Goal: Task Accomplishment & Management: Use online tool/utility

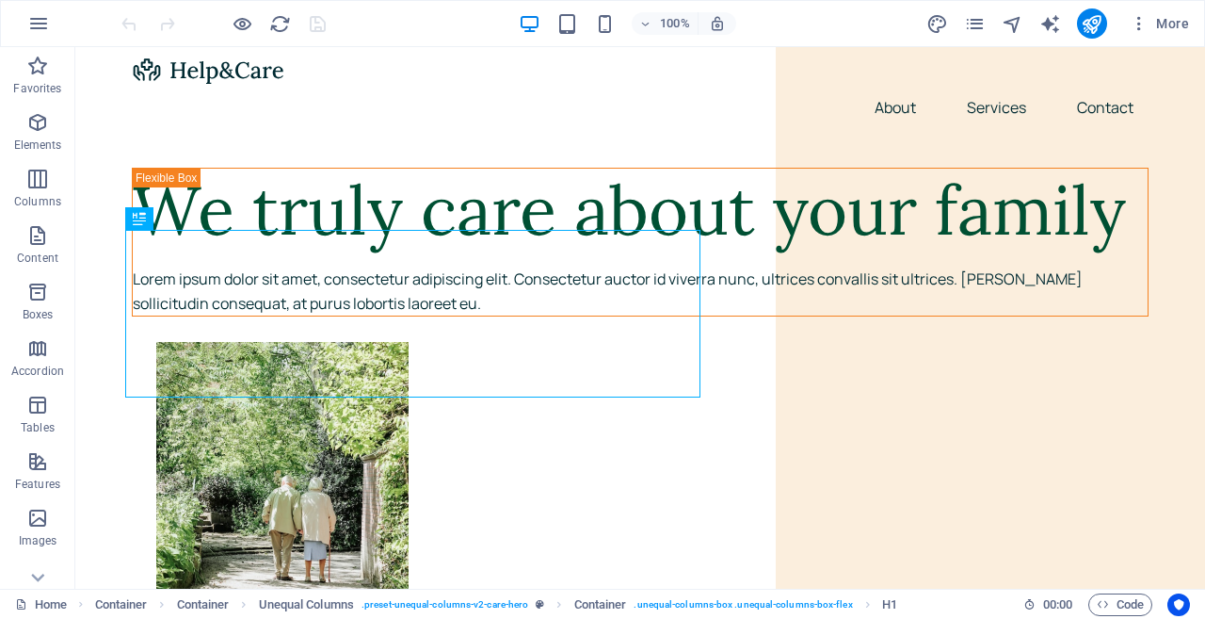
click at [34, 24] on icon "button" at bounding box center [38, 23] width 23 height 23
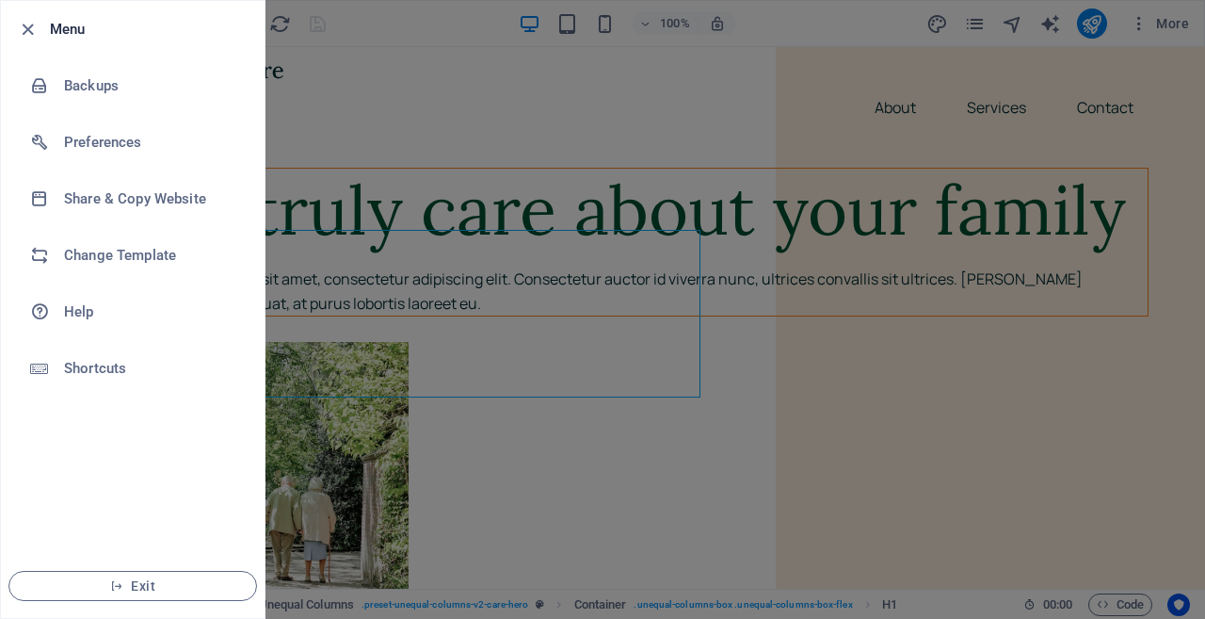
click at [492, 105] on div at bounding box center [602, 309] width 1205 height 619
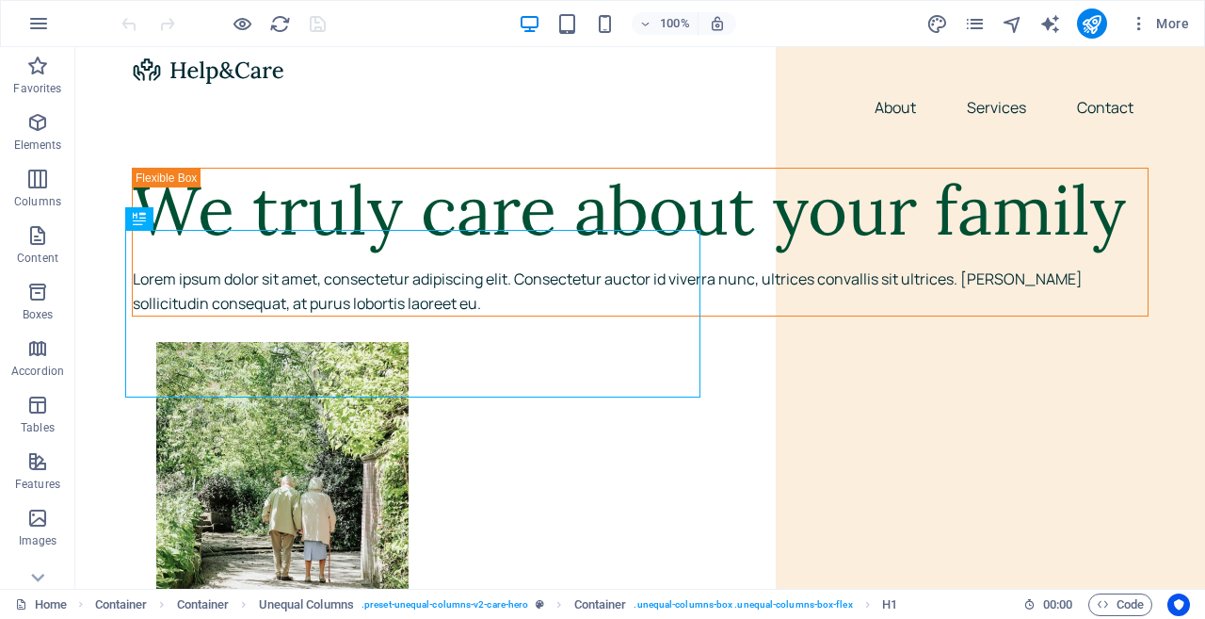
click at [1141, 24] on icon "button" at bounding box center [1139, 23] width 19 height 19
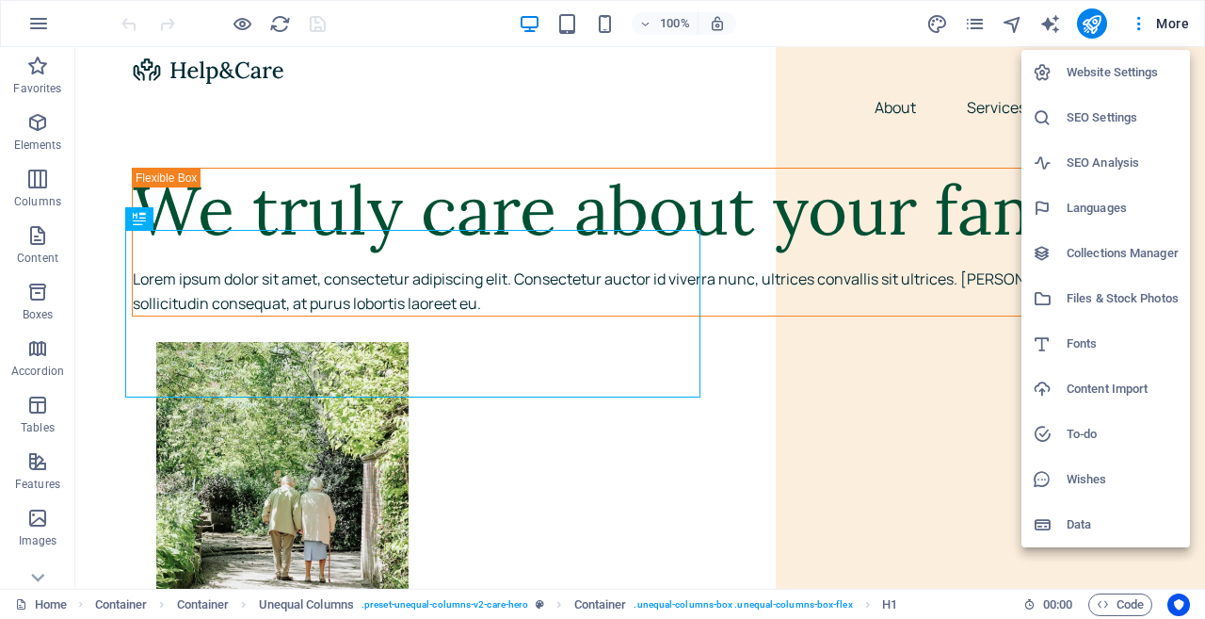
click at [1092, 73] on h6 "Website Settings" at bounding box center [1123, 72] width 112 height 23
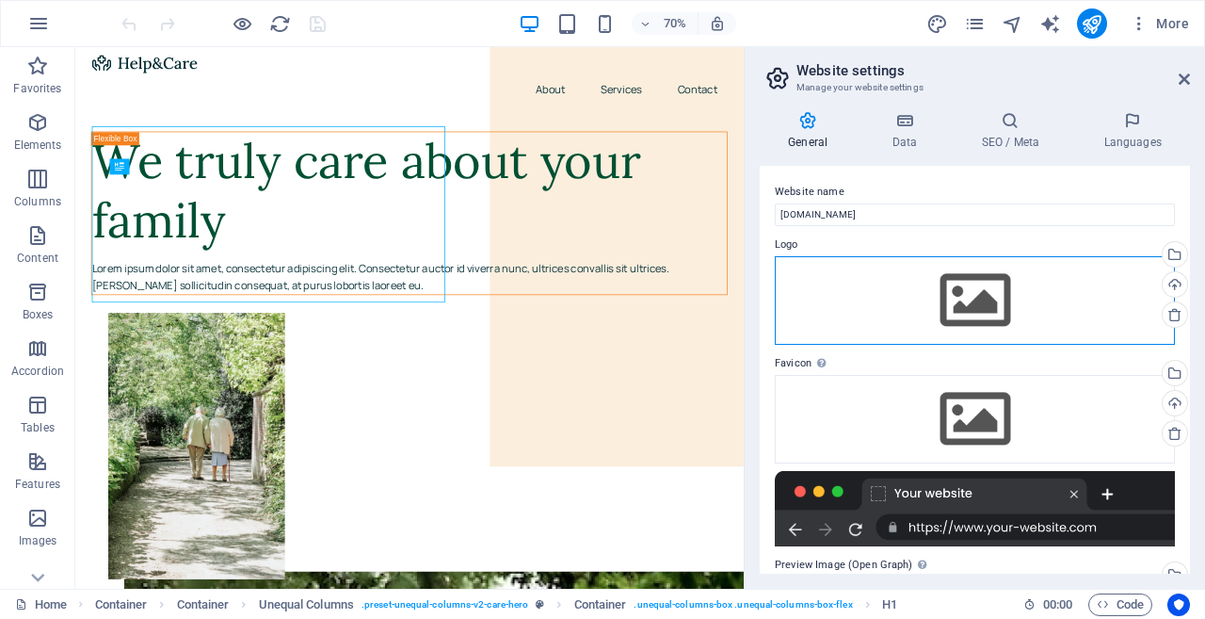
click at [972, 291] on div "Drag files here, click to choose files or select files from Files or our free s…" at bounding box center [975, 300] width 400 height 89
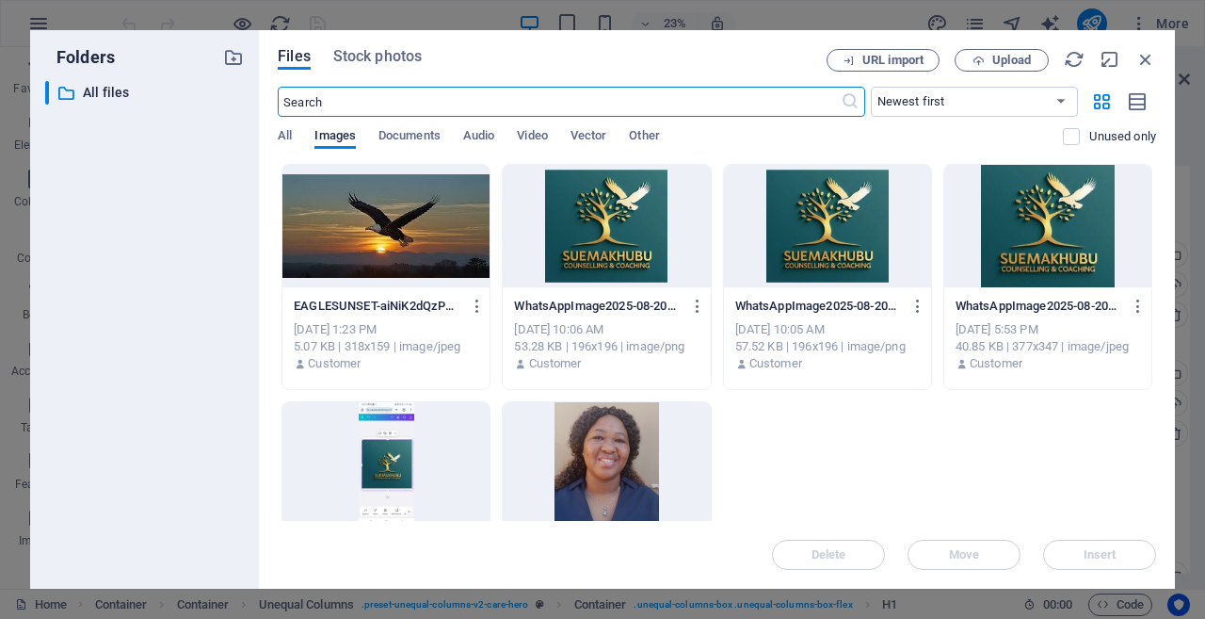
click at [1043, 215] on div at bounding box center [1047, 226] width 207 height 122
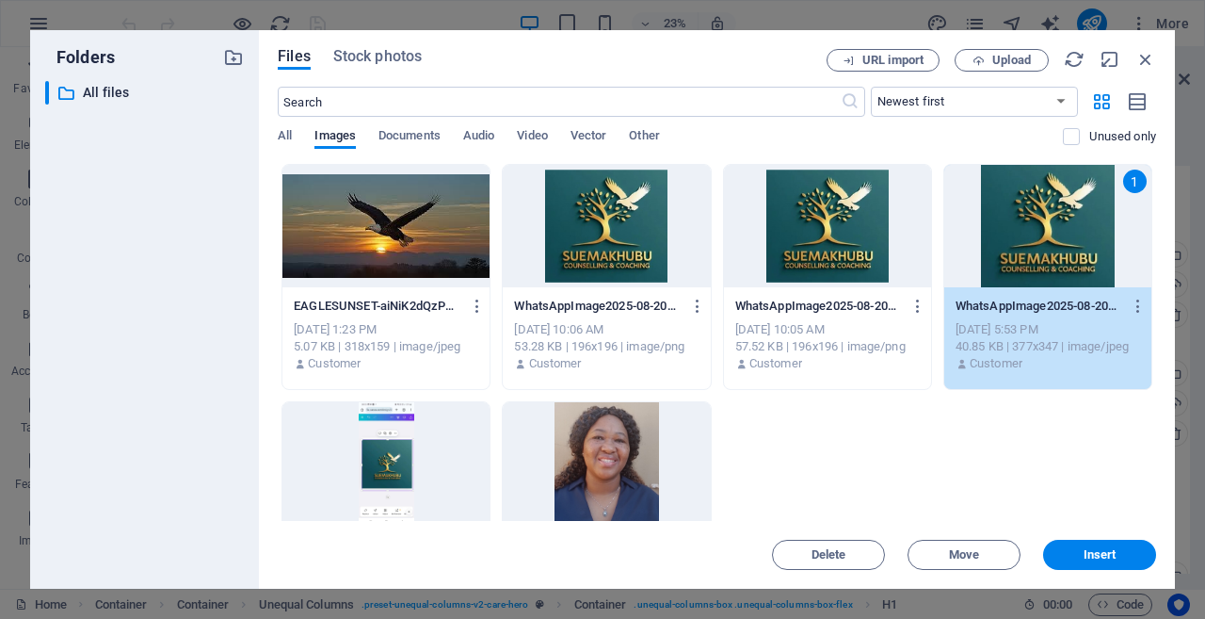
click at [990, 219] on div "1" at bounding box center [1047, 226] width 207 height 122
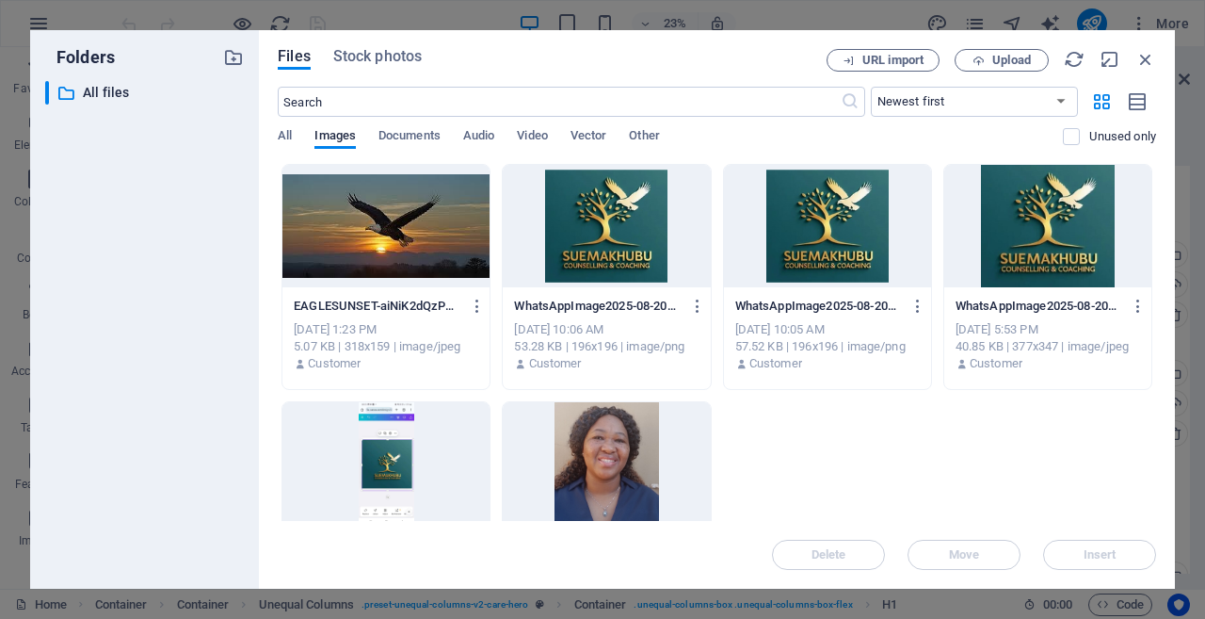
click at [1089, 555] on div "Delete Move Insert" at bounding box center [717, 545] width 878 height 49
click at [1019, 216] on div at bounding box center [1047, 226] width 207 height 122
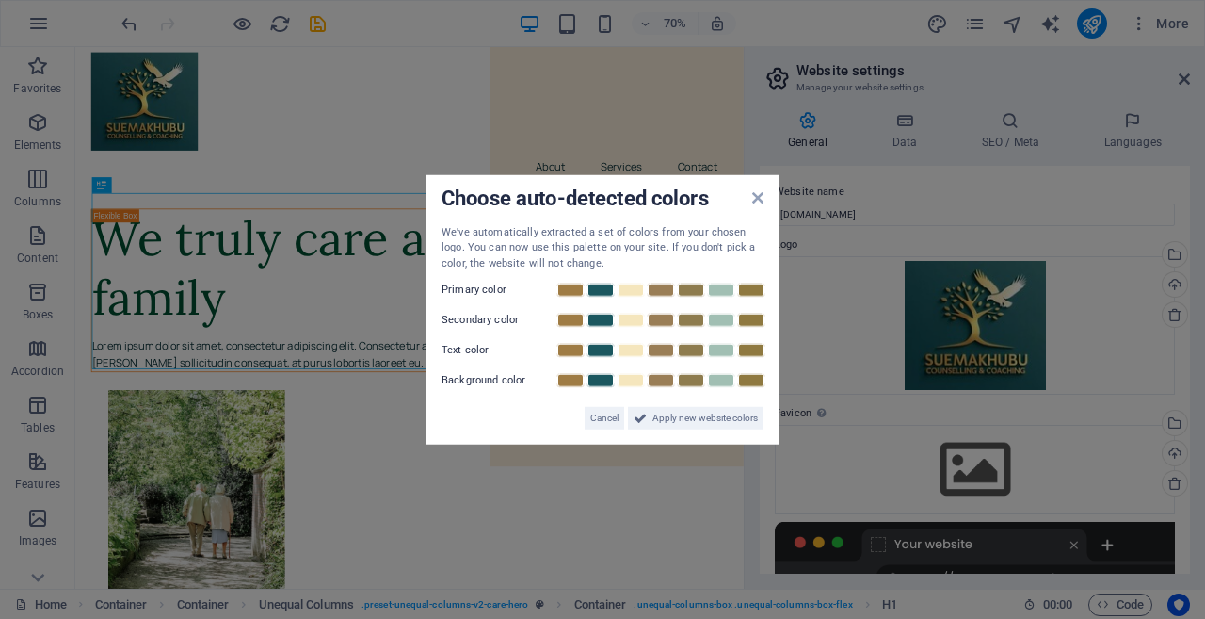
click at [712, 412] on span "Apply new website colors" at bounding box center [705, 418] width 105 height 23
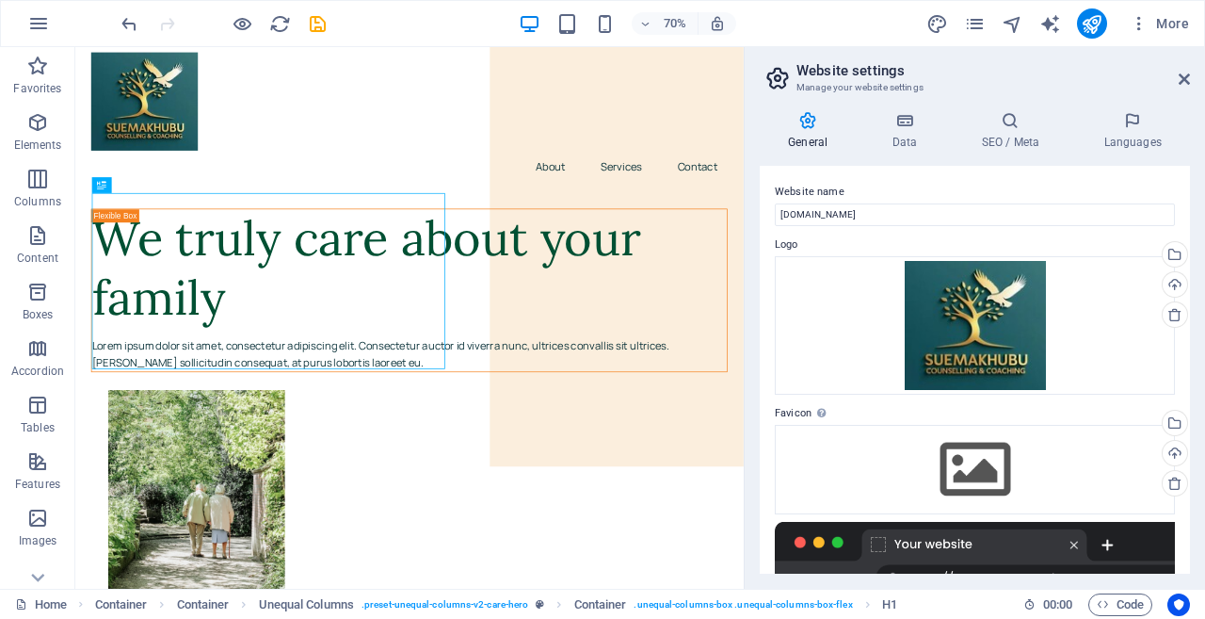
click at [947, 541] on div at bounding box center [975, 559] width 400 height 75
click at [1182, 80] on icon at bounding box center [1184, 79] width 11 height 15
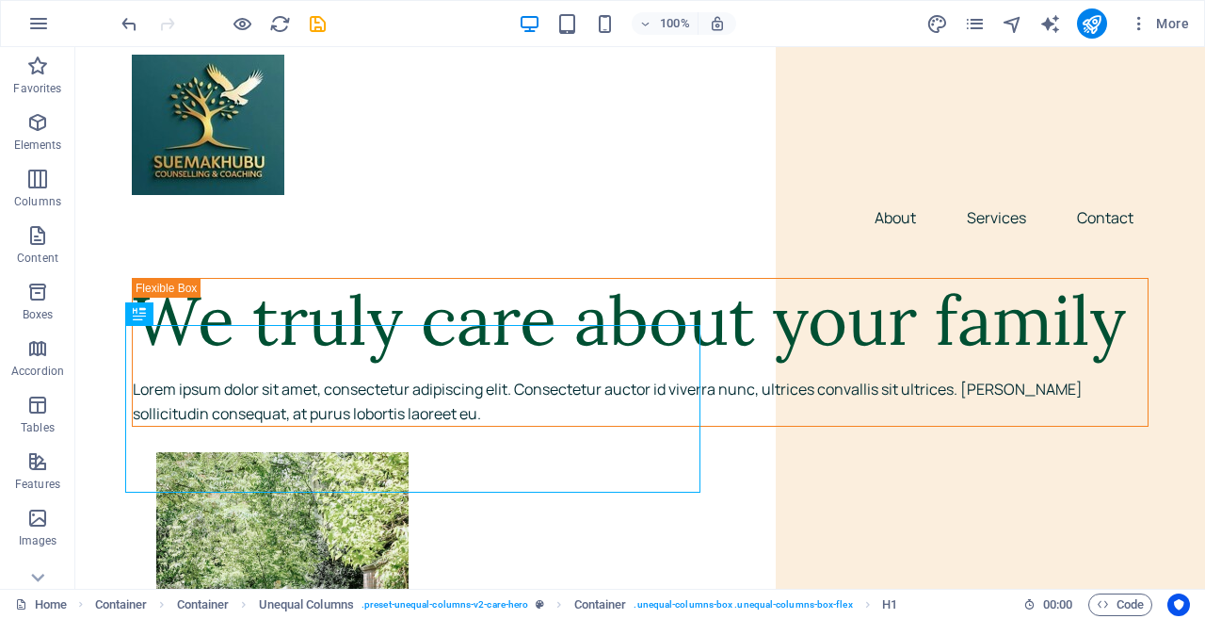
click at [35, 10] on button "button" at bounding box center [38, 23] width 45 height 45
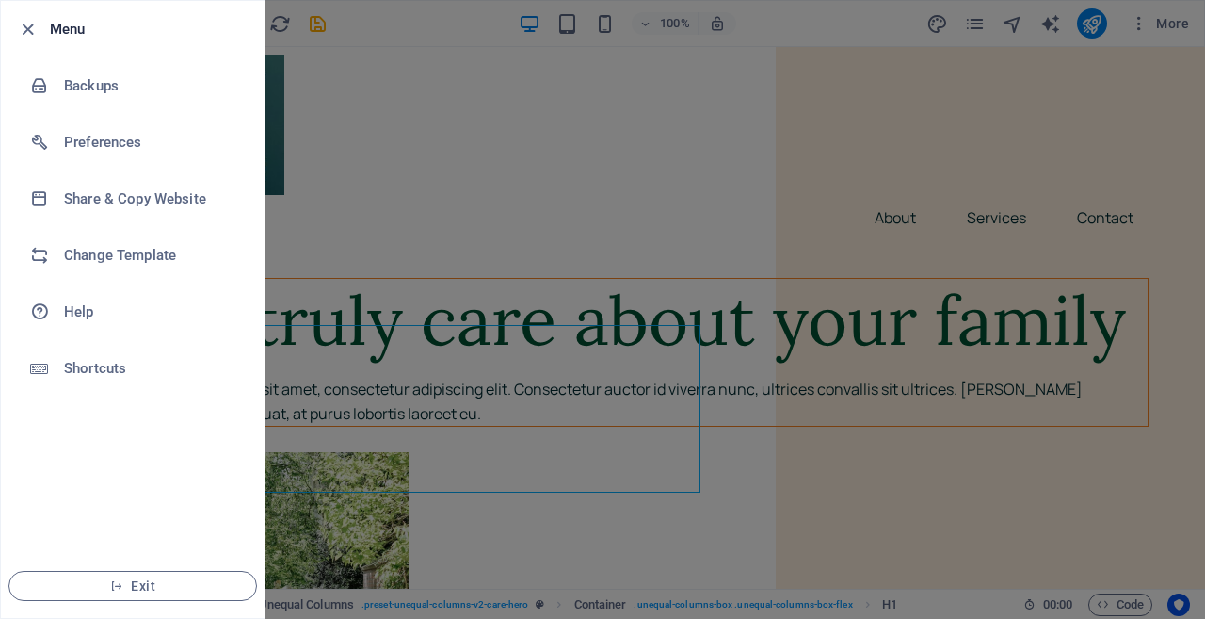
click at [148, 240] on li "Change Template" at bounding box center [133, 255] width 264 height 56
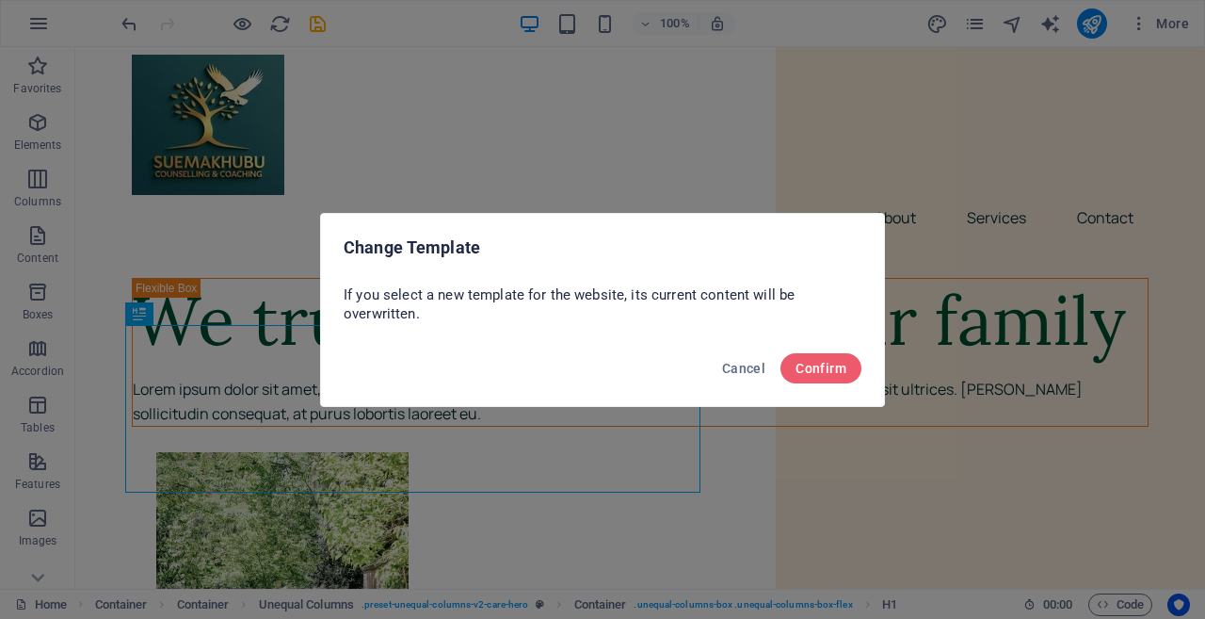
click at [815, 370] on span "Confirm" at bounding box center [821, 368] width 51 height 15
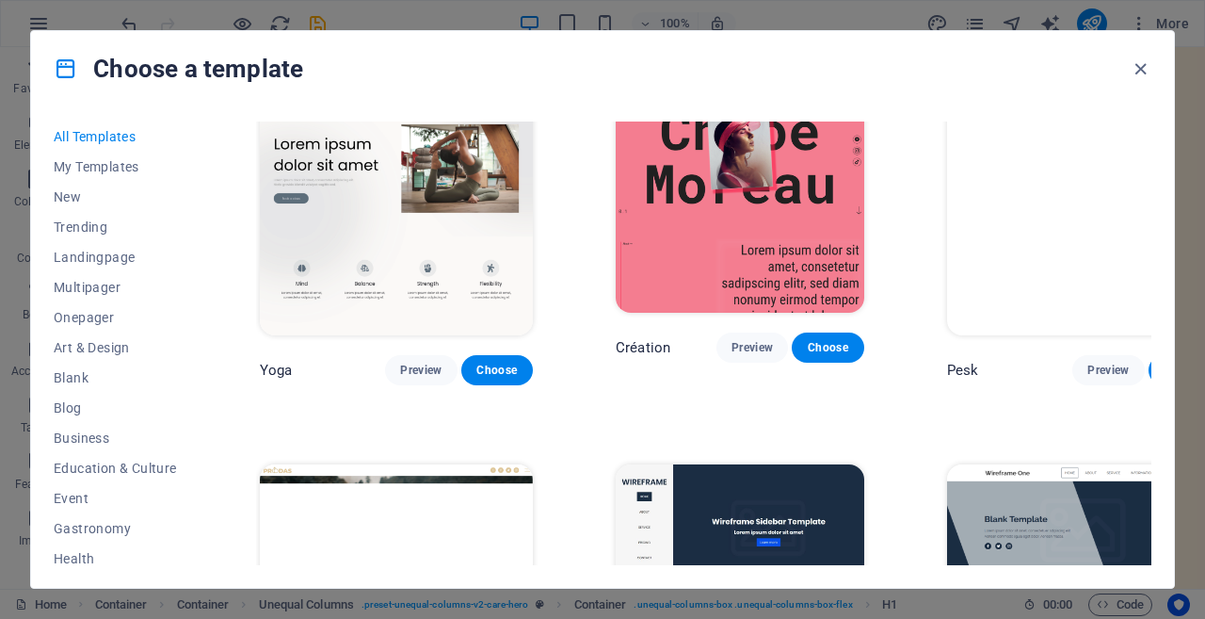
scroll to position [6167, 0]
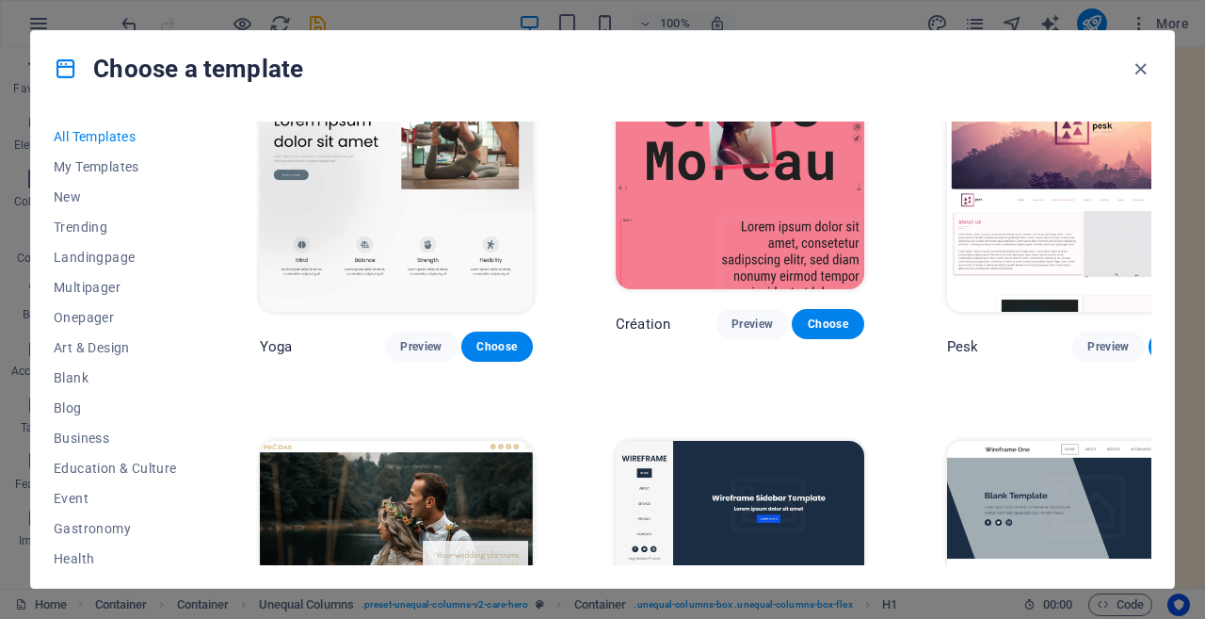
click at [85, 435] on span "Business" at bounding box center [115, 437] width 123 height 15
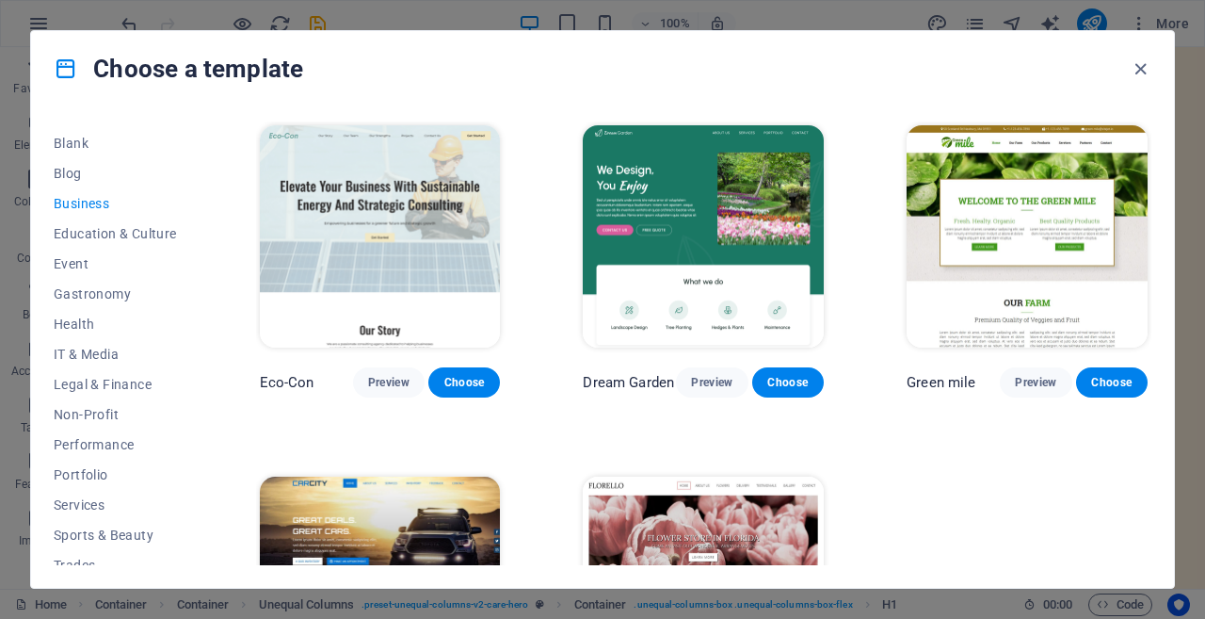
scroll to position [235, 0]
click at [72, 504] on span "Services" at bounding box center [115, 503] width 123 height 15
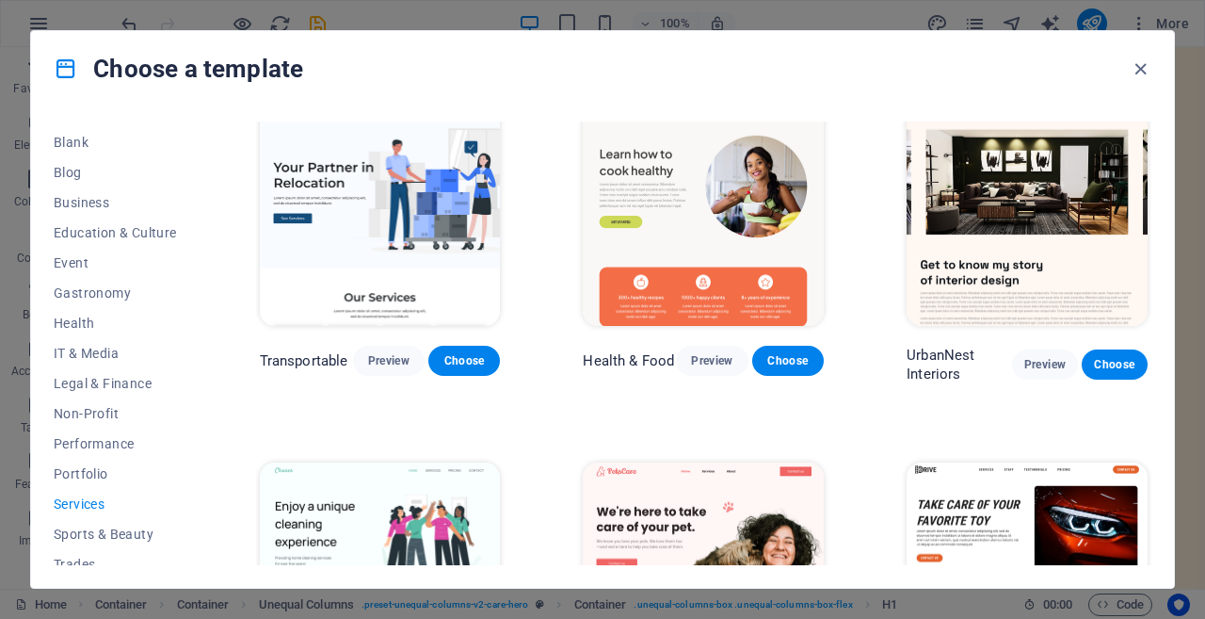
scroll to position [380, 0]
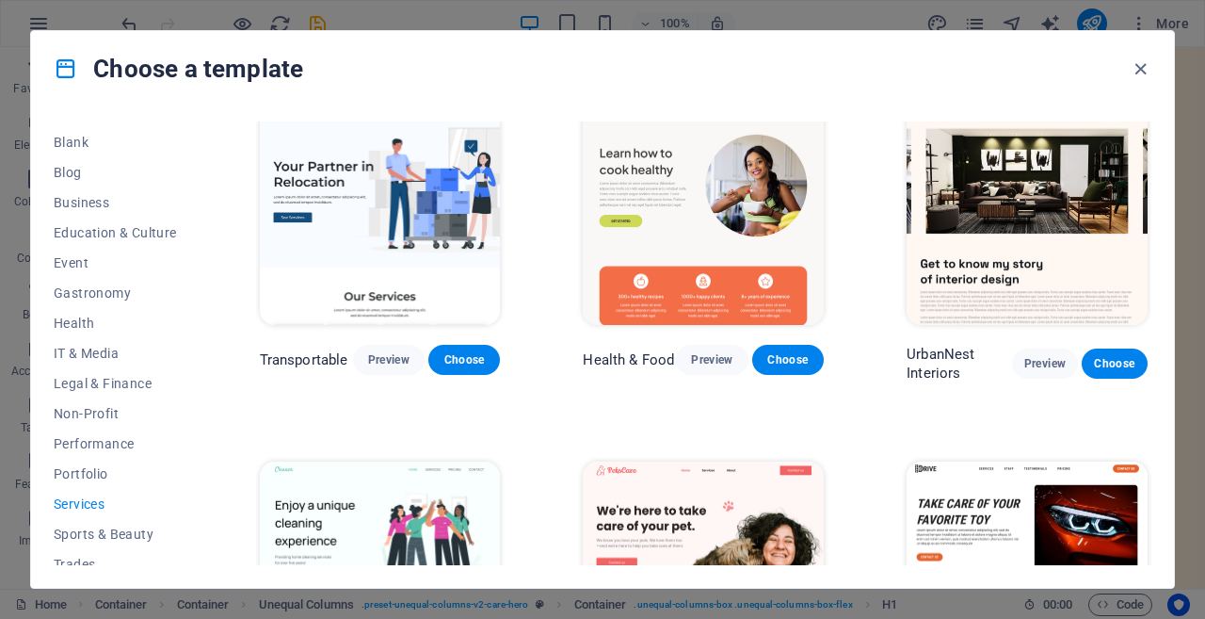
click at [788, 352] on span "Choose" at bounding box center [787, 359] width 41 height 15
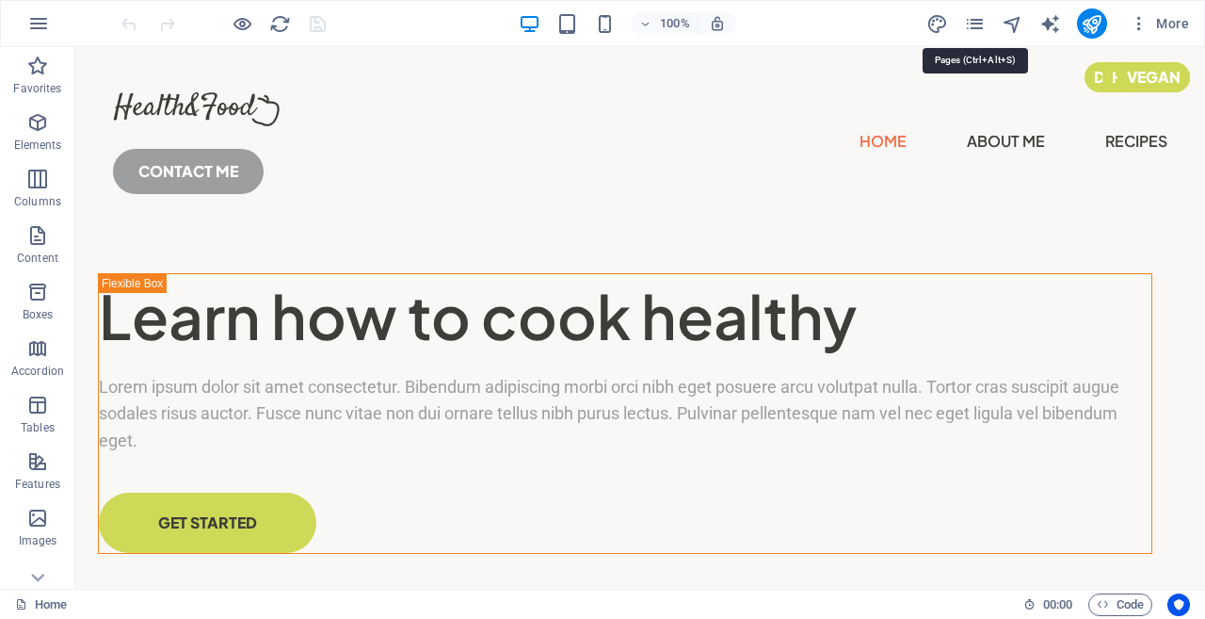
click at [978, 27] on icon "pages" at bounding box center [975, 24] width 22 height 22
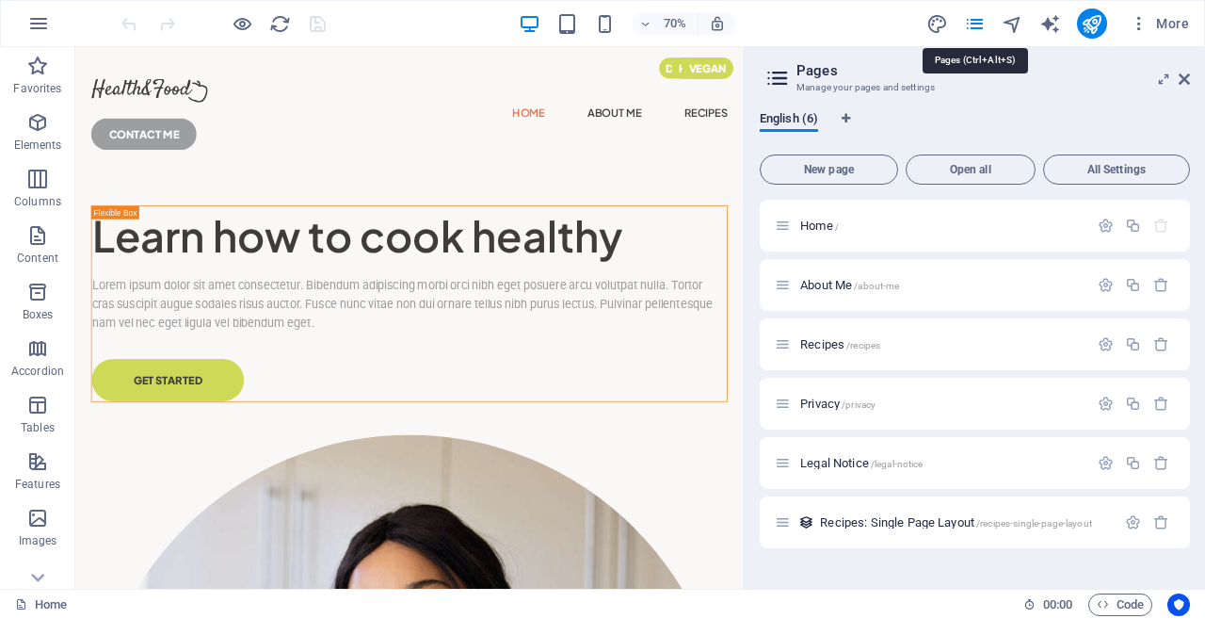
click at [971, 21] on icon "pages" at bounding box center [975, 24] width 22 height 22
click at [1182, 73] on icon at bounding box center [1184, 79] width 11 height 15
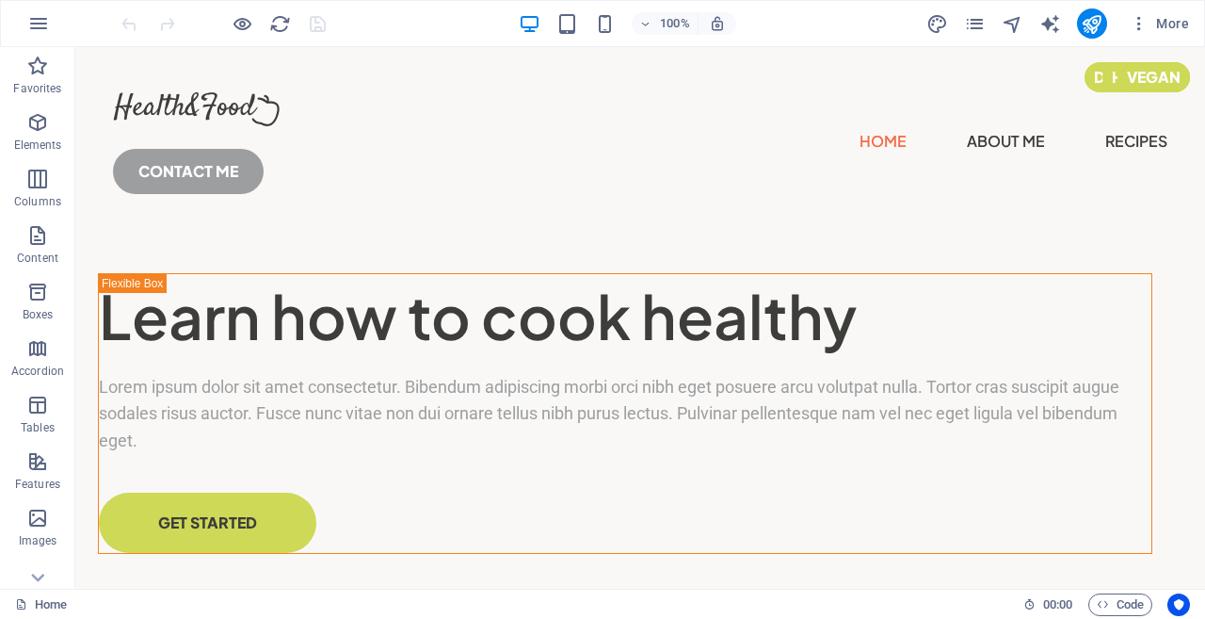
click at [39, 24] on icon "button" at bounding box center [38, 23] width 23 height 23
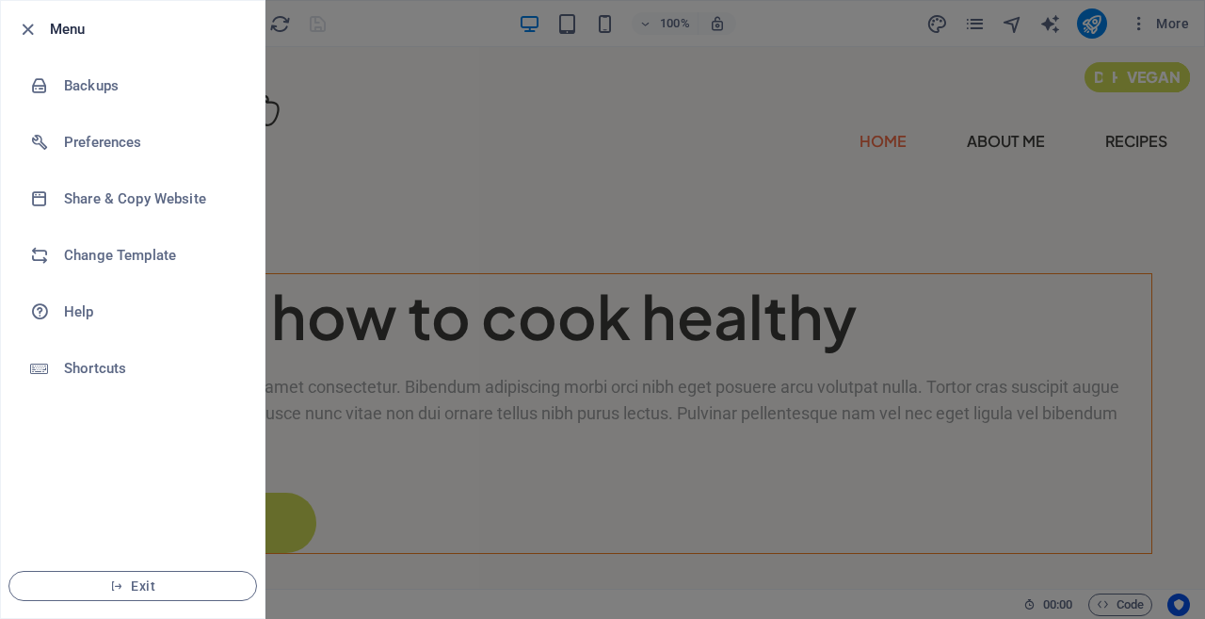
click at [126, 253] on h6 "Change Template" at bounding box center [151, 255] width 174 height 23
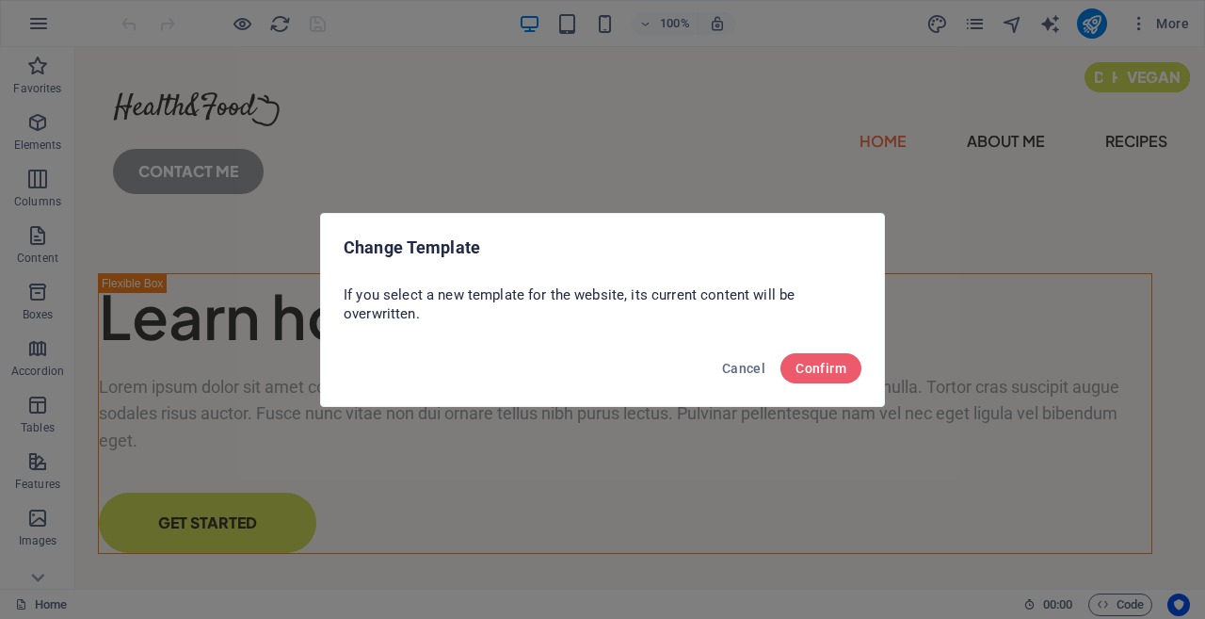
click at [824, 372] on span "Confirm" at bounding box center [821, 368] width 51 height 15
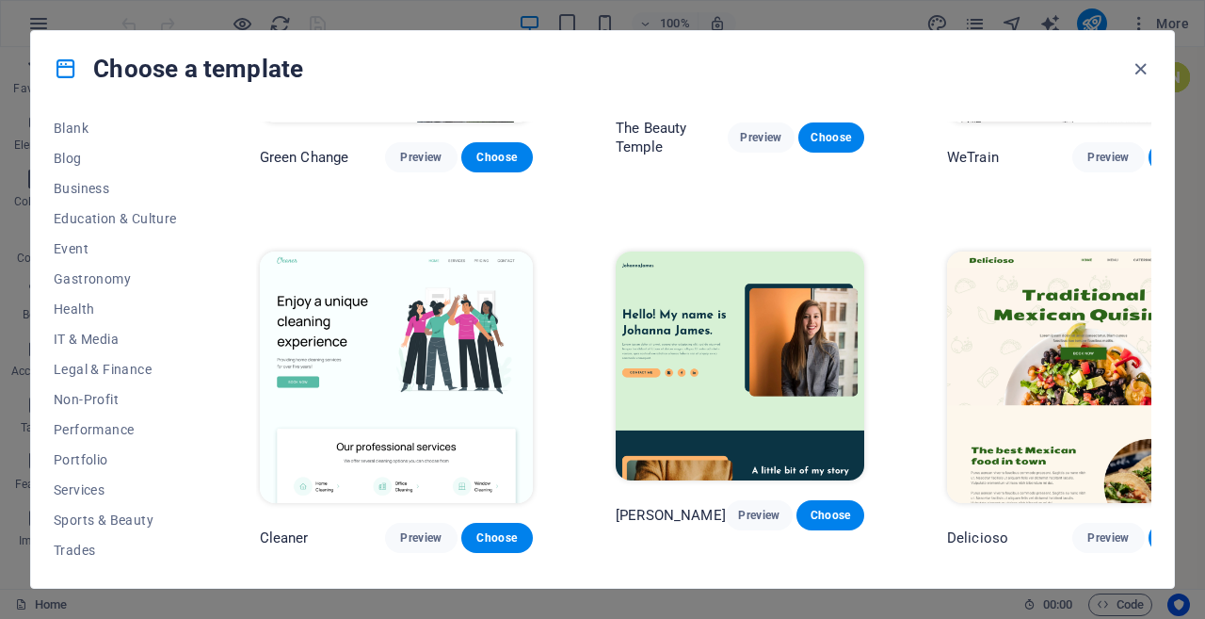
scroll to position [310, 0]
click at [74, 424] on span "Services" at bounding box center [115, 429] width 123 height 15
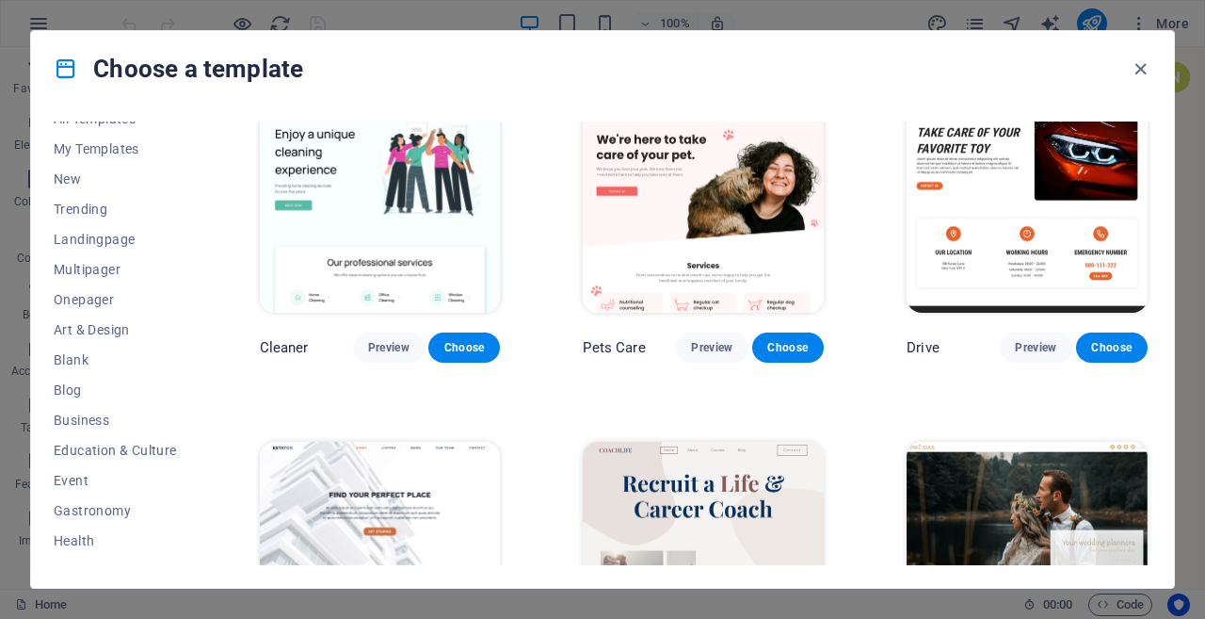
scroll to position [0, 0]
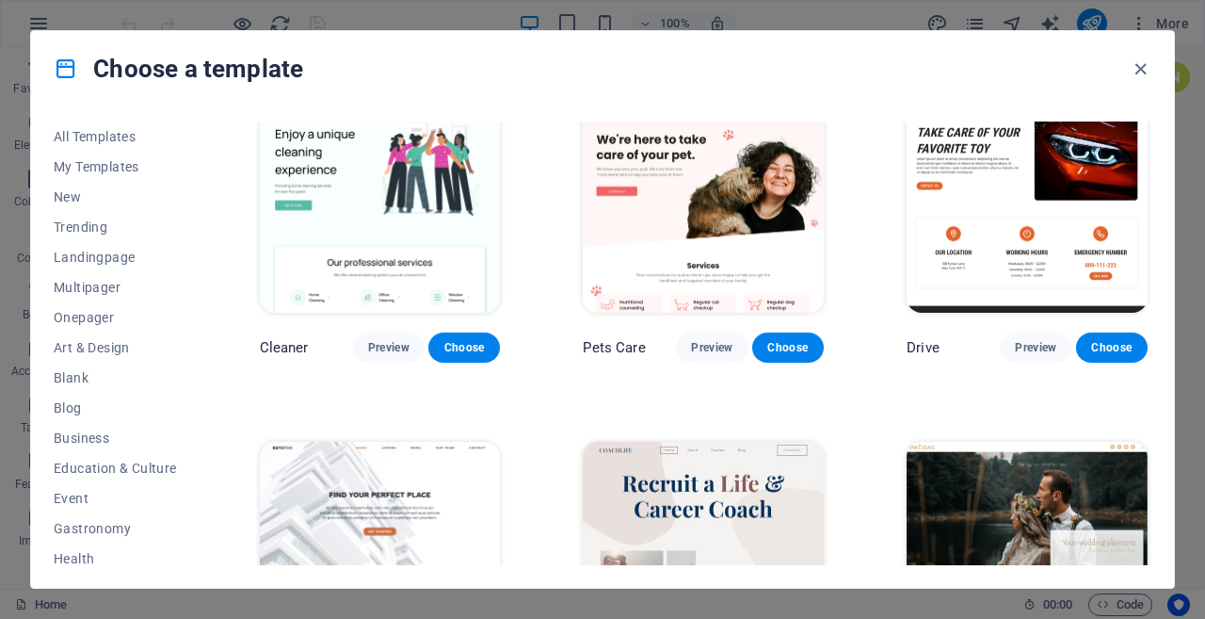
click at [106, 468] on span "Education & Culture" at bounding box center [115, 467] width 123 height 15
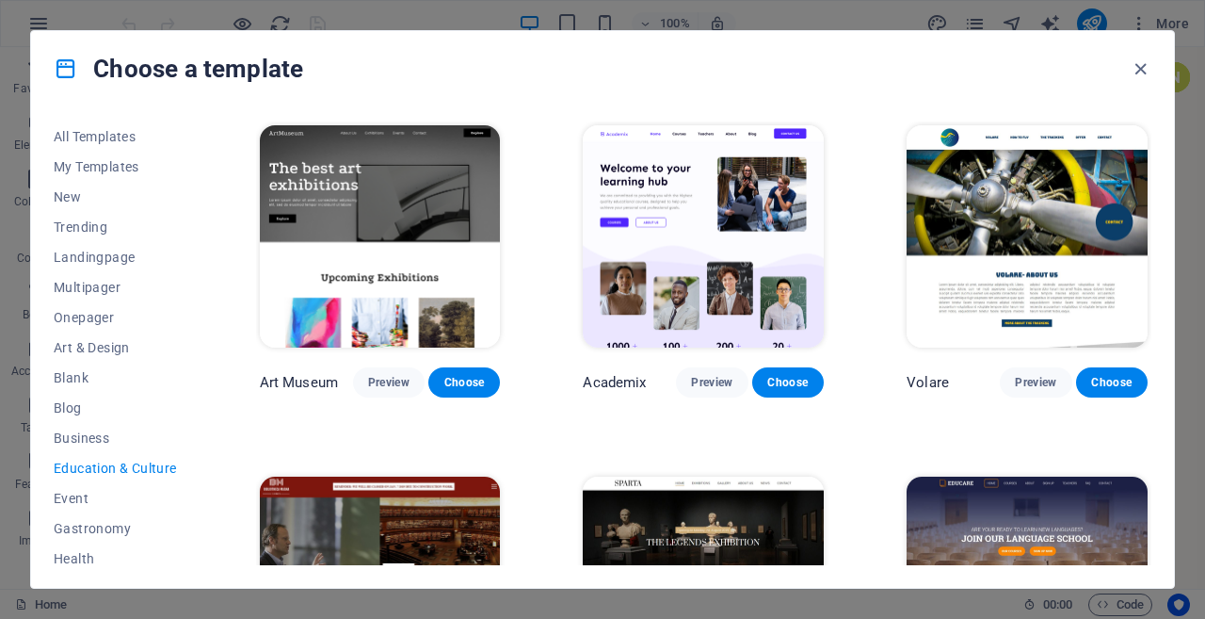
click at [70, 558] on span "Health" at bounding box center [115, 558] width 123 height 15
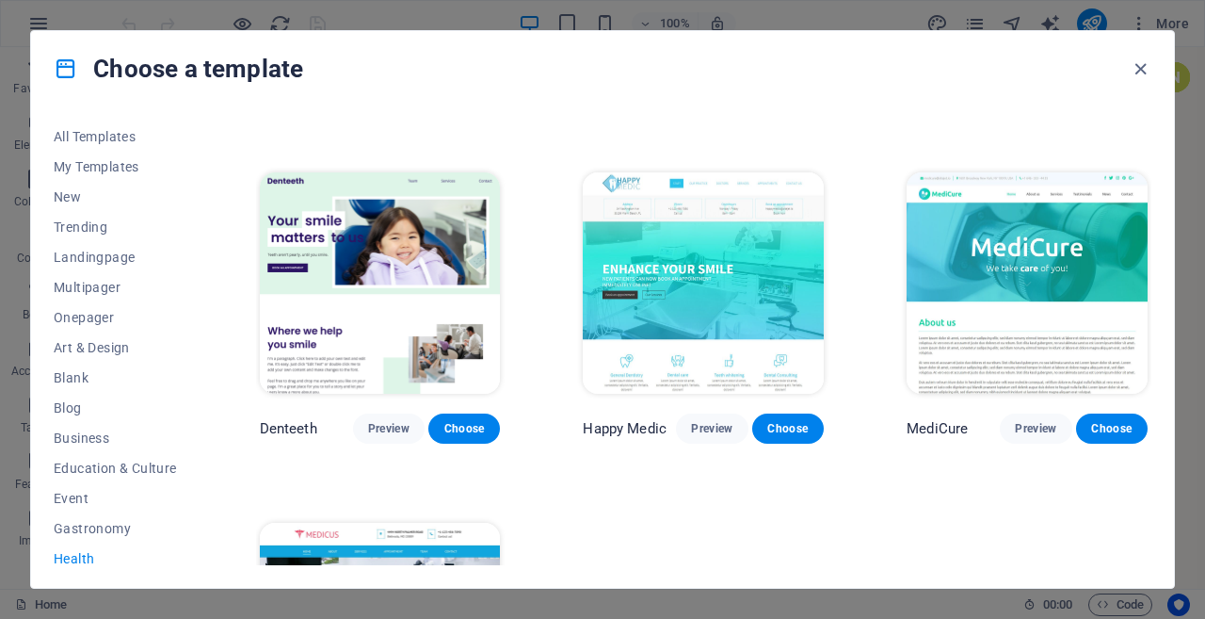
scroll to position [286, 0]
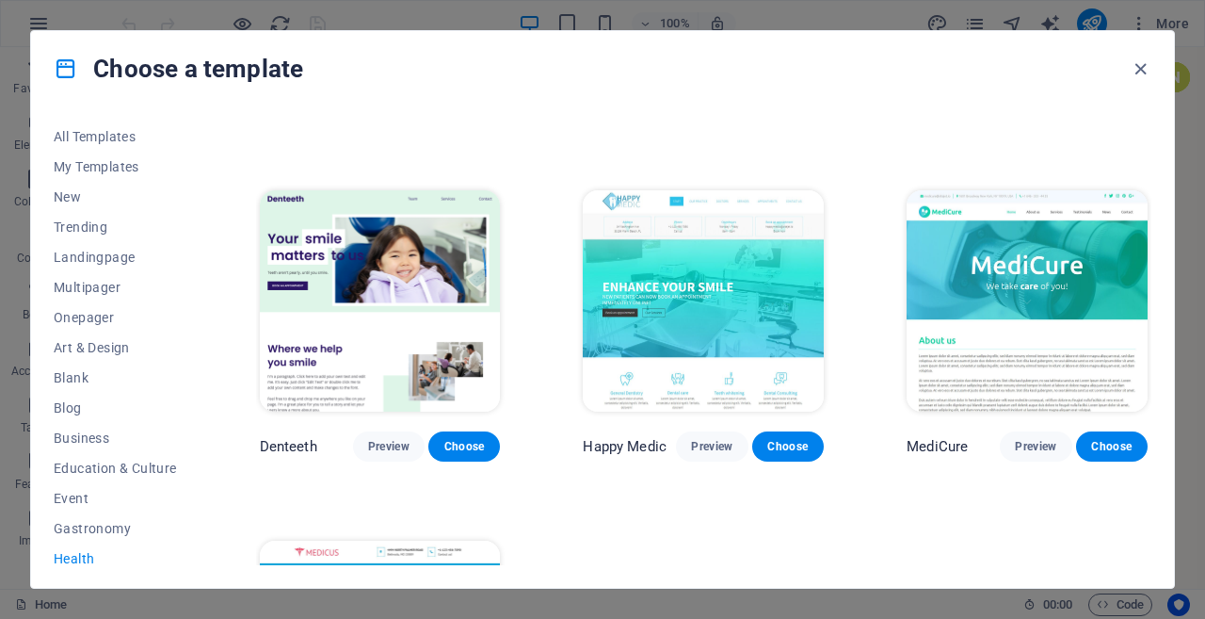
click at [1003, 260] on img at bounding box center [1027, 301] width 241 height 222
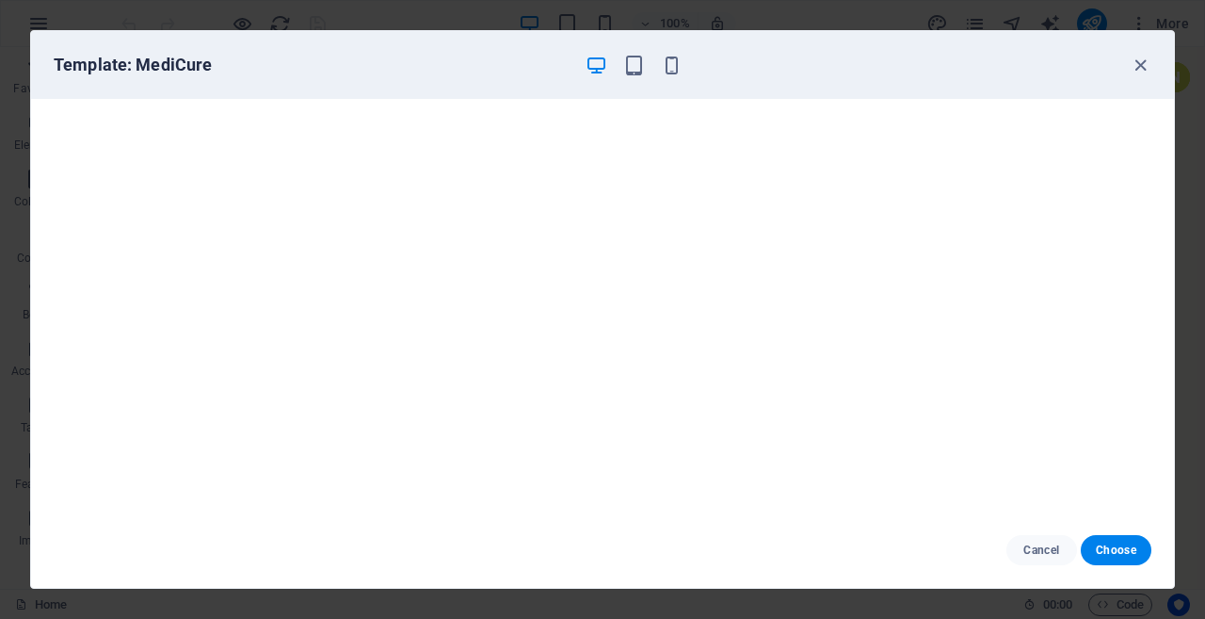
scroll to position [0, 0]
click at [1110, 548] on span "Choose" at bounding box center [1116, 549] width 40 height 15
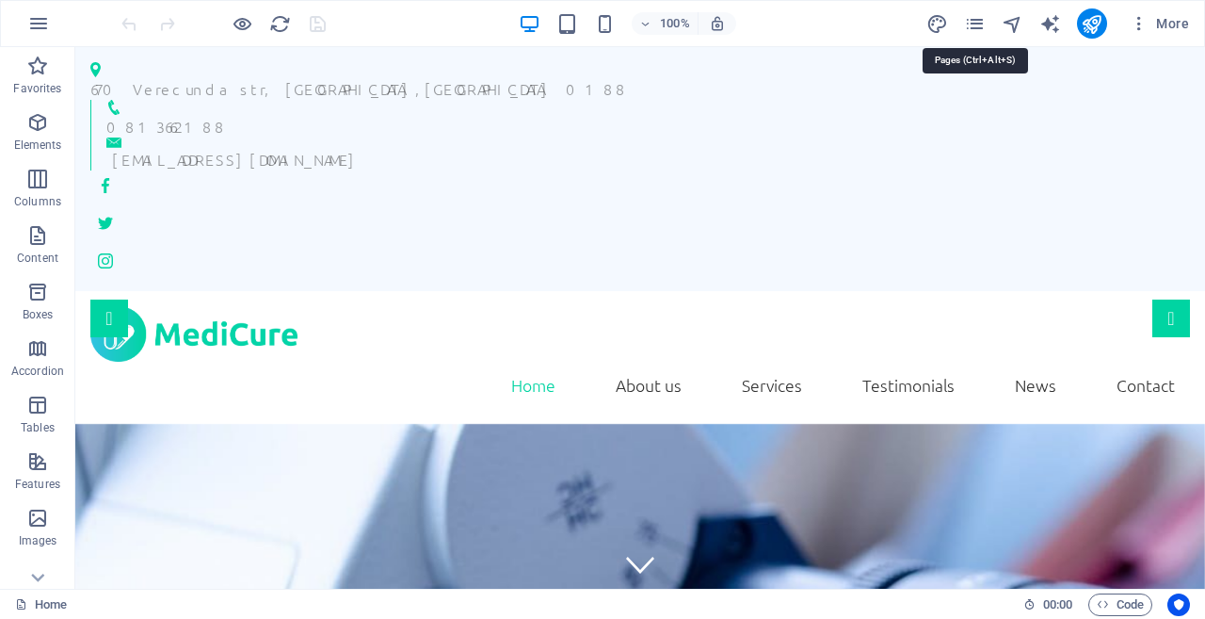
click at [977, 18] on icon "pages" at bounding box center [975, 24] width 22 height 22
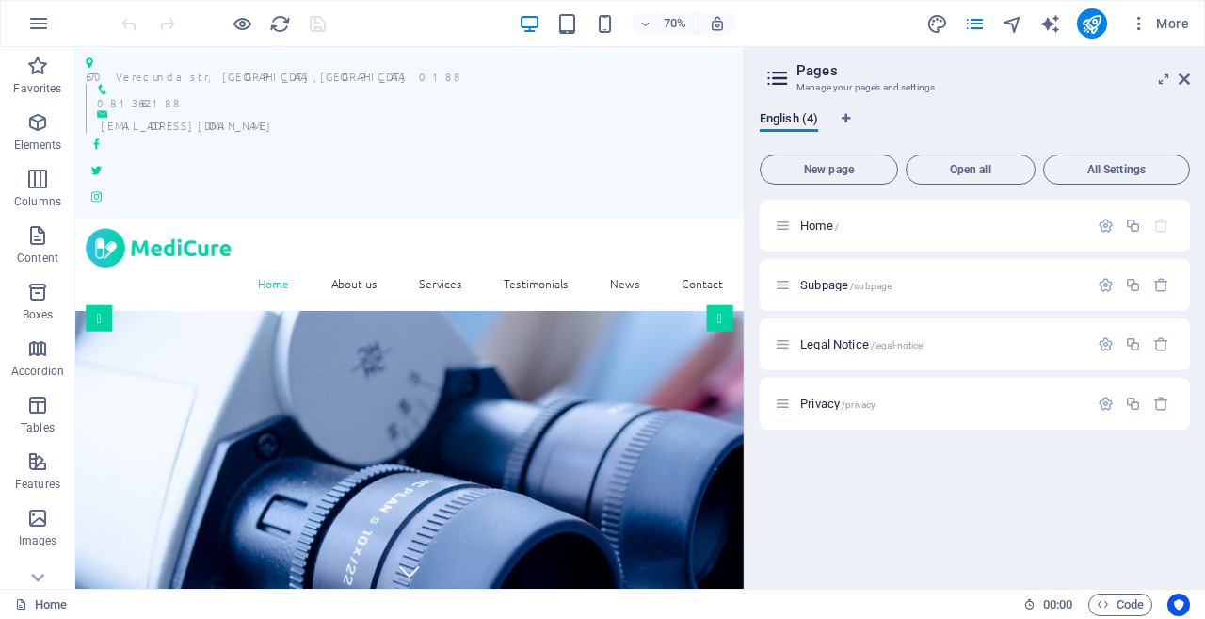
click at [37, 22] on icon "button" at bounding box center [38, 23] width 23 height 23
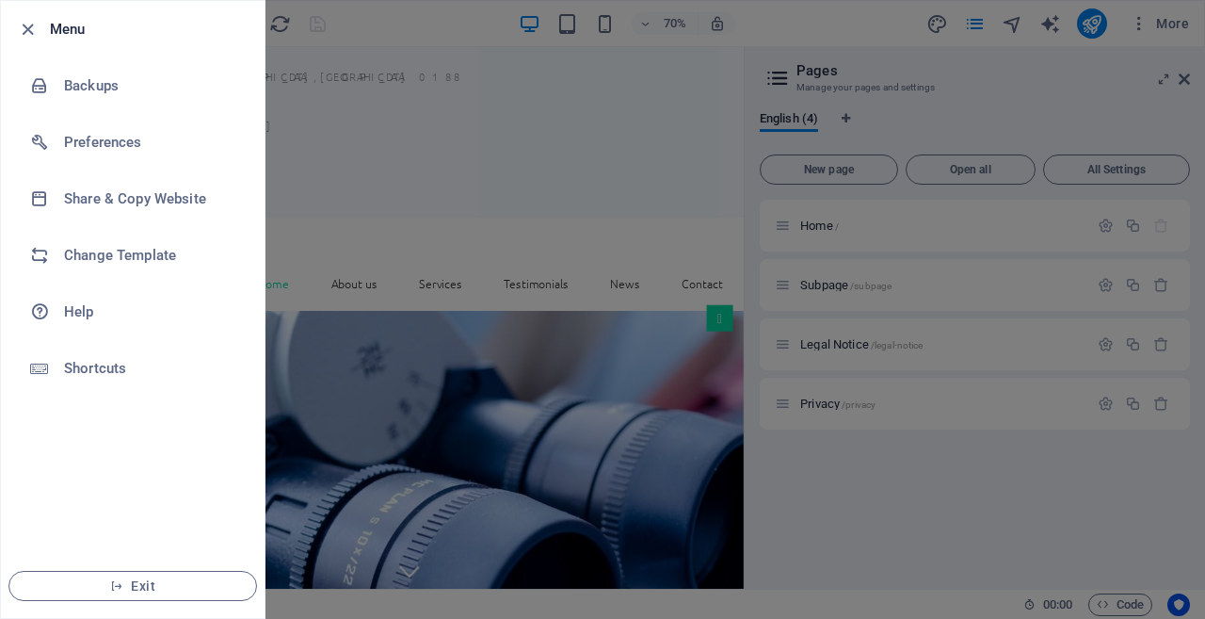
click at [124, 249] on h6 "Change Template" at bounding box center [151, 255] width 174 height 23
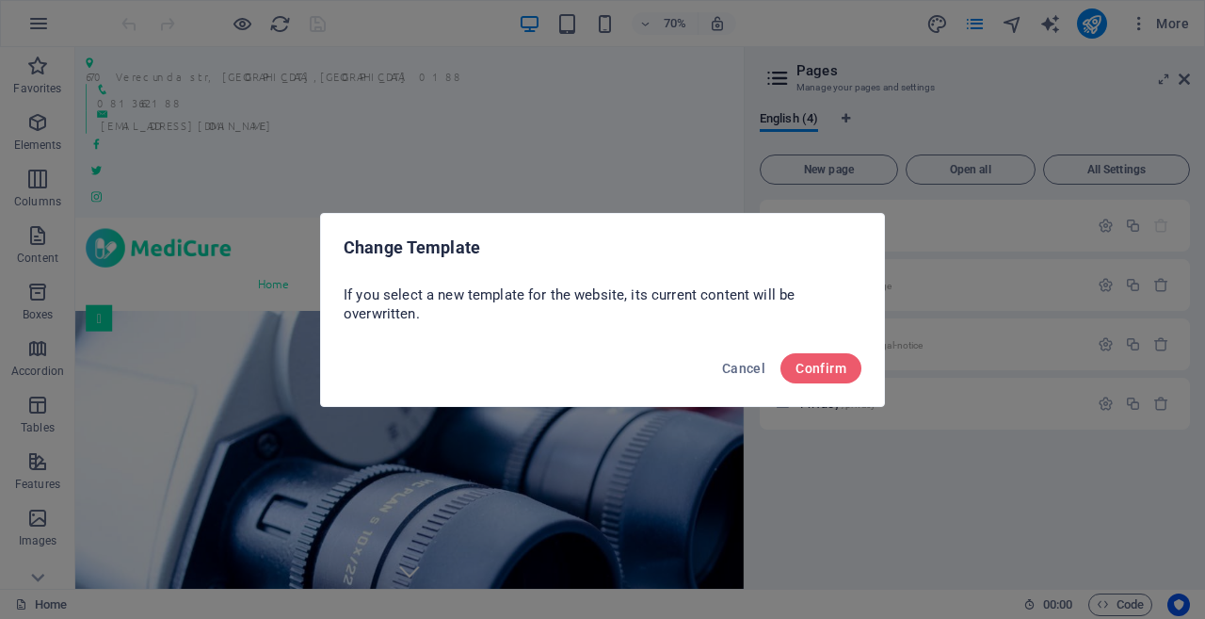
click at [816, 364] on span "Confirm" at bounding box center [821, 368] width 51 height 15
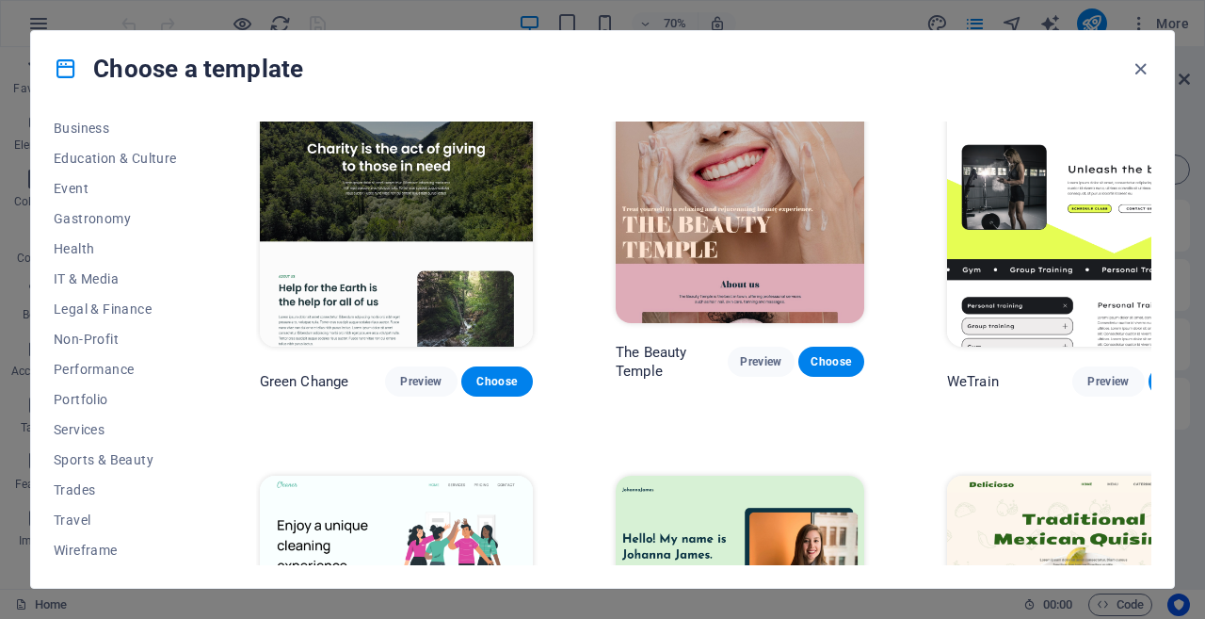
scroll to position [2340, 0]
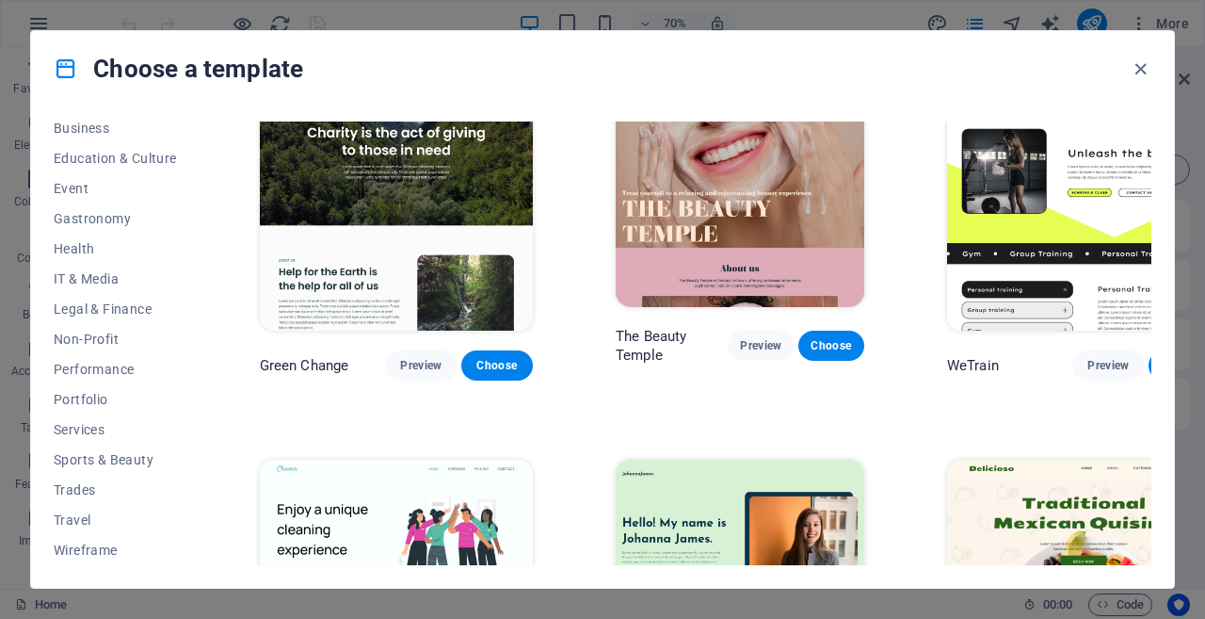
click at [88, 331] on span "Non-Profit" at bounding box center [115, 338] width 123 height 15
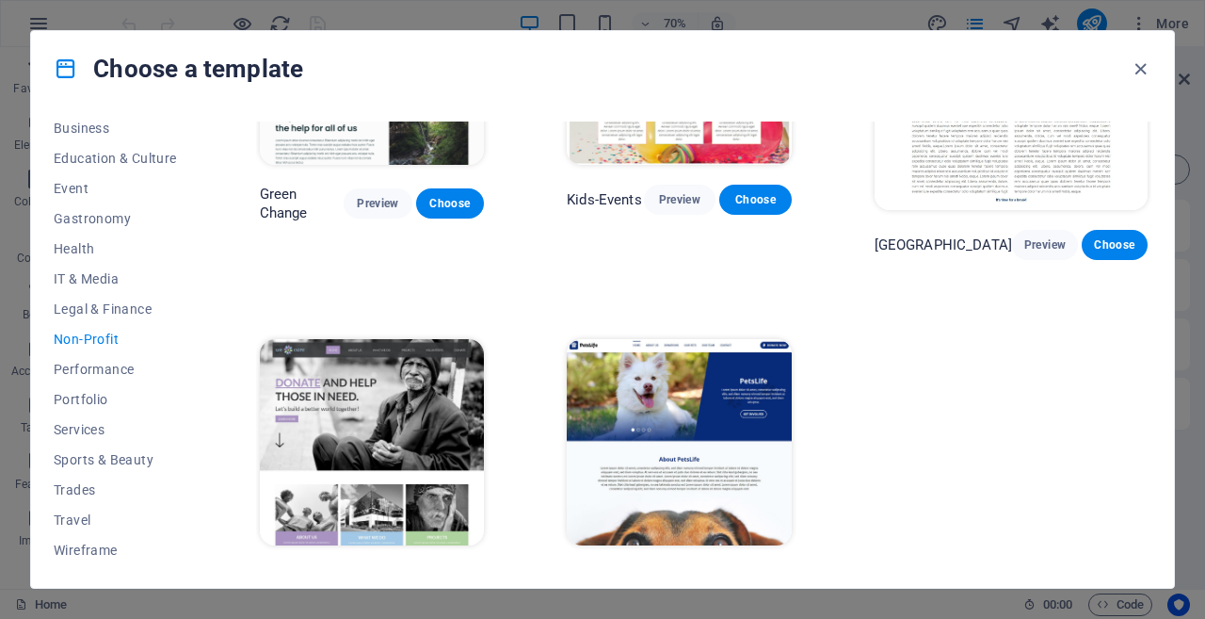
scroll to position [186, 0]
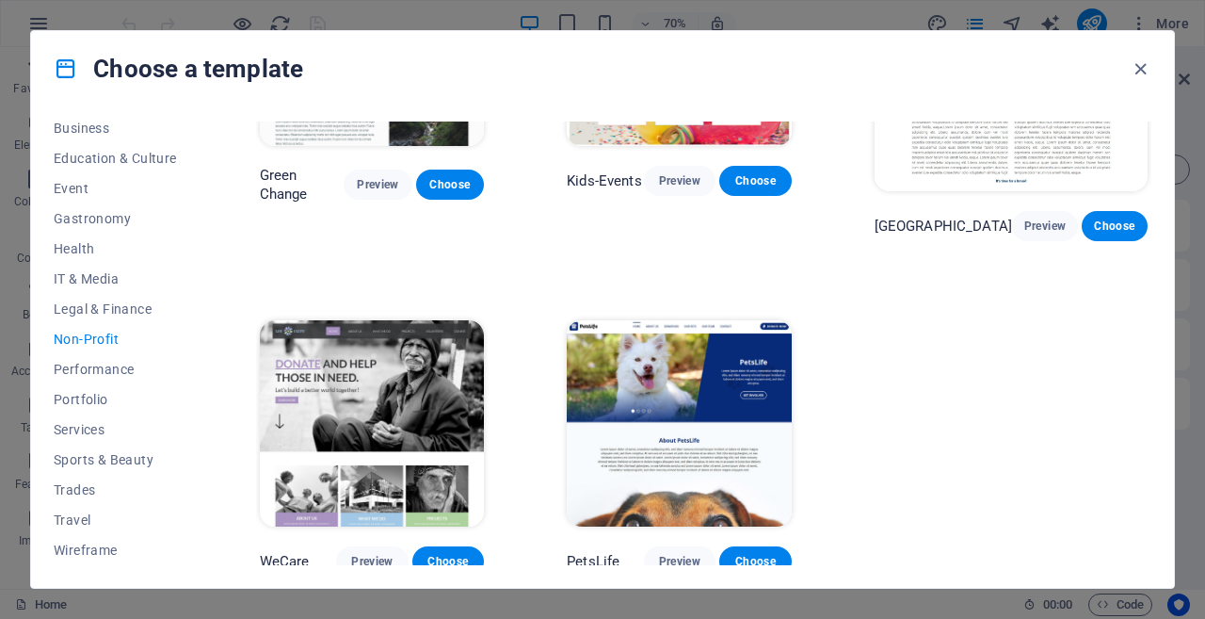
click at [88, 397] on span "Portfolio" at bounding box center [115, 399] width 123 height 15
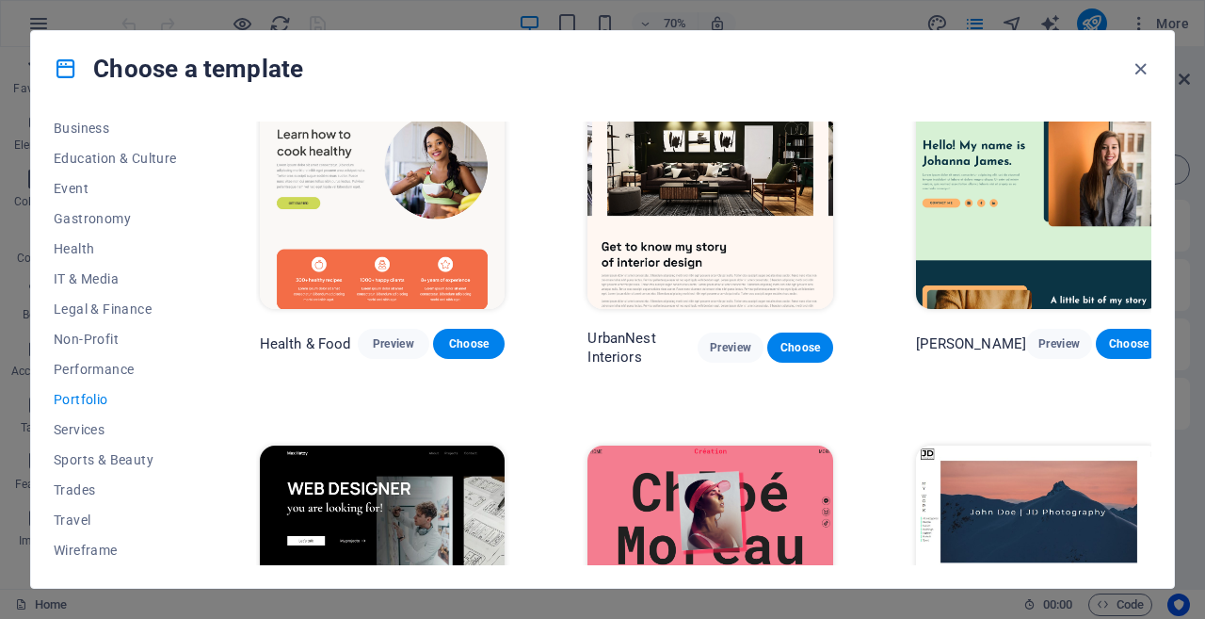
scroll to position [0, 0]
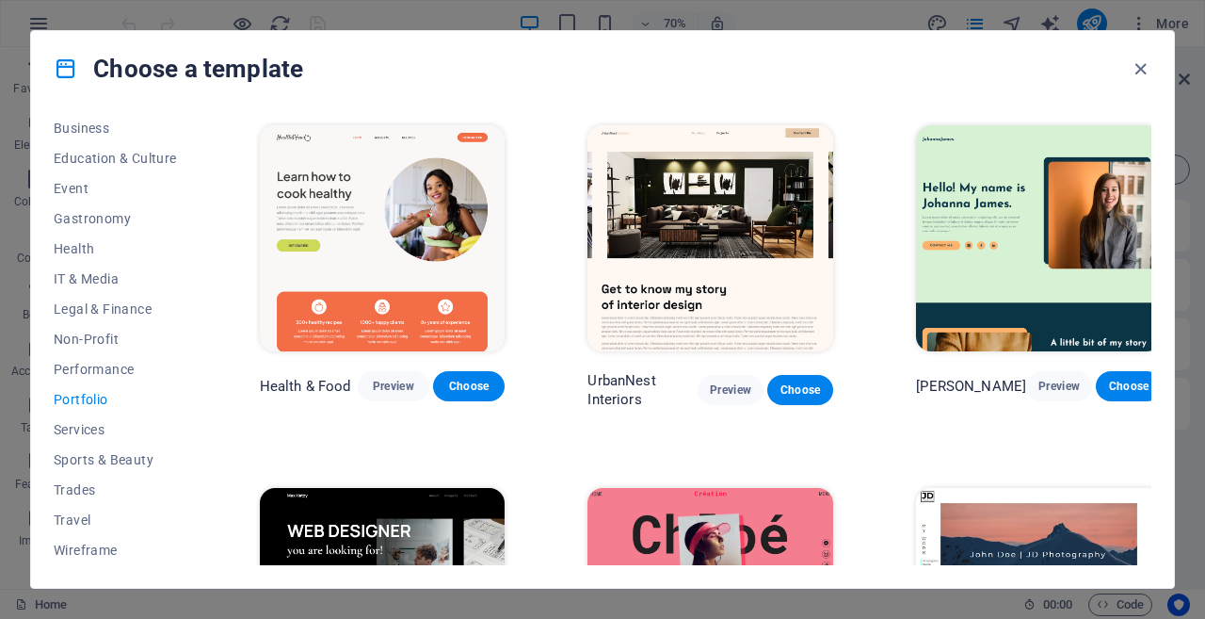
click at [62, 242] on span "Health" at bounding box center [115, 248] width 123 height 15
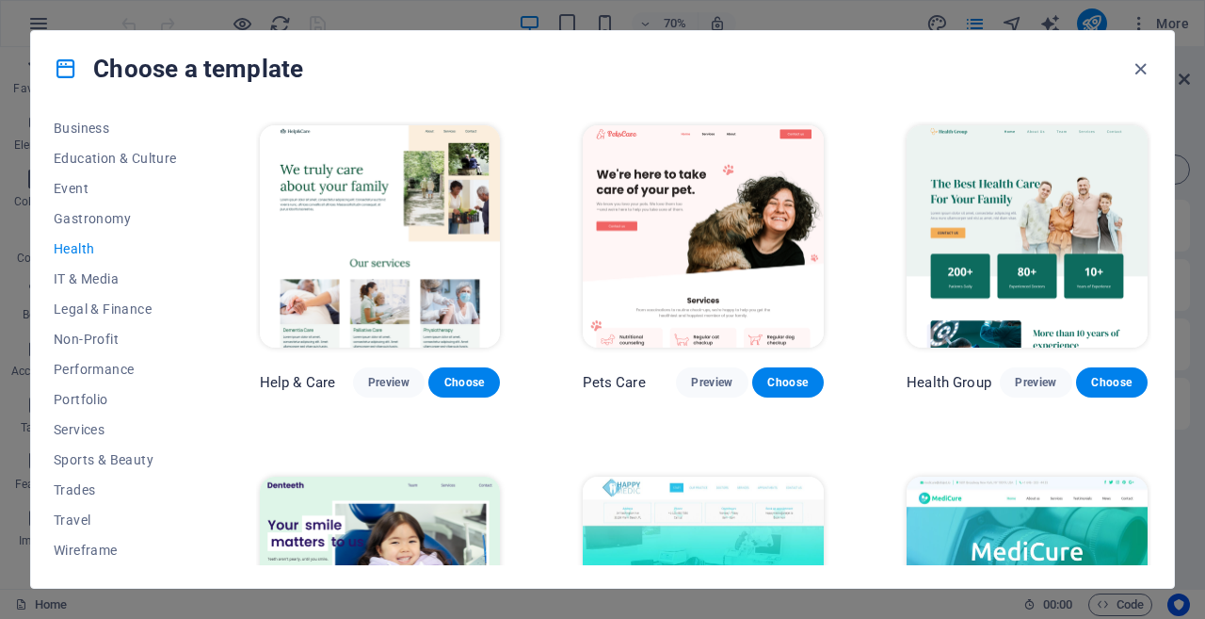
click at [966, 259] on img at bounding box center [1027, 236] width 241 height 222
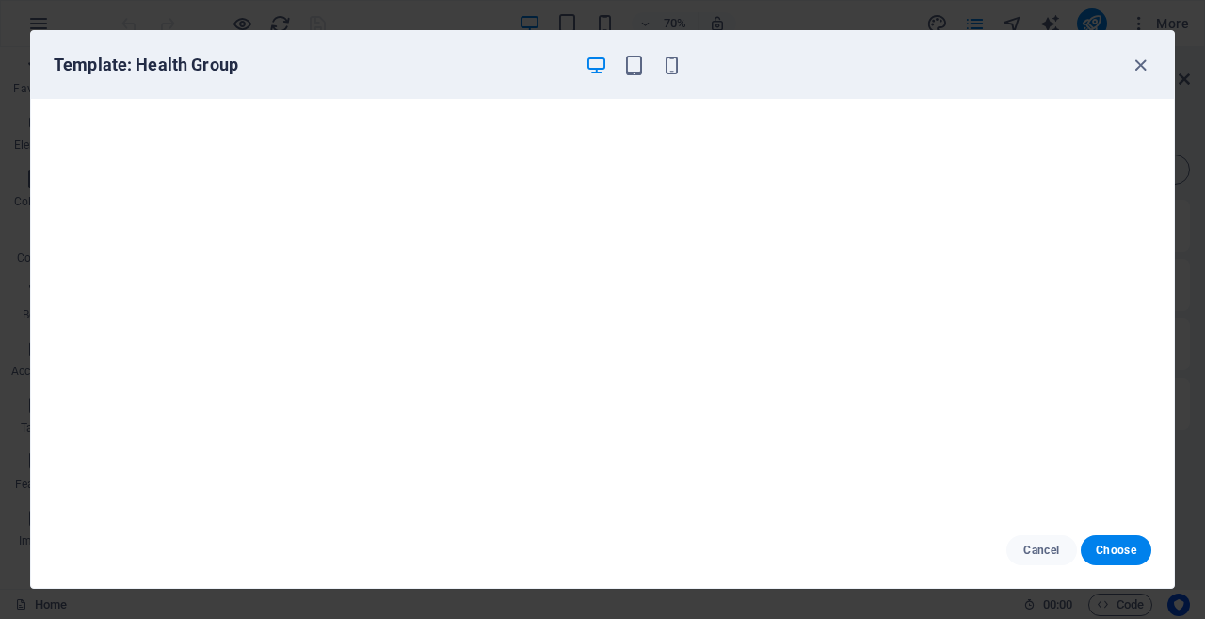
click at [1111, 538] on button "Choose" at bounding box center [1116, 550] width 71 height 30
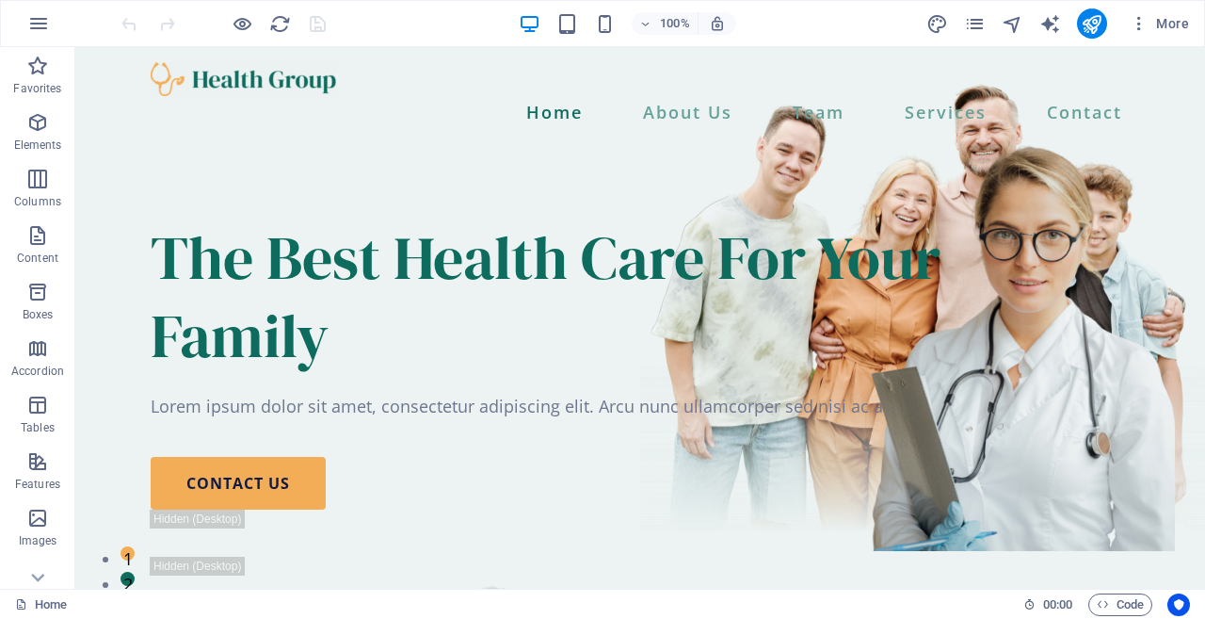
click at [36, 24] on icon "button" at bounding box center [38, 23] width 23 height 23
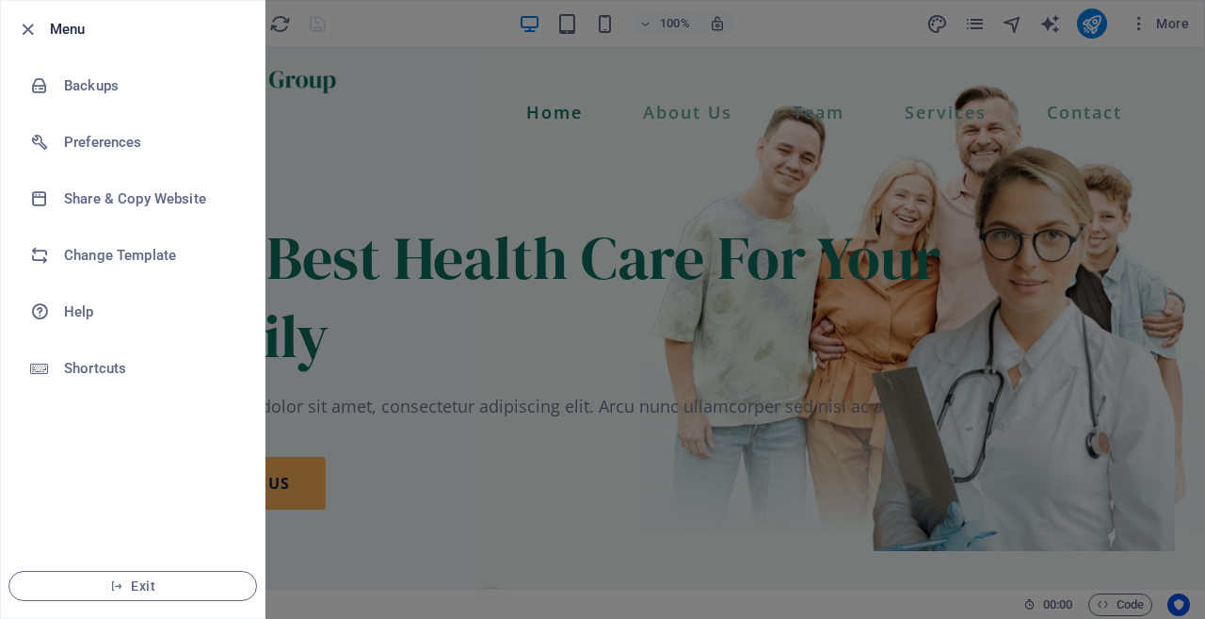
click at [129, 252] on h6 "Change Template" at bounding box center [151, 255] width 174 height 23
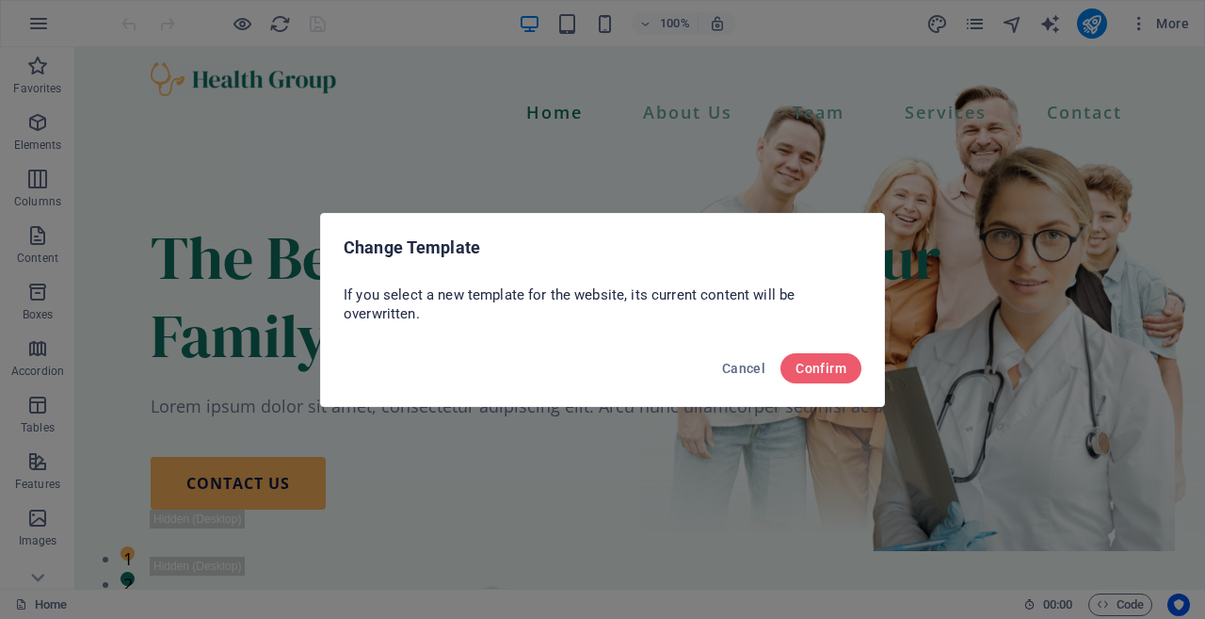
click at [824, 366] on span "Confirm" at bounding box center [821, 368] width 51 height 15
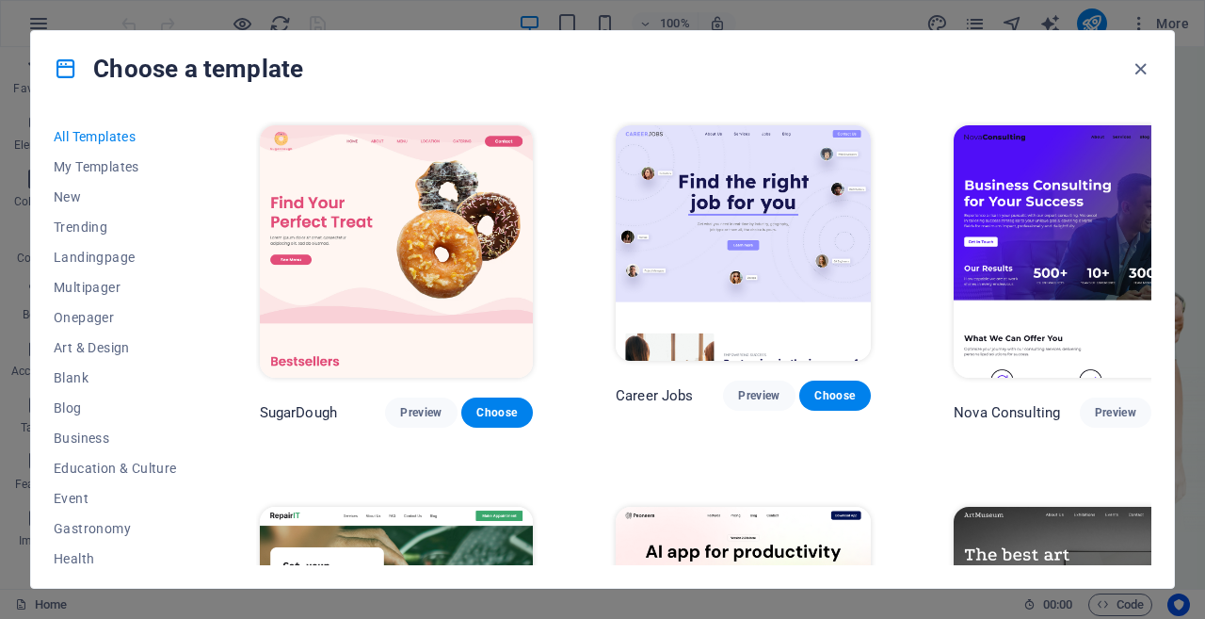
click at [66, 219] on span "Trending" at bounding box center [115, 226] width 123 height 15
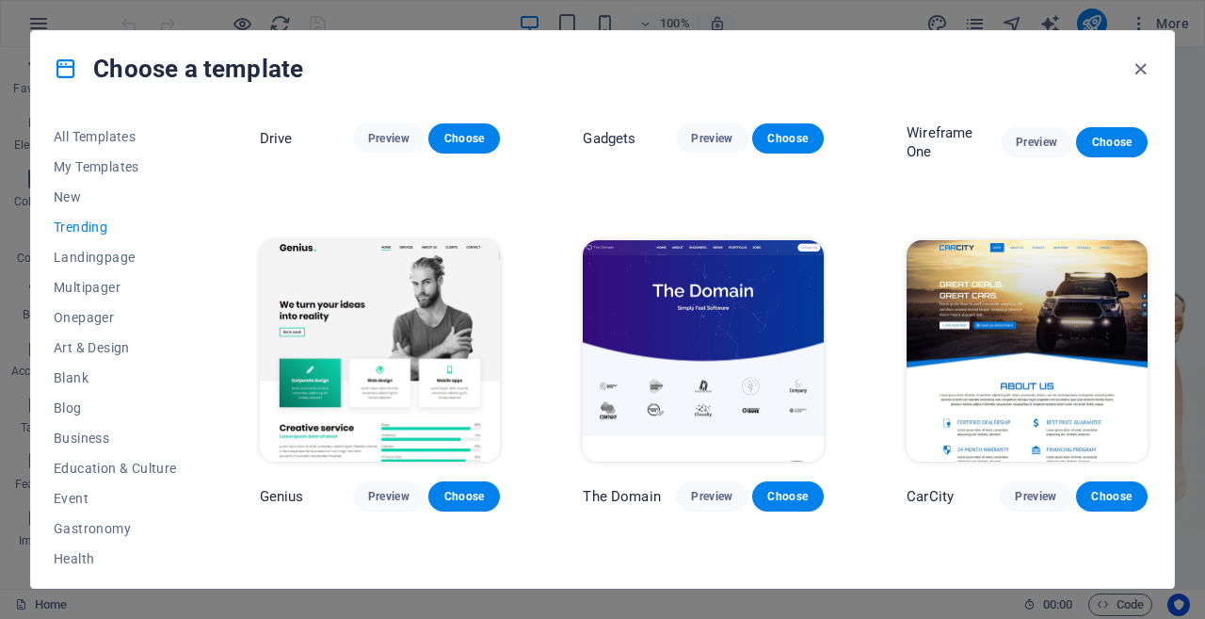
scroll to position [1309, 0]
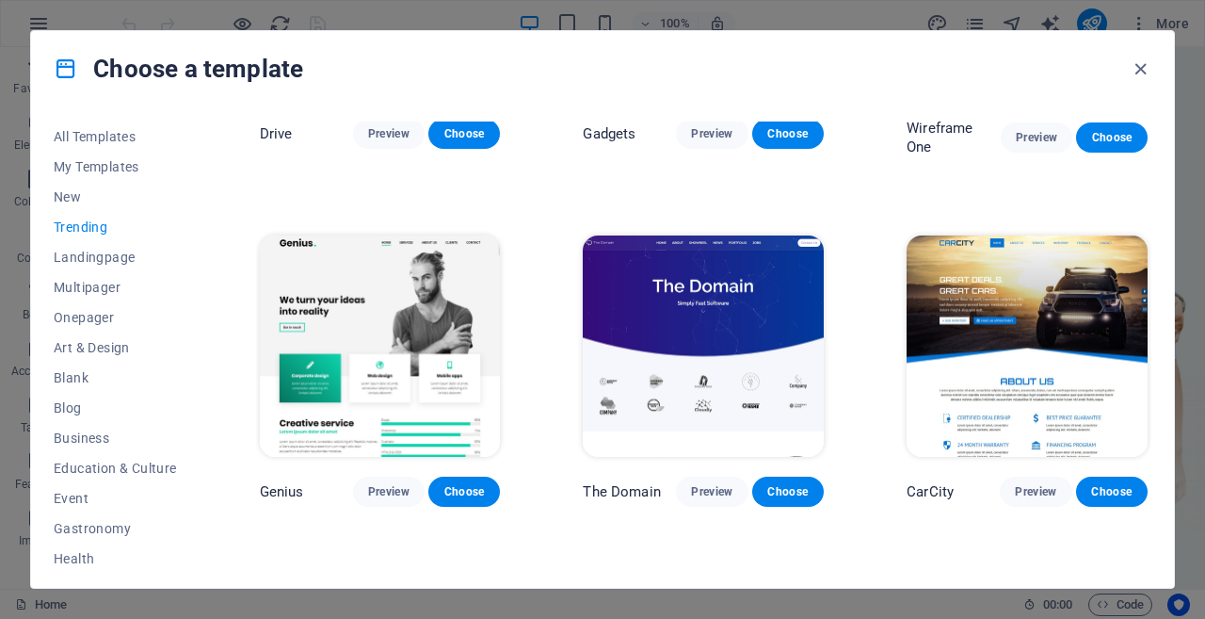
click at [462, 484] on span "Choose" at bounding box center [463, 491] width 41 height 15
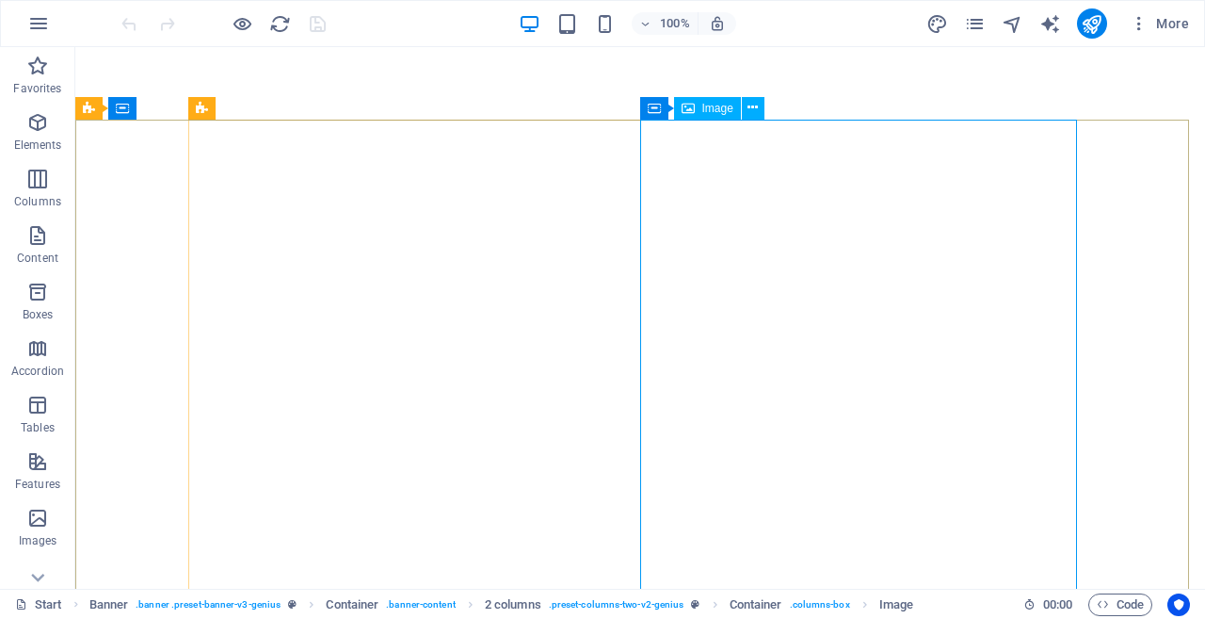
click at [703, 113] on span "Image" at bounding box center [717, 108] width 31 height 11
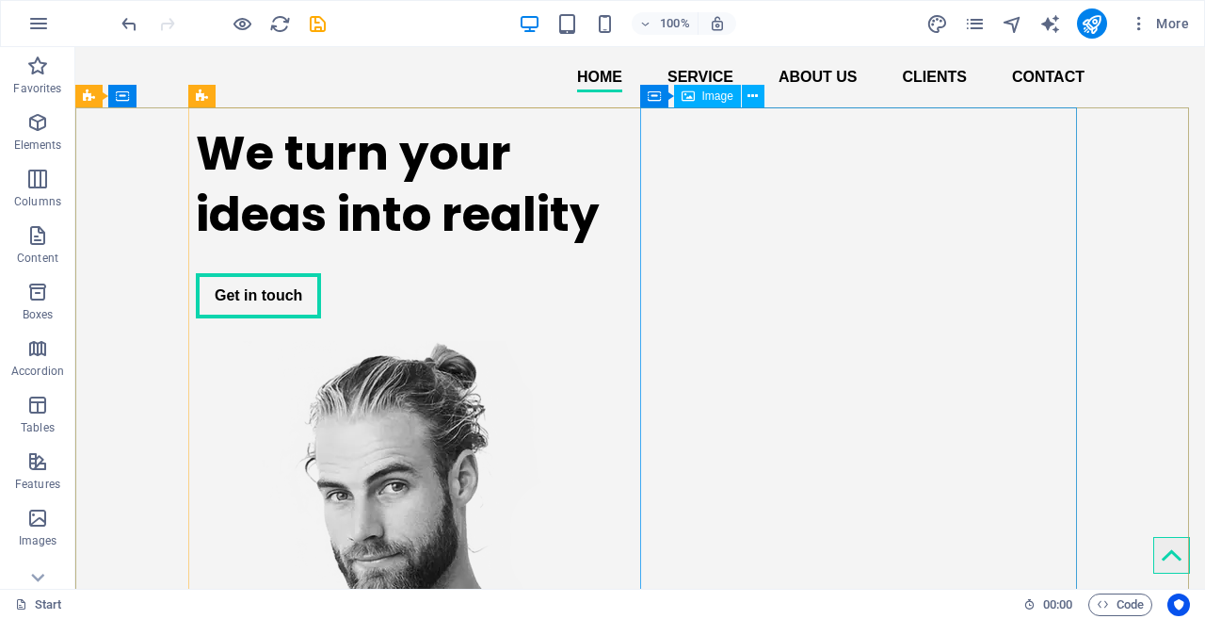
click at [701, 100] on div "Image" at bounding box center [707, 96] width 67 height 23
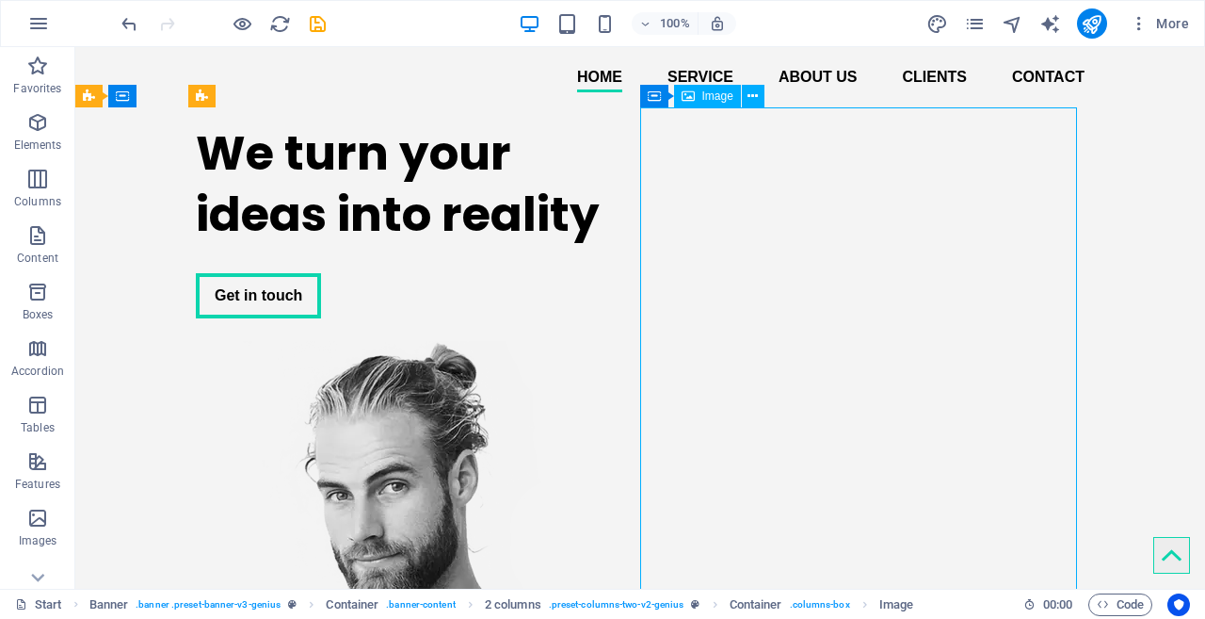
click at [701, 100] on div "Image" at bounding box center [707, 96] width 67 height 23
drag, startPoint x: 701, startPoint y: 100, endPoint x: 410, endPoint y: 58, distance: 293.9
click at [701, 100] on div "Image" at bounding box center [707, 96] width 67 height 23
select select "px"
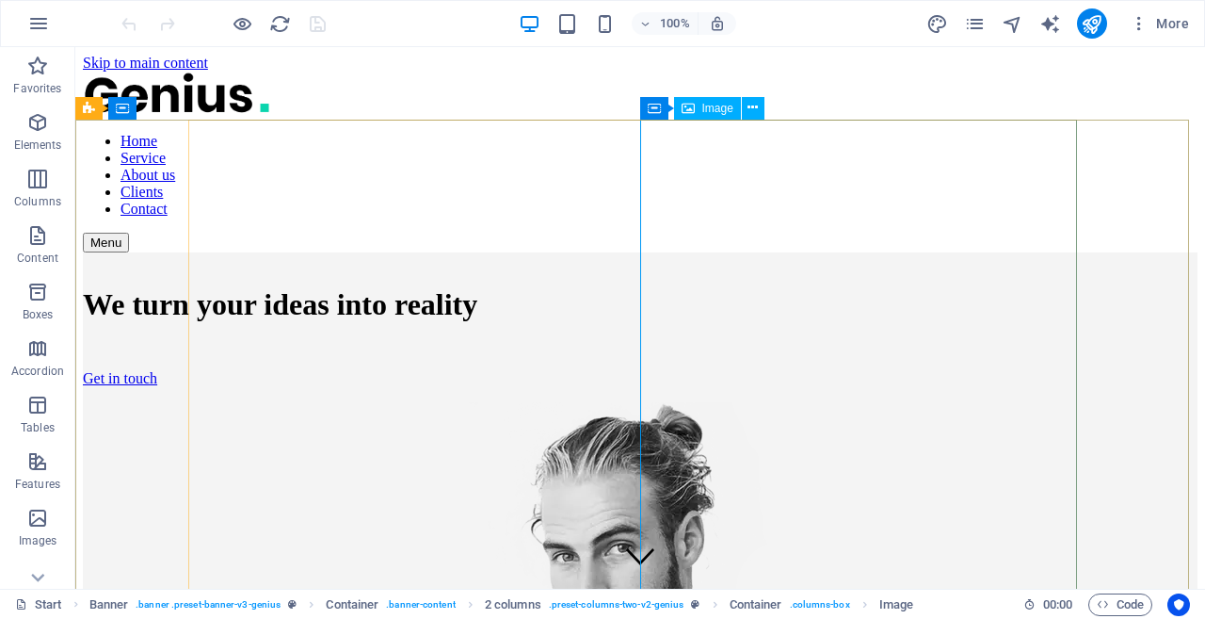
click at [714, 108] on span "Image" at bounding box center [717, 108] width 31 height 11
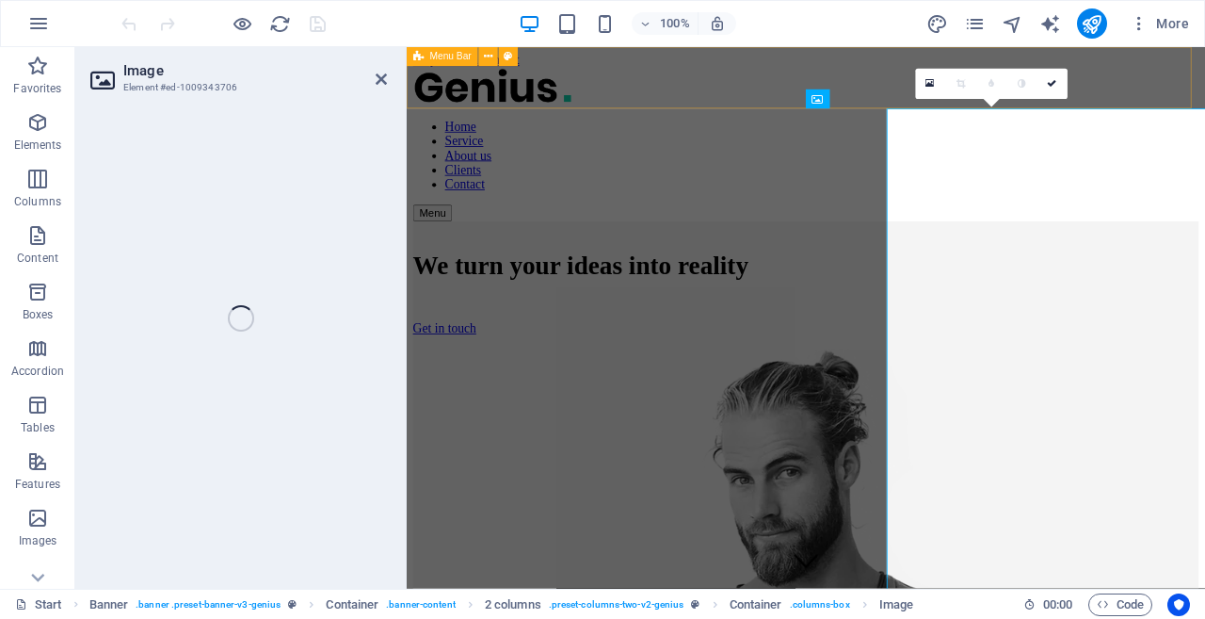
select select "px"
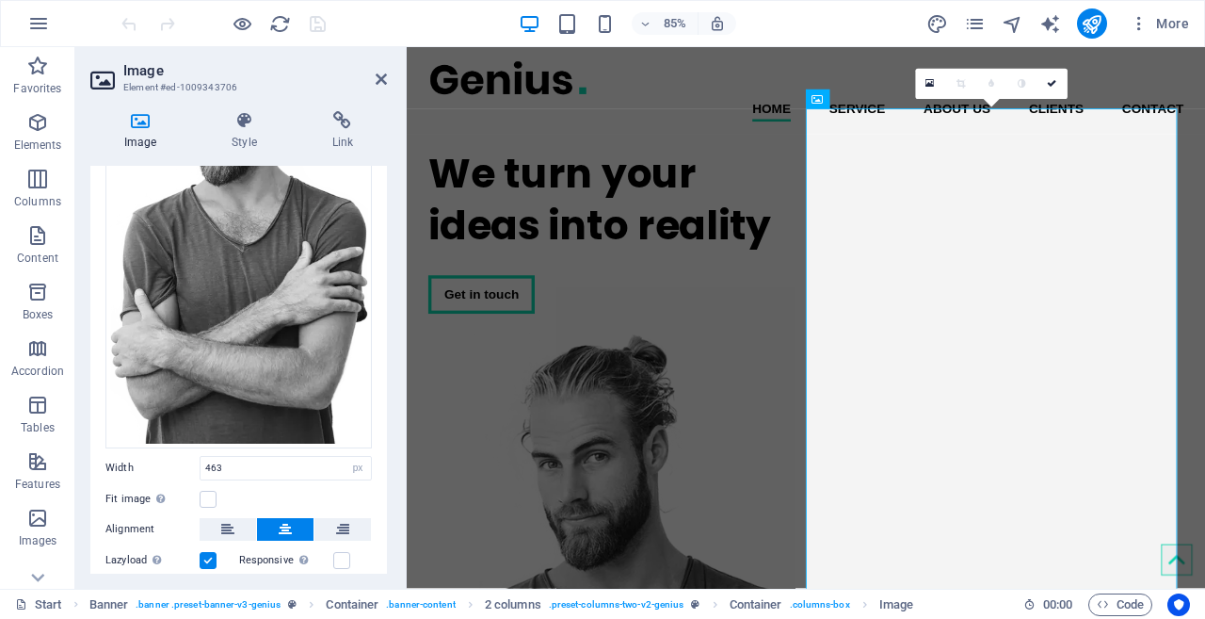
scroll to position [197, 0]
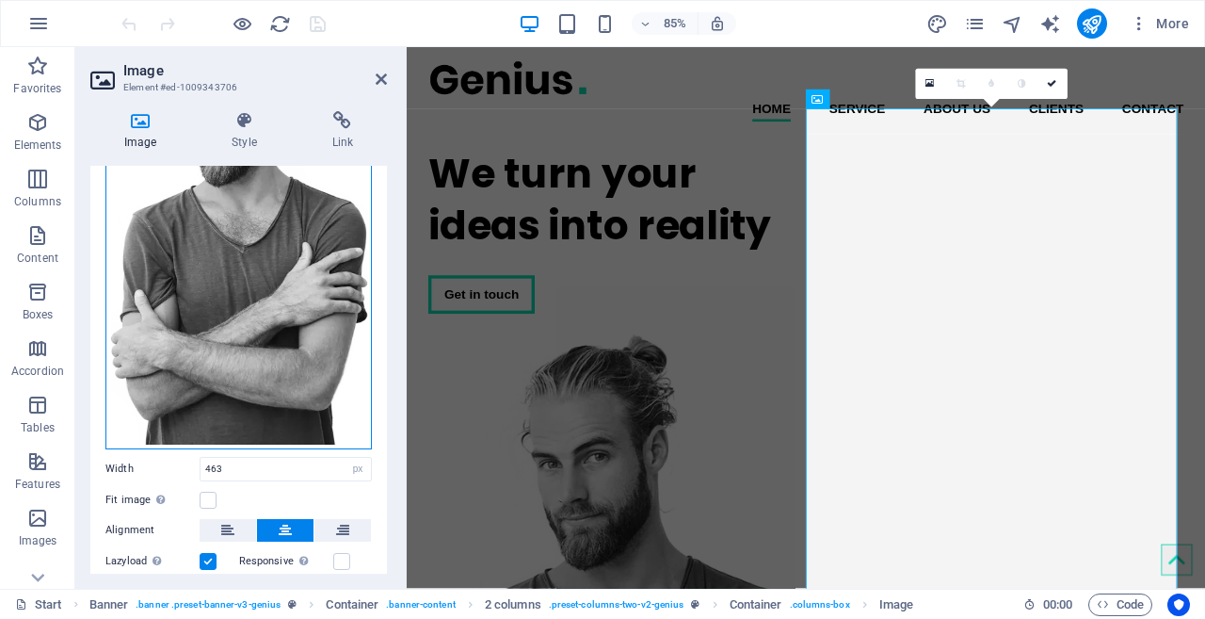
click at [247, 254] on div "Drag files here, click to choose files or select files from Files or our free s…" at bounding box center [238, 233] width 266 height 431
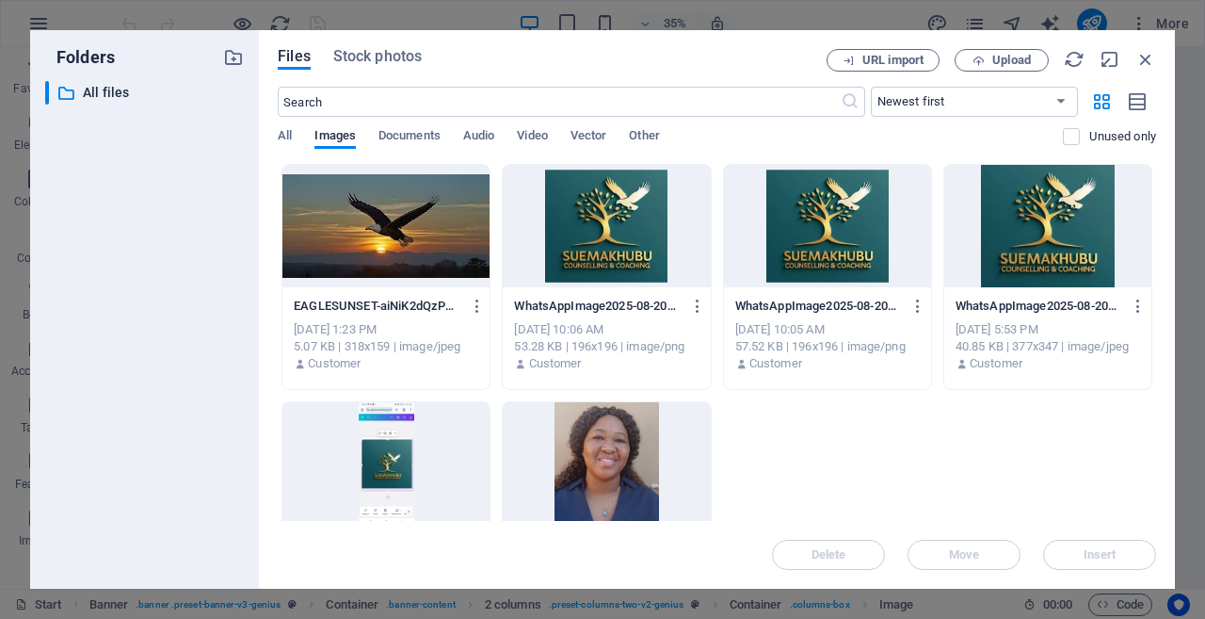
click at [1023, 200] on div at bounding box center [1047, 226] width 207 height 122
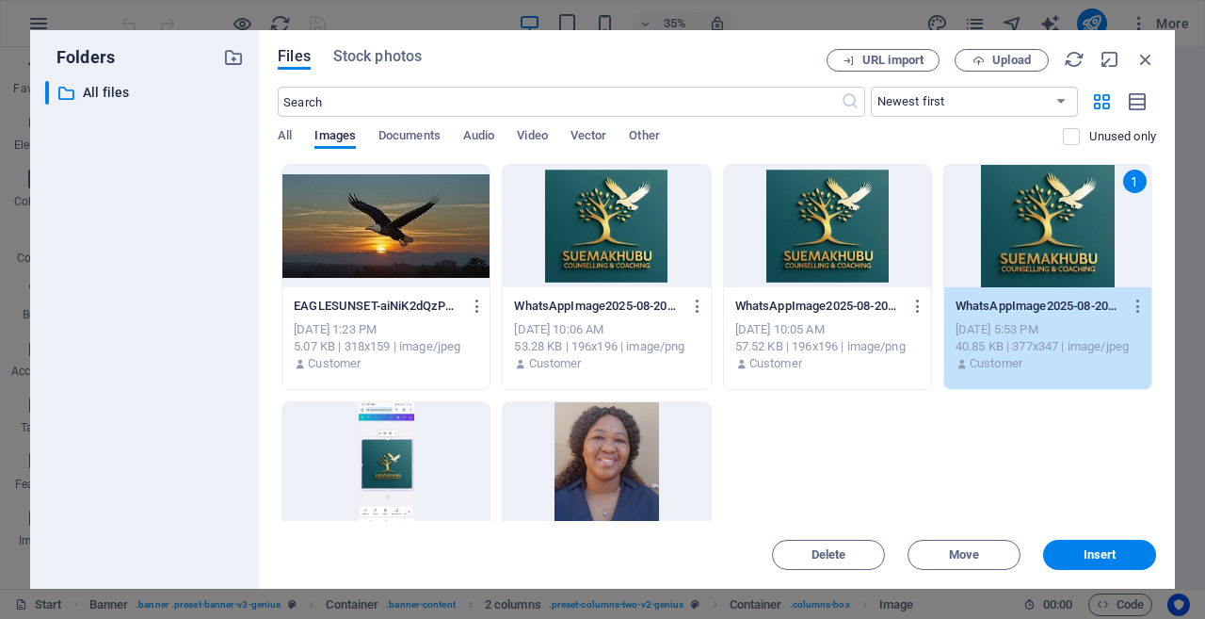
click at [1080, 558] on span "Insert" at bounding box center [1100, 554] width 98 height 11
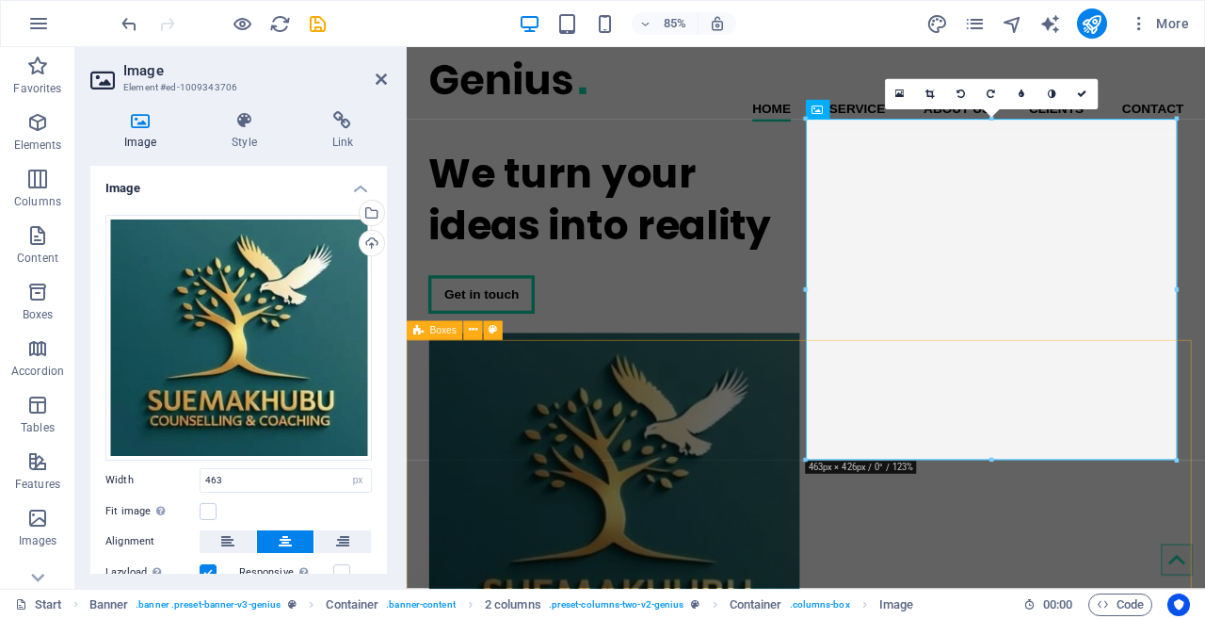
scroll to position [127, 0]
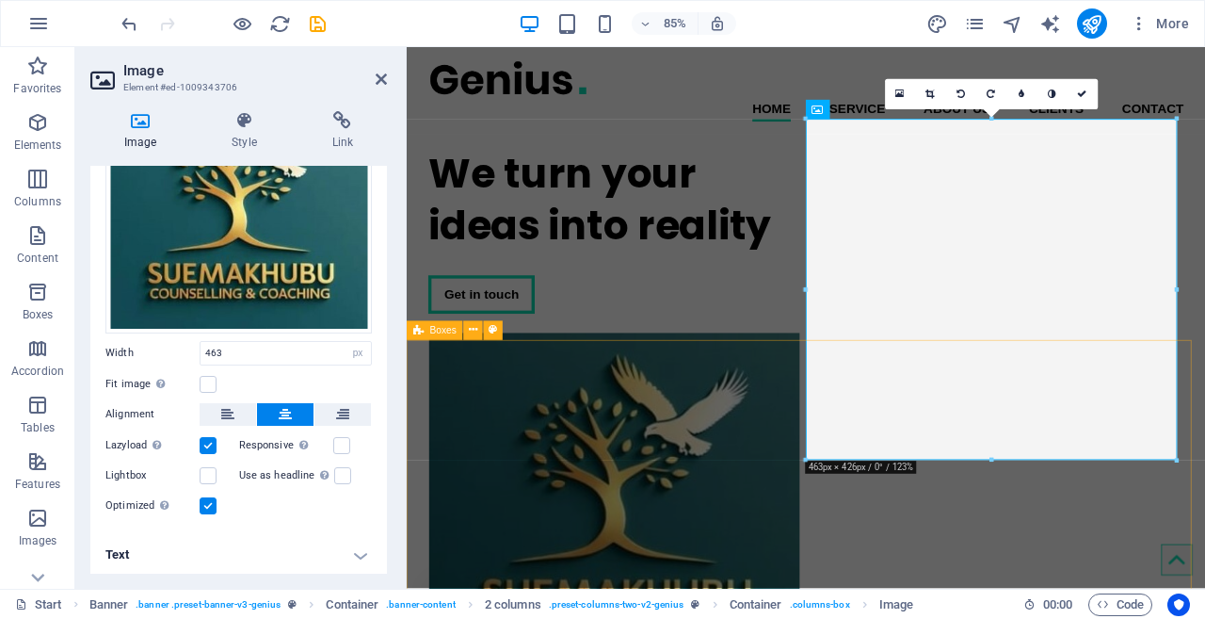
click at [379, 84] on icon at bounding box center [381, 79] width 11 height 15
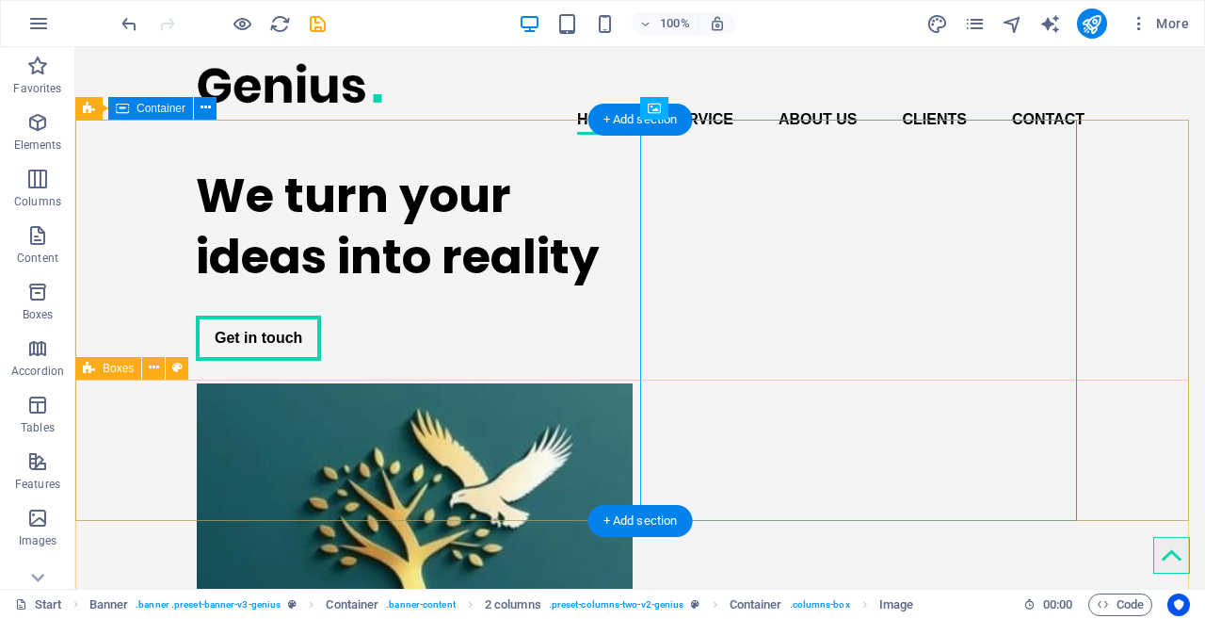
click at [1181, 340] on div "We turn your ideas into reality Get in touch" at bounding box center [640, 467] width 1130 height 635
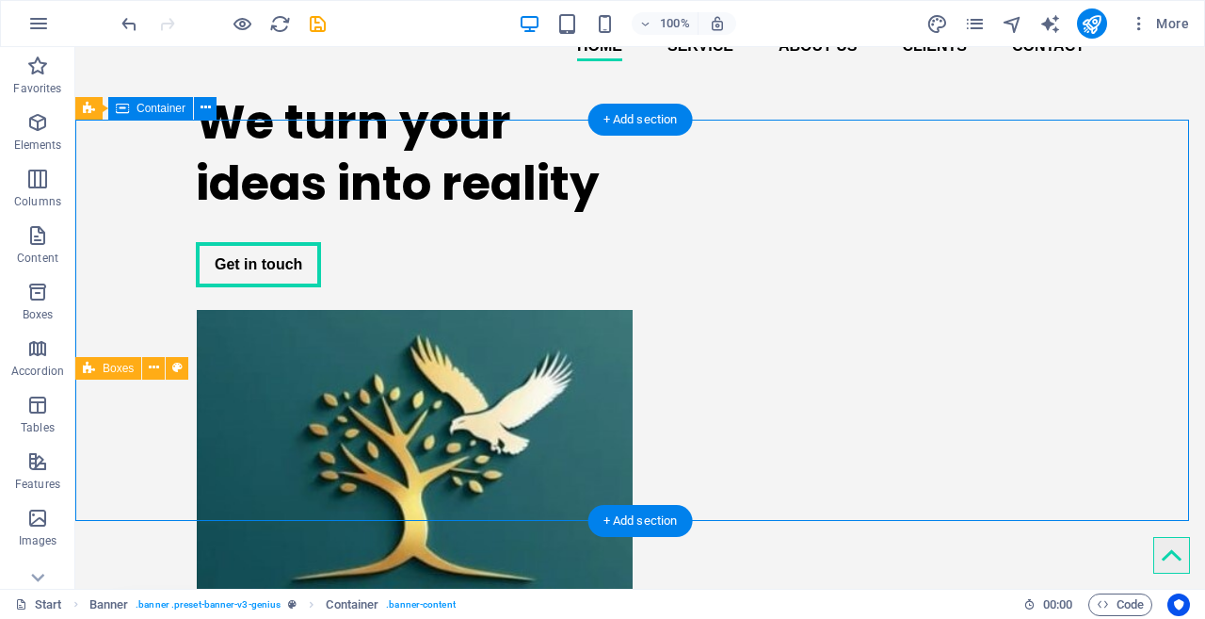
scroll to position [0, 0]
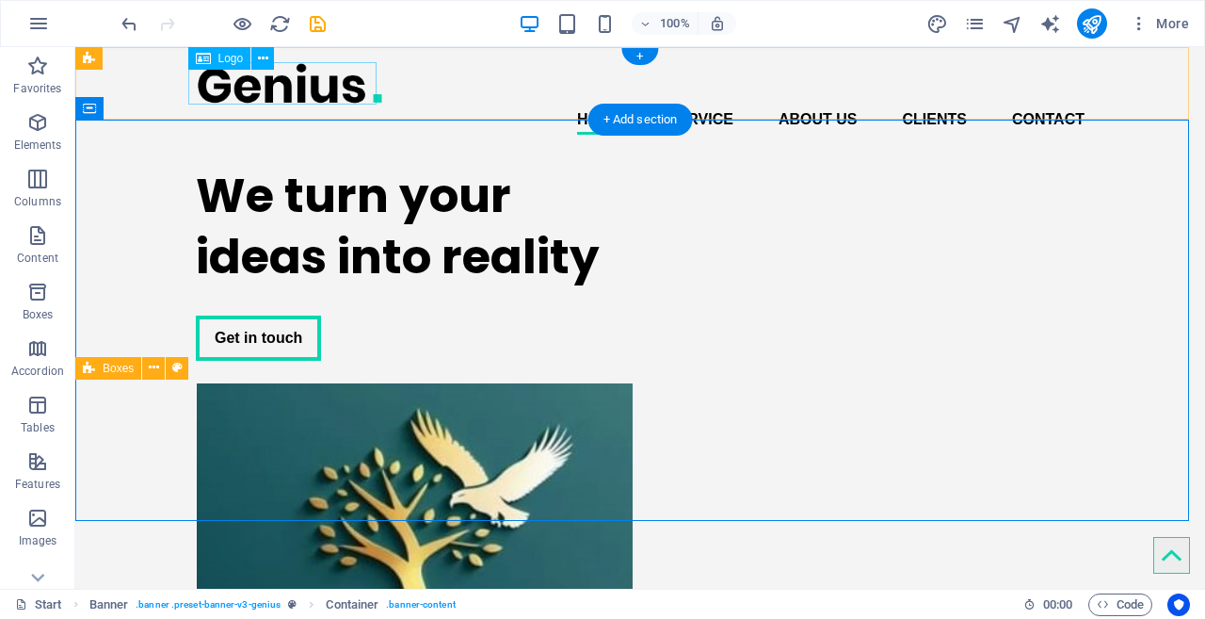
click at [249, 74] on div at bounding box center [640, 83] width 889 height 42
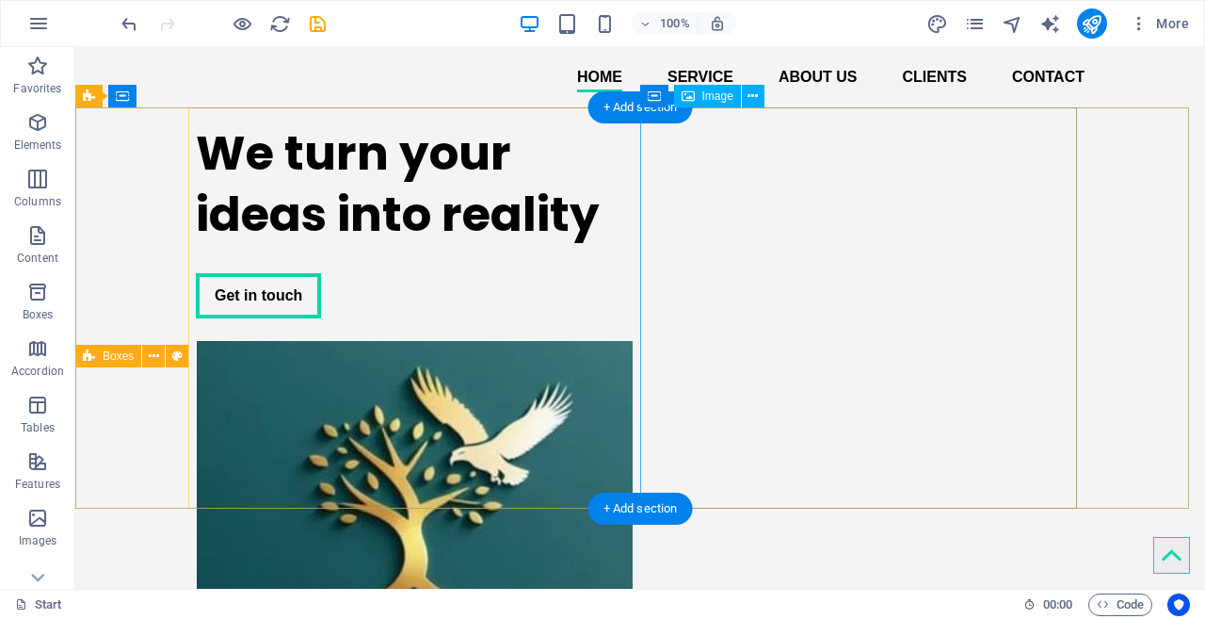
click at [633, 341] on figure at bounding box center [414, 541] width 437 height 401
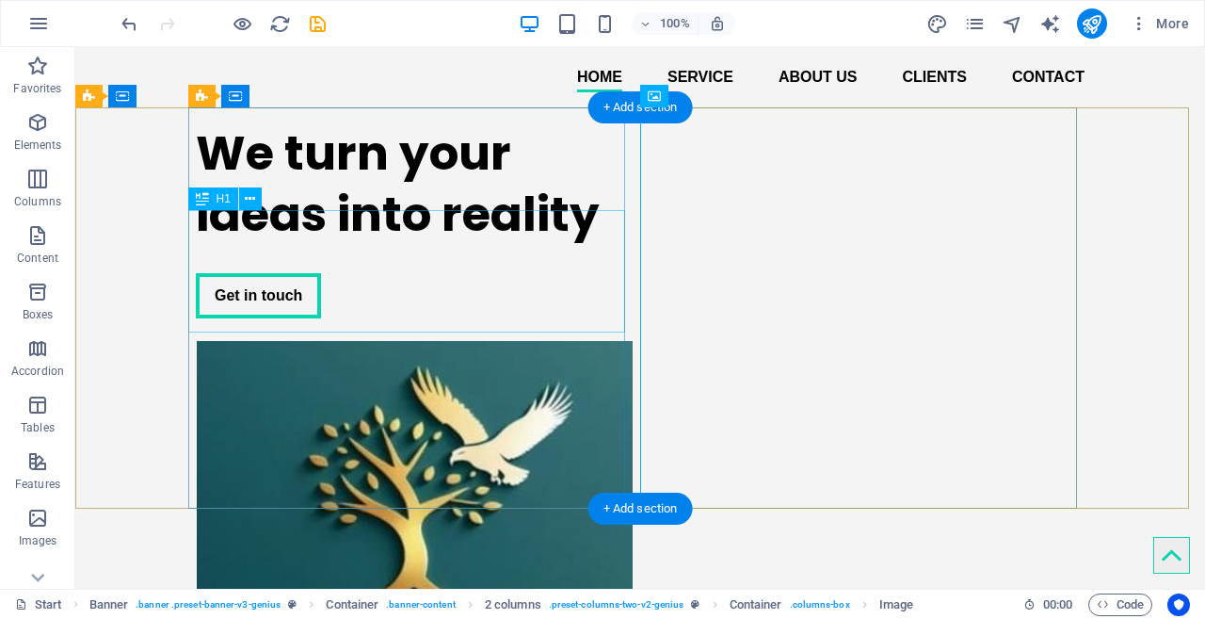
click at [286, 245] on div "We turn your ideas into reality" at bounding box center [414, 183] width 437 height 122
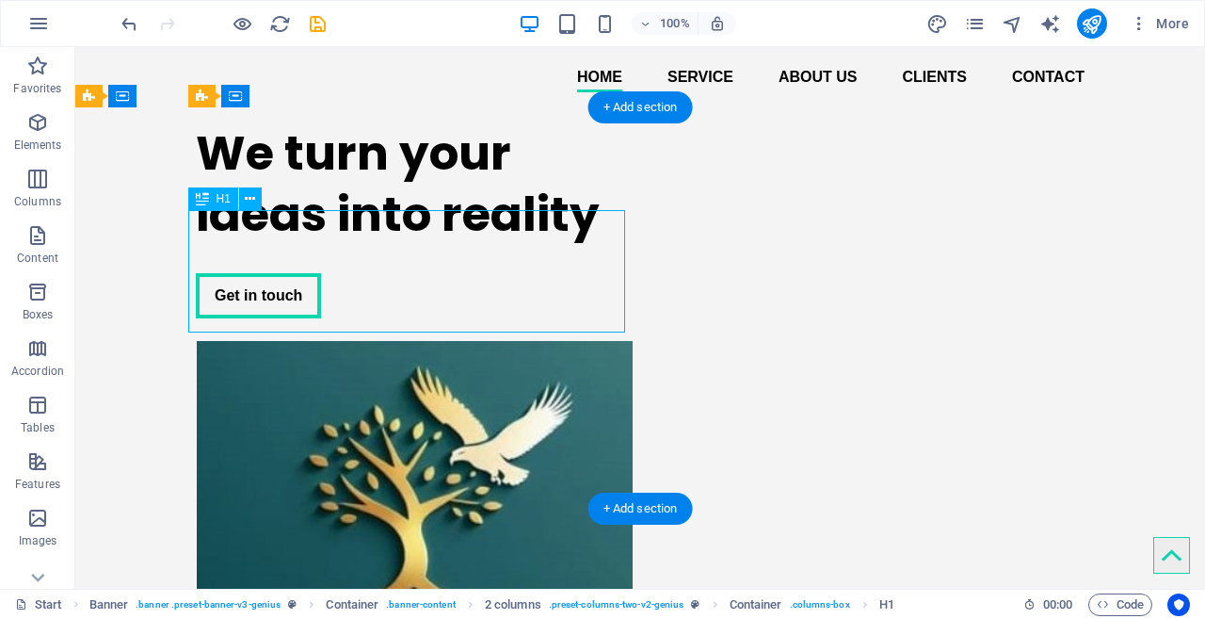
click at [429, 245] on div "We turn your ideas into reality" at bounding box center [414, 183] width 437 height 122
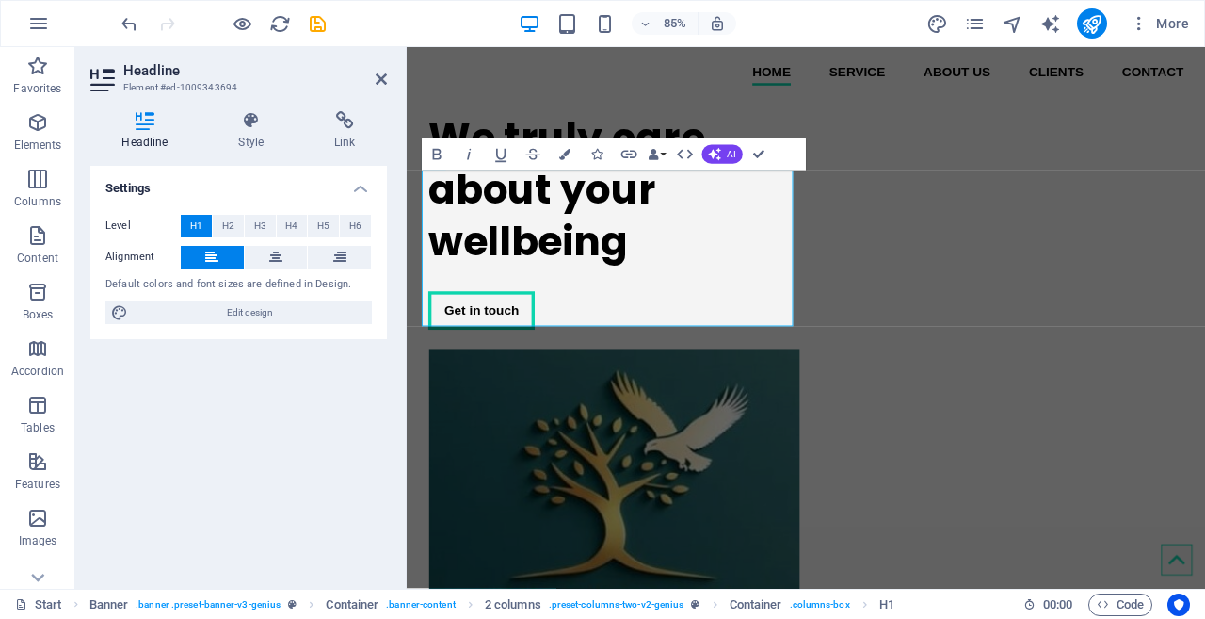
click at [222, 510] on div "Settings Level H1 H2 H3 H4 H5 H6 Alignment Default colors and font sizes are de…" at bounding box center [238, 370] width 297 height 408
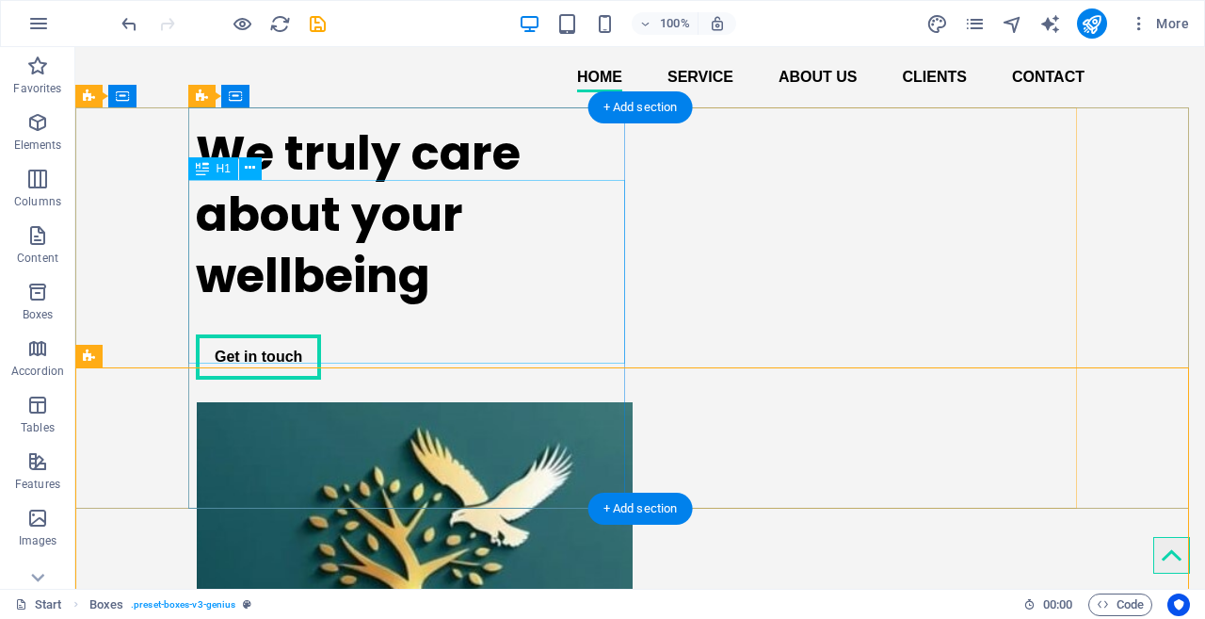
click at [360, 250] on div "We truly care about your wellbeing" at bounding box center [414, 214] width 437 height 184
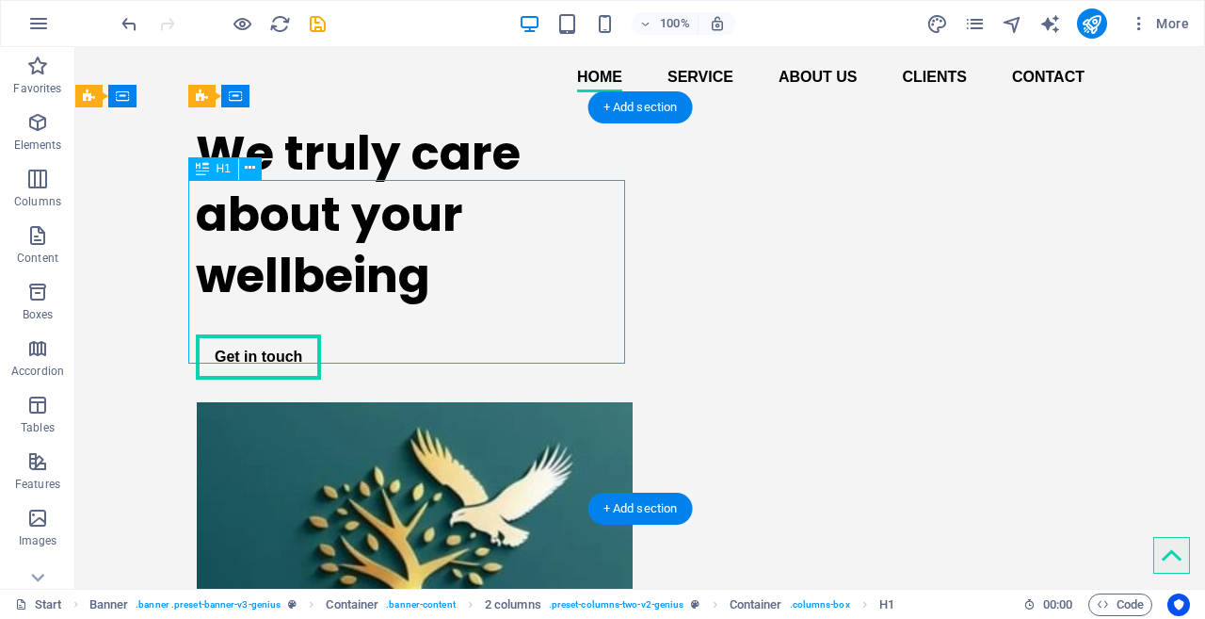
click at [438, 250] on div "We truly care about your wellbeing" at bounding box center [414, 214] width 437 height 184
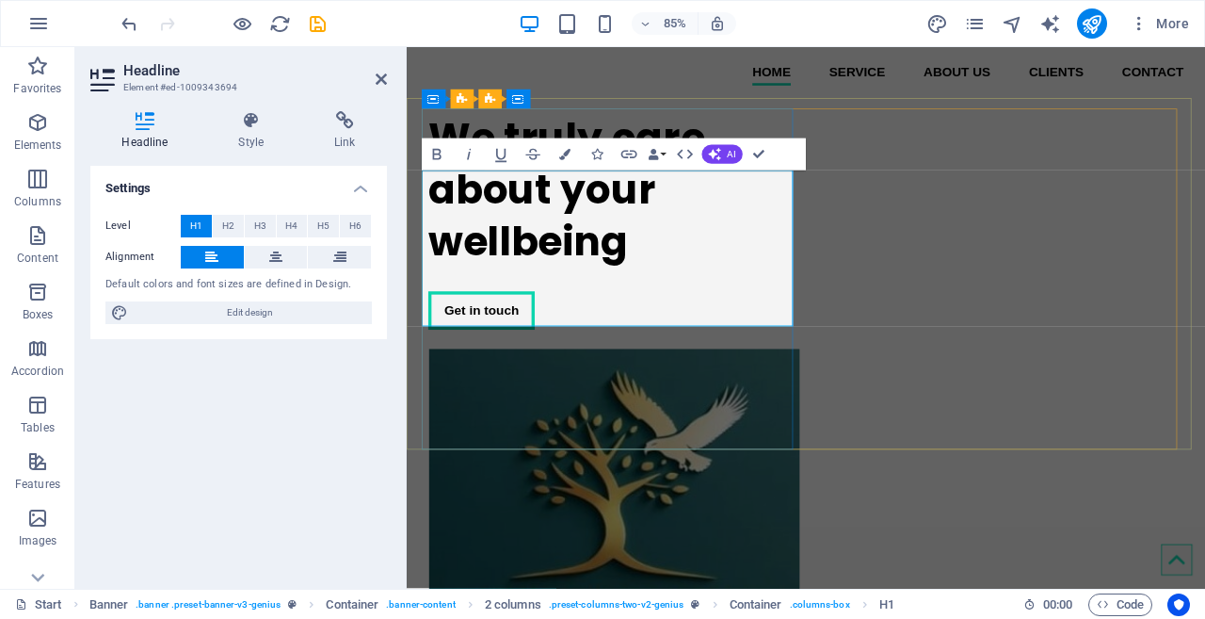
click at [697, 272] on h1 "We truly care about your wellbeing" at bounding box center [650, 214] width 437 height 184
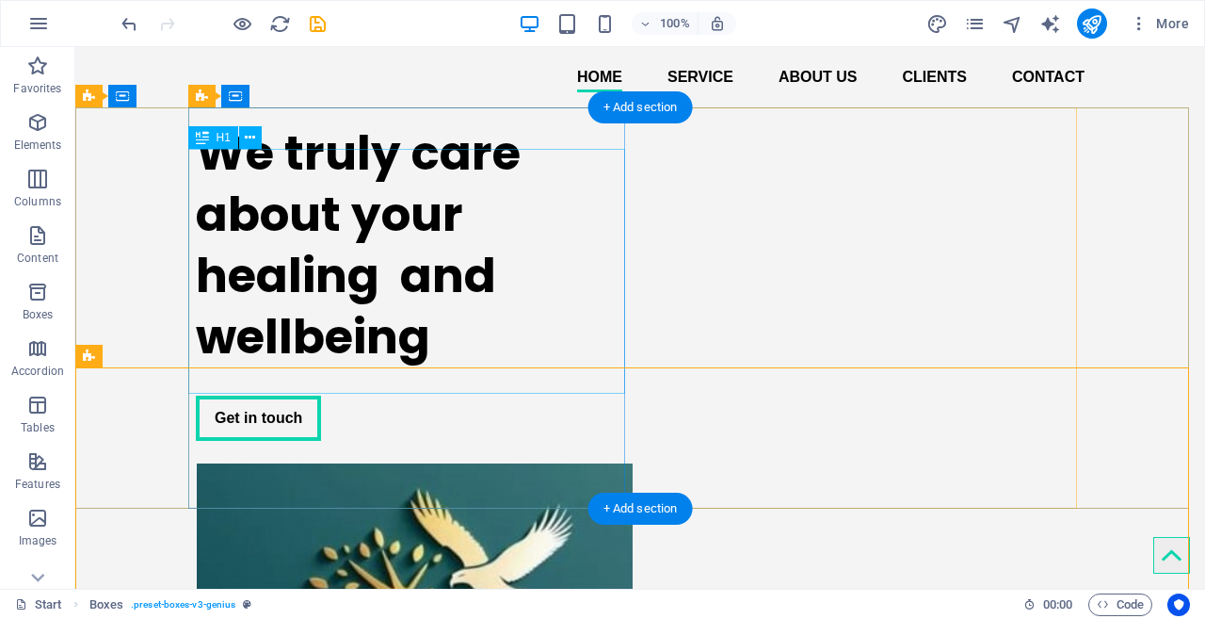
click at [427, 354] on div "We truly care about your healing and wellbeing" at bounding box center [414, 244] width 437 height 245
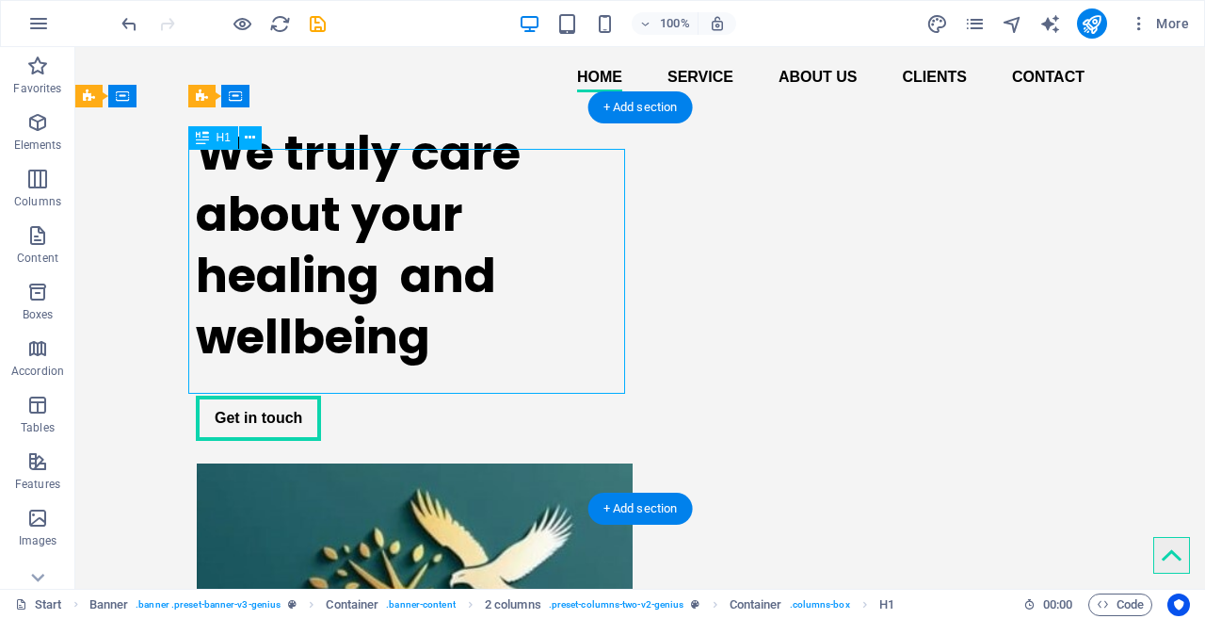
click at [427, 354] on div "We truly care about your healing and wellbeing" at bounding box center [414, 244] width 437 height 245
click at [507, 300] on div "We truly care about your healing and wellbeing" at bounding box center [414, 244] width 437 height 245
click at [451, 298] on div "We truly care about your healing and wellbeing" at bounding box center [414, 244] width 437 height 245
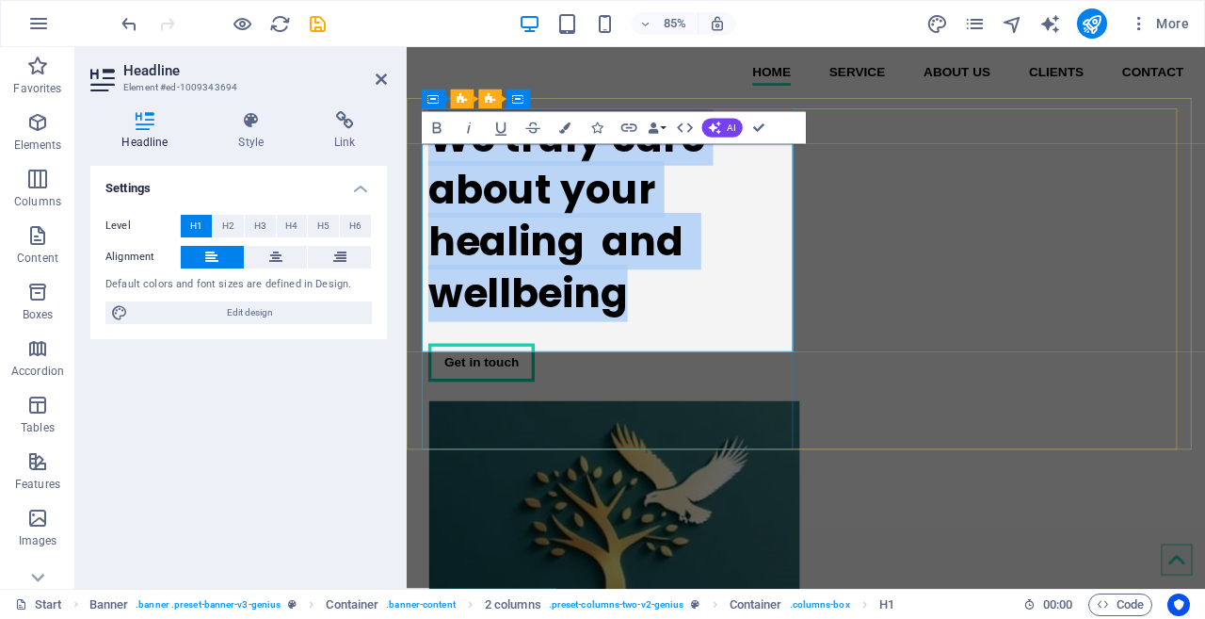
click at [585, 363] on h1 "We truly care about your healing and wellbeing" at bounding box center [650, 244] width 437 height 245
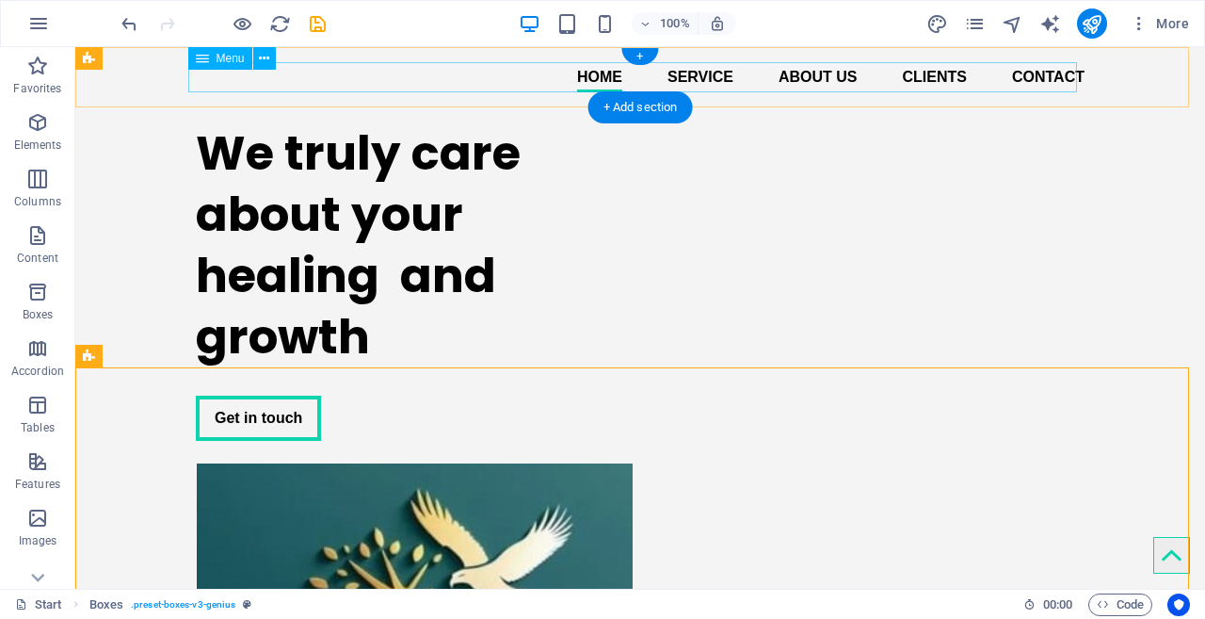
click at [686, 68] on nav "Home Service About us Clients Contact" at bounding box center [640, 77] width 889 height 30
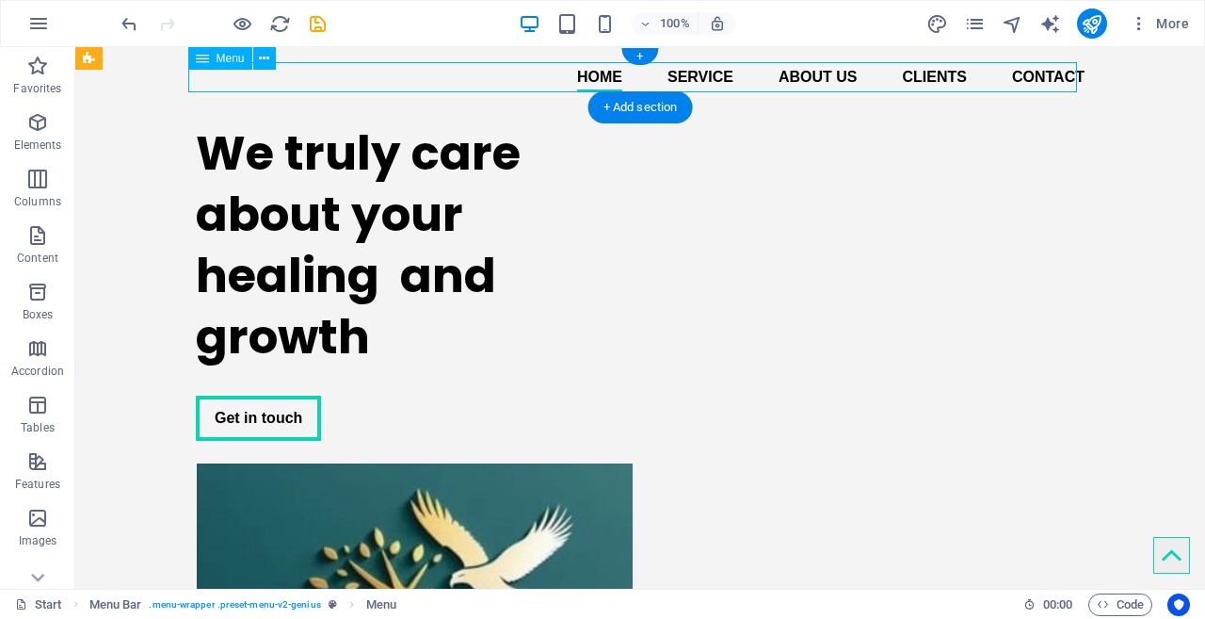
click at [680, 77] on nav "Home Service About us Clients Contact" at bounding box center [640, 77] width 889 height 30
click at [792, 71] on nav "Home Service About us Clients Contact" at bounding box center [640, 77] width 889 height 30
click at [811, 79] on nav "Home Service About us Clients Contact" at bounding box center [640, 77] width 889 height 30
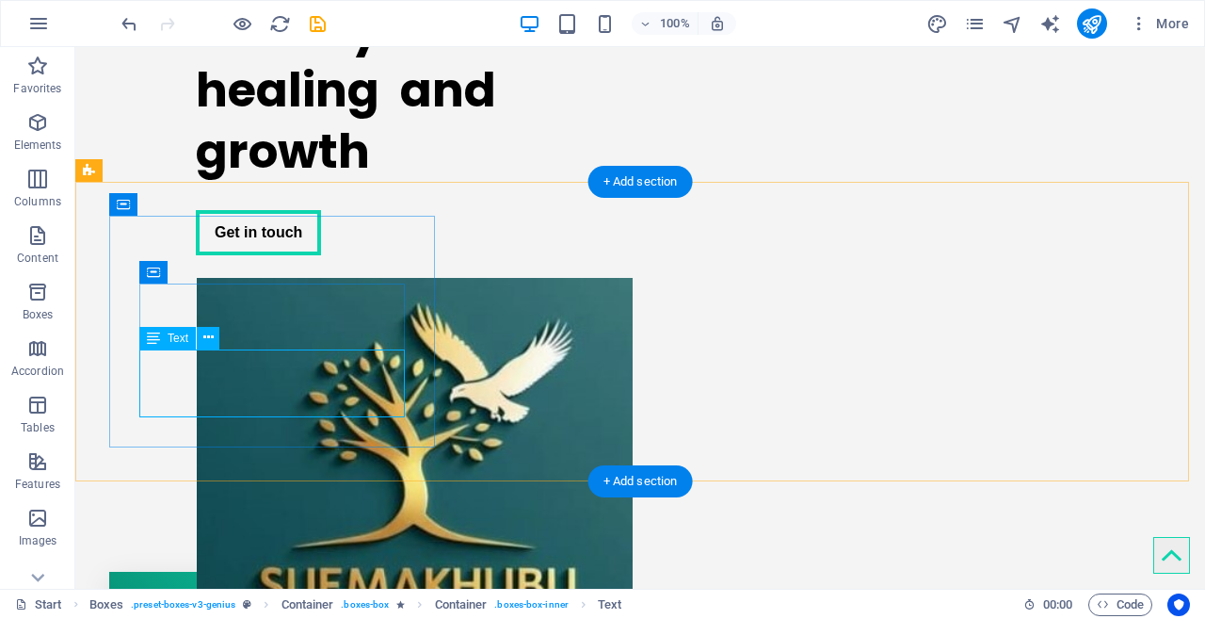
scroll to position [227, 0]
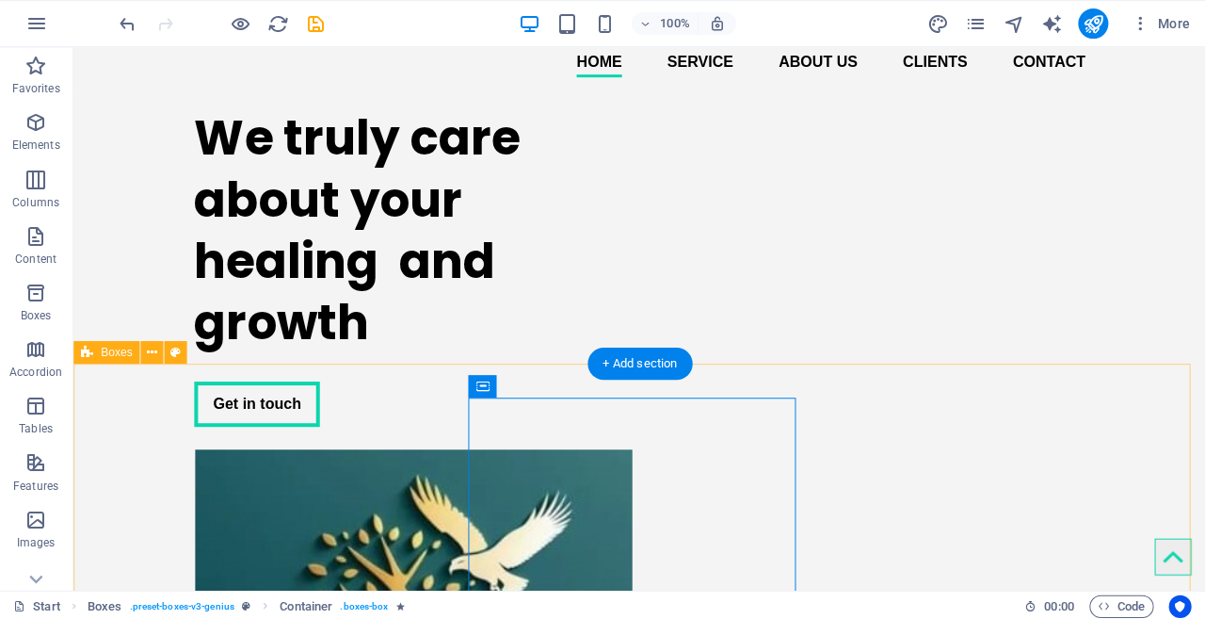
scroll to position [0, 0]
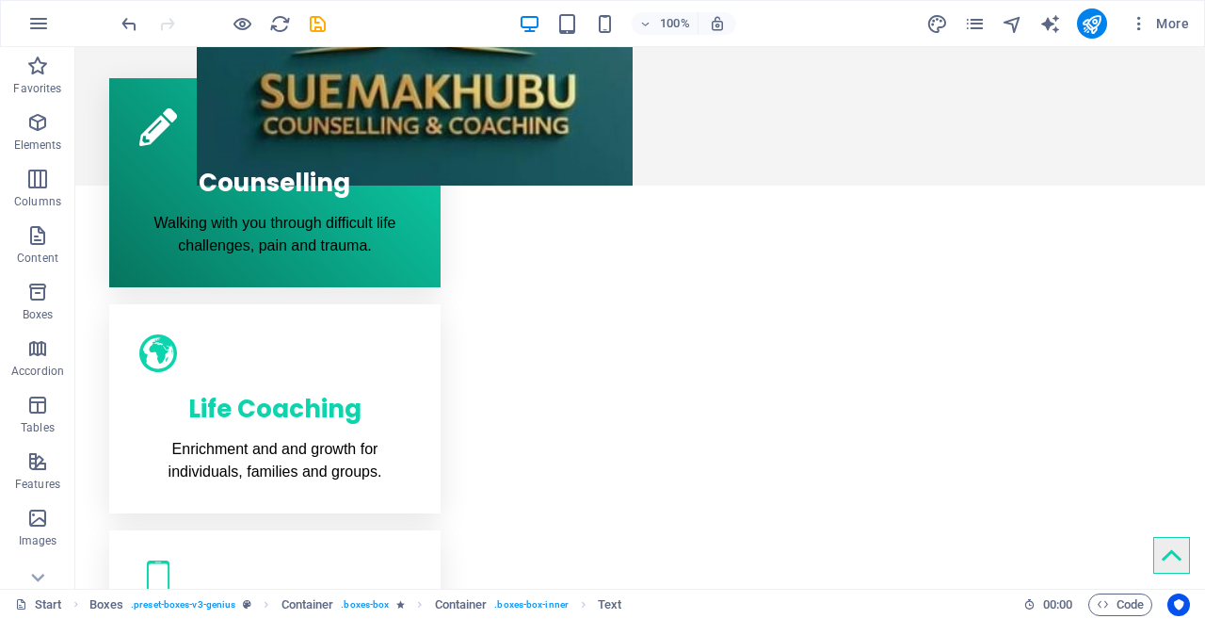
scroll to position [696, 0]
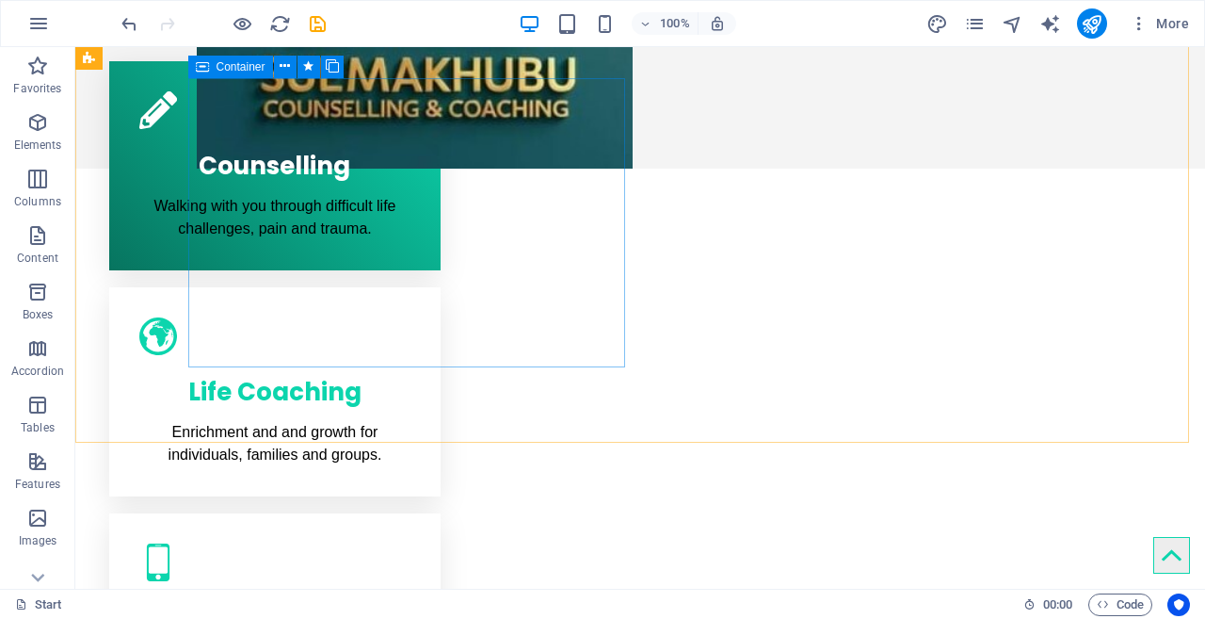
click at [201, 68] on icon at bounding box center [202, 67] width 13 height 23
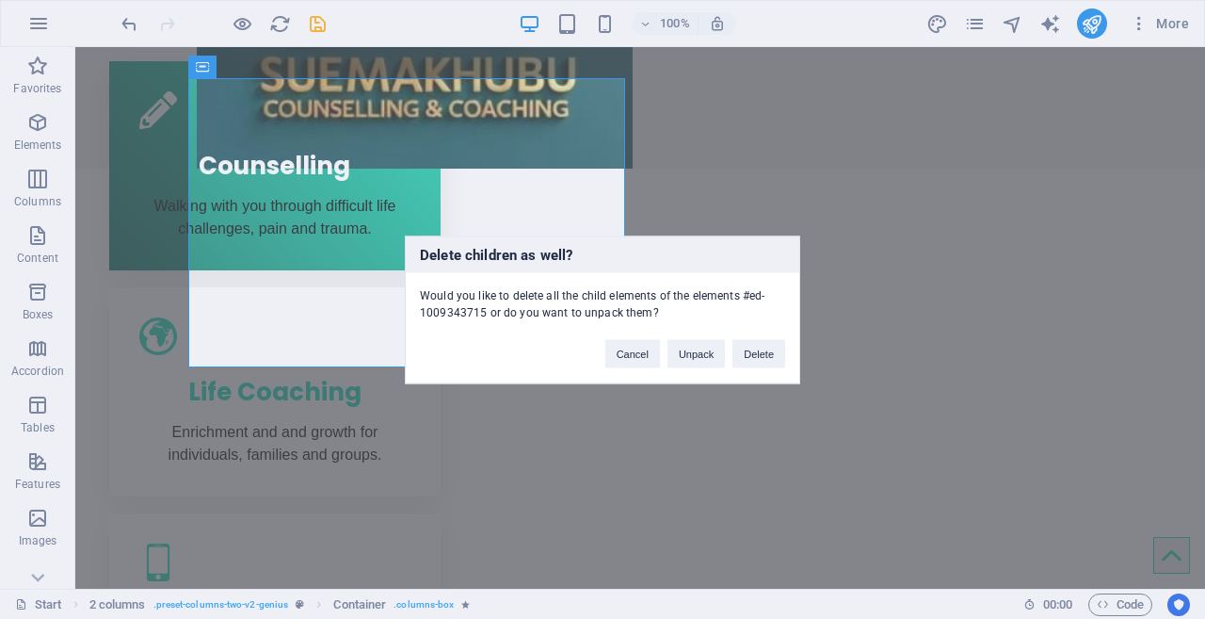
click at [763, 359] on button "Delete" at bounding box center [759, 353] width 53 height 28
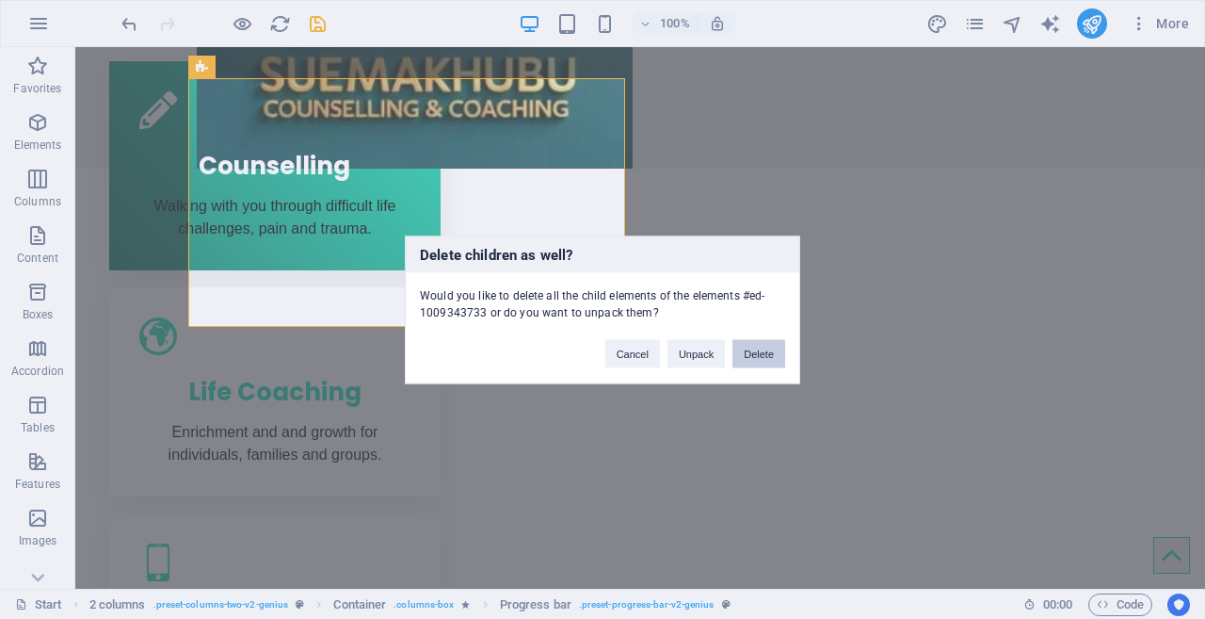
click at [757, 346] on button "Delete" at bounding box center [759, 353] width 53 height 28
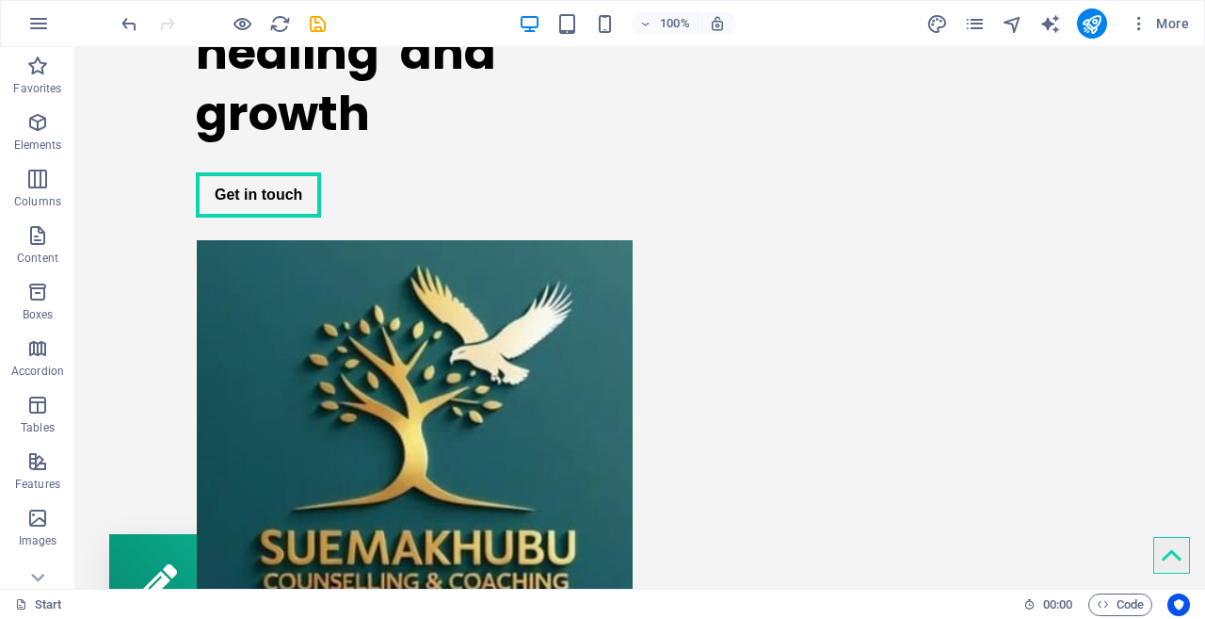
scroll to position [250, 0]
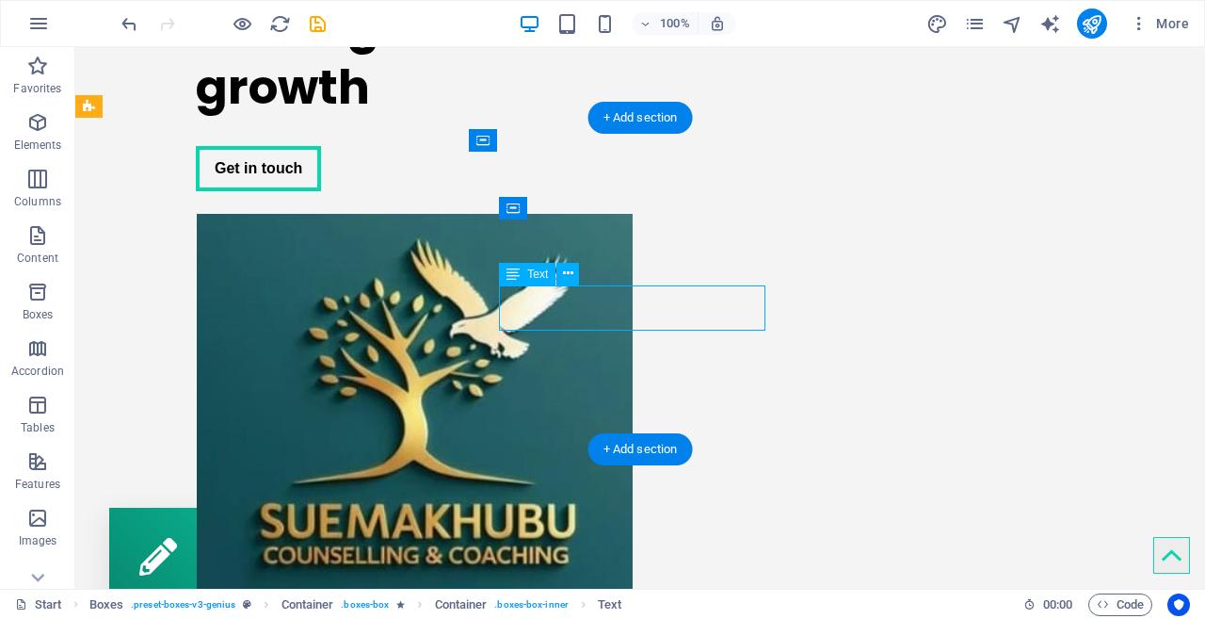
click at [336, 508] on div "Counselling Walking with you through difficult life challenges, pain and trauma." at bounding box center [274, 612] width 331 height 209
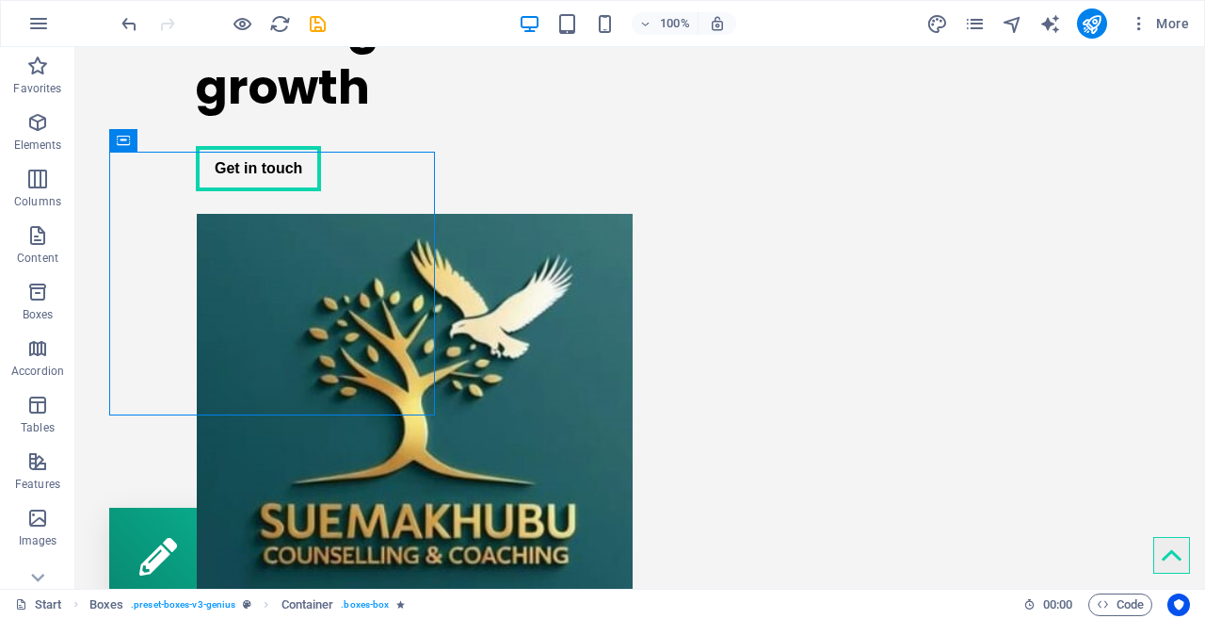
click at [40, 19] on icon "button" at bounding box center [38, 23] width 23 height 23
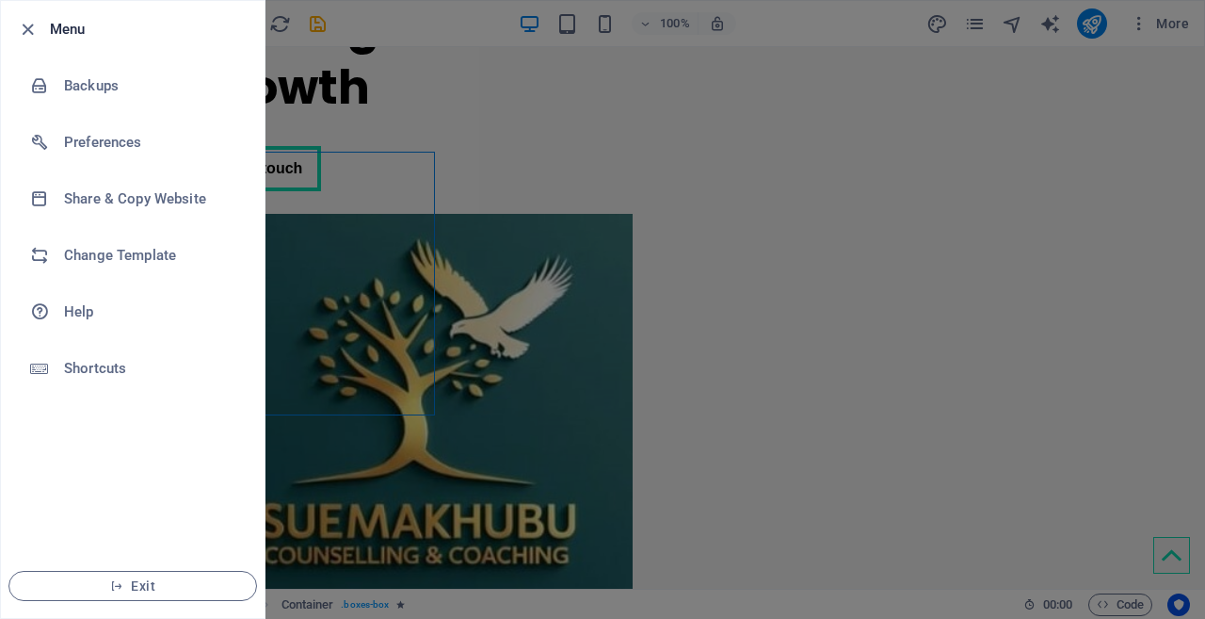
click at [814, 455] on div at bounding box center [602, 309] width 1205 height 619
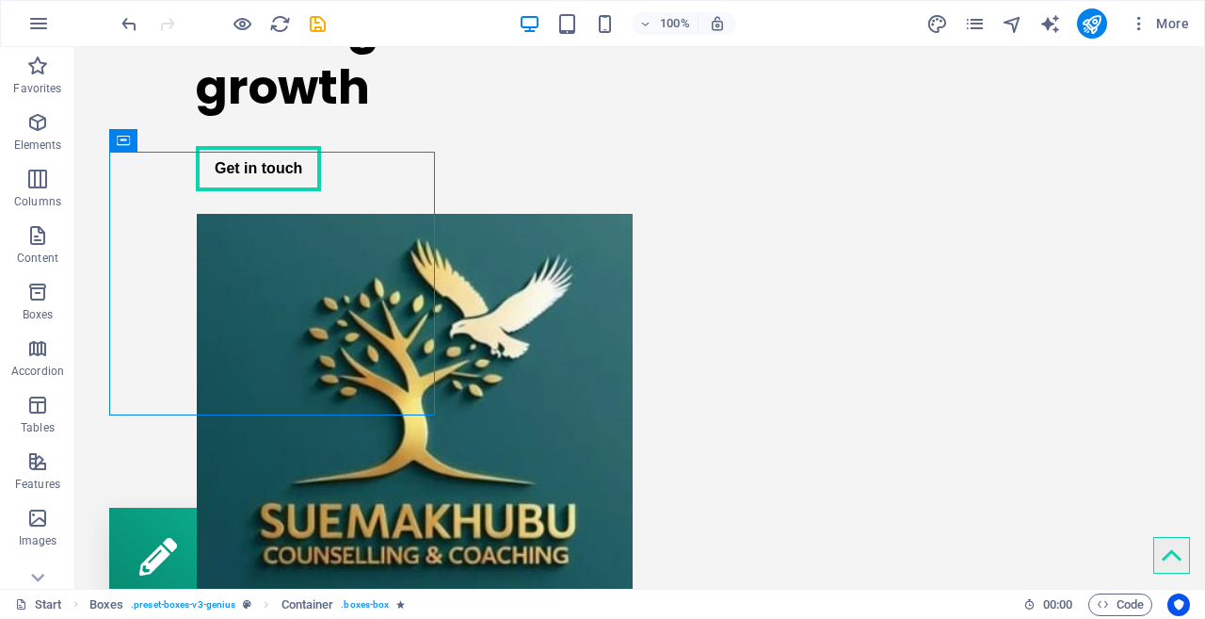
click at [1137, 23] on icon "button" at bounding box center [1139, 23] width 19 height 19
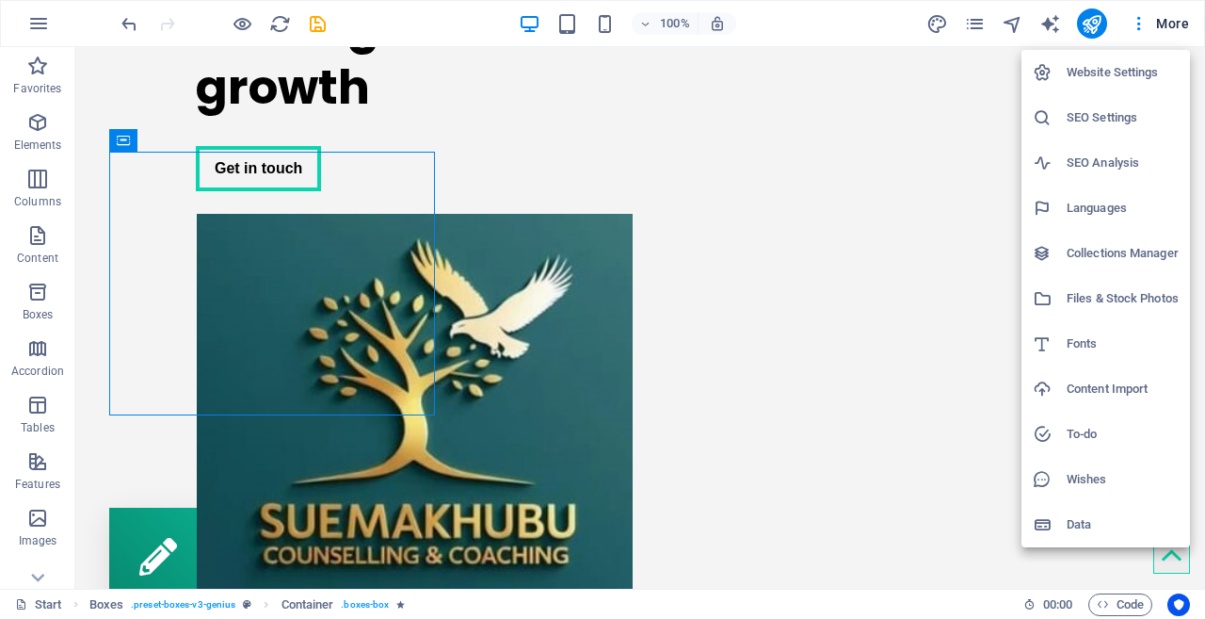
click at [540, 79] on div at bounding box center [602, 309] width 1205 height 619
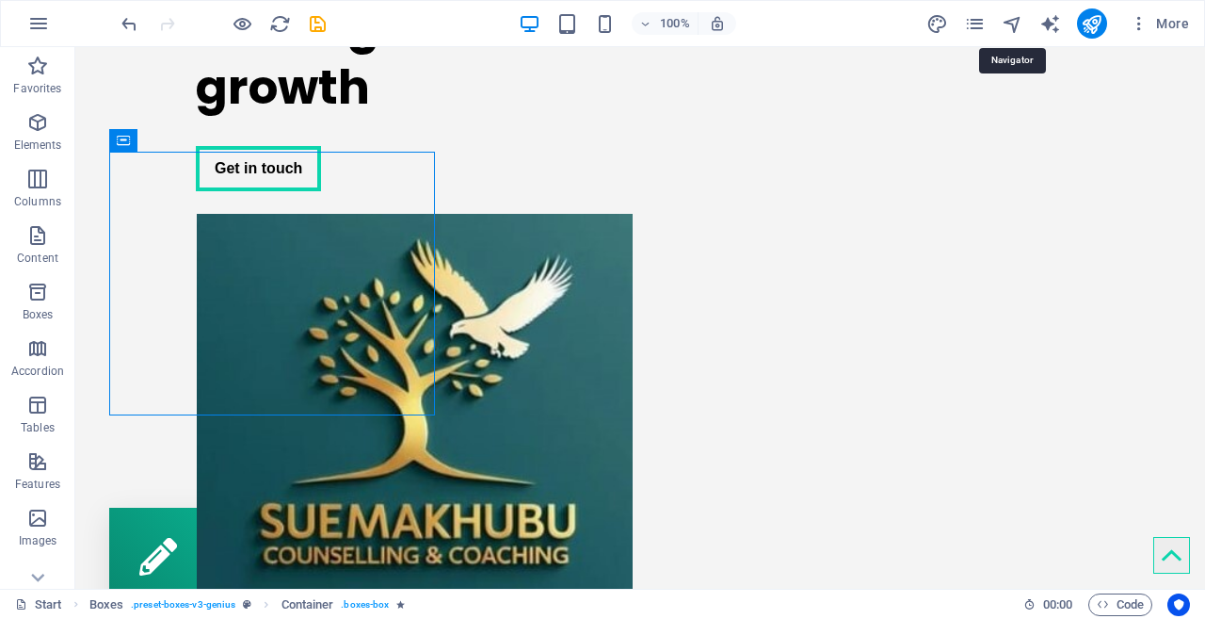
click at [1010, 25] on icon "navigator" at bounding box center [1013, 24] width 22 height 22
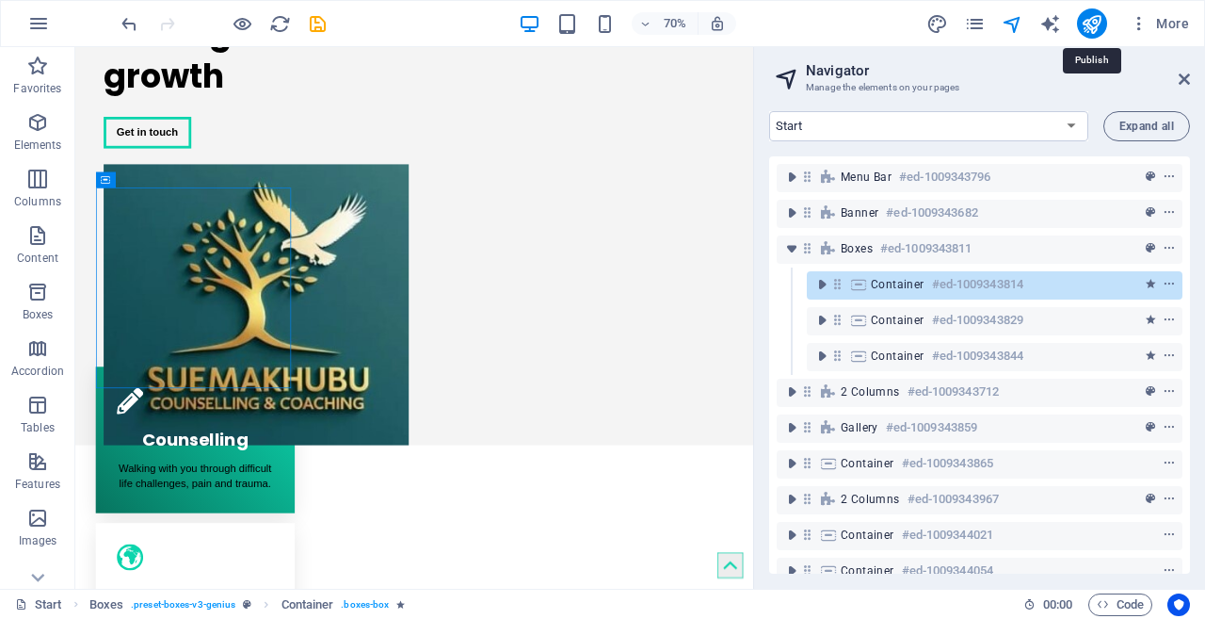
click at [1094, 24] on icon "publish" at bounding box center [1092, 24] width 22 height 22
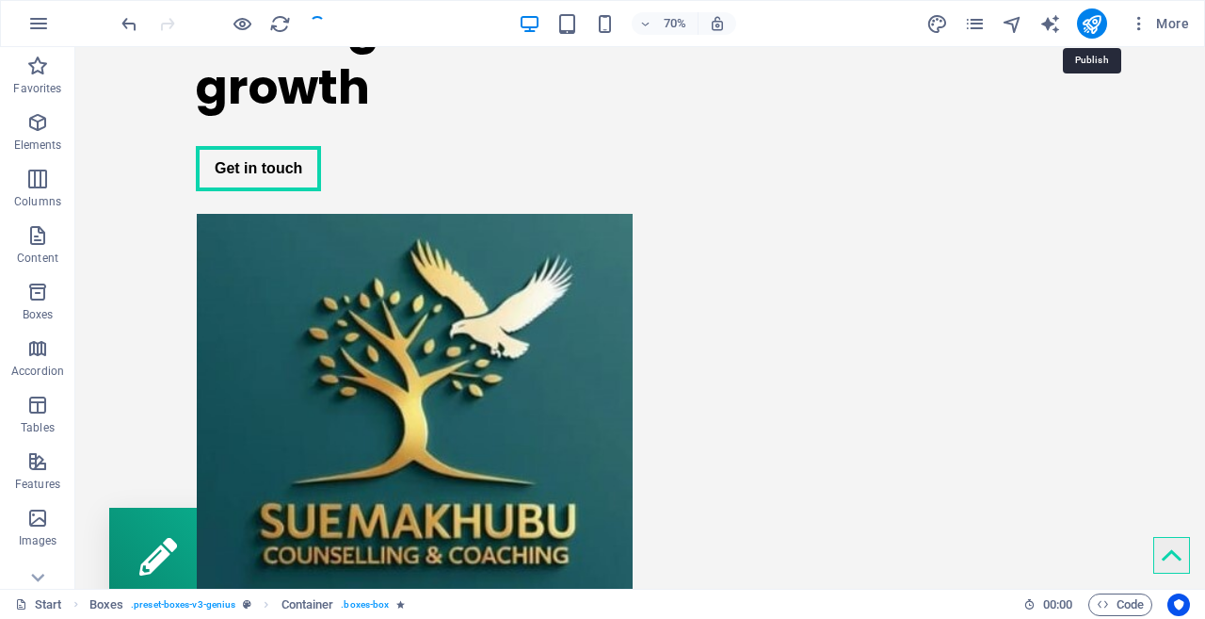
checkbox input "false"
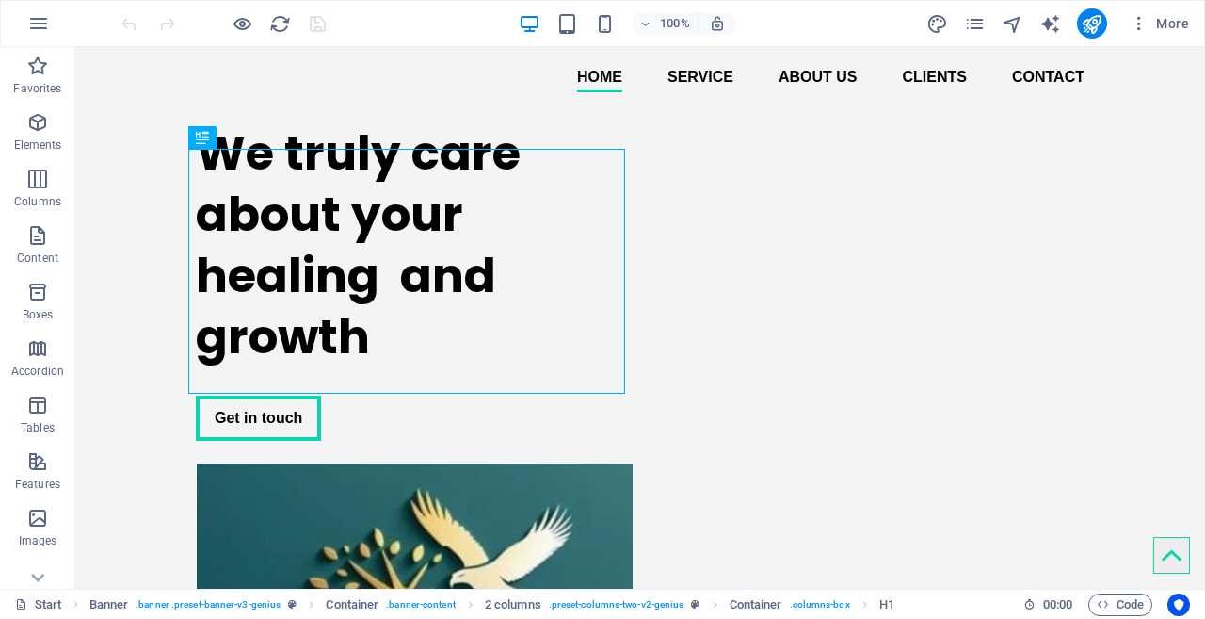
click at [37, 24] on icon "button" at bounding box center [38, 23] width 23 height 23
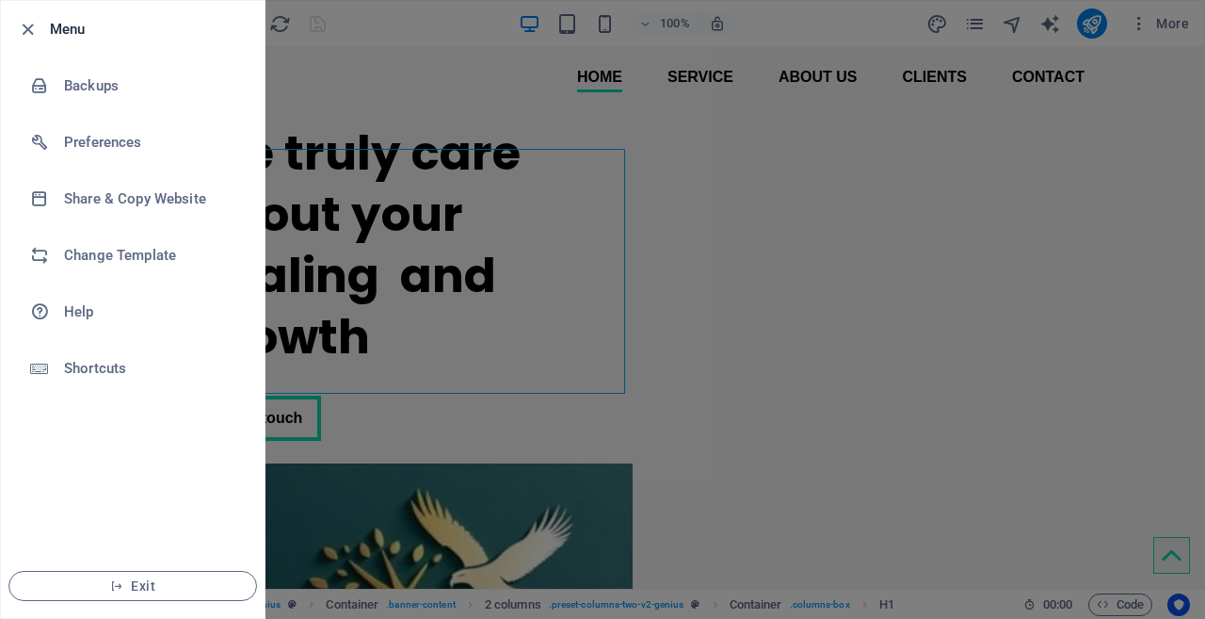
click at [438, 119] on div at bounding box center [602, 309] width 1205 height 619
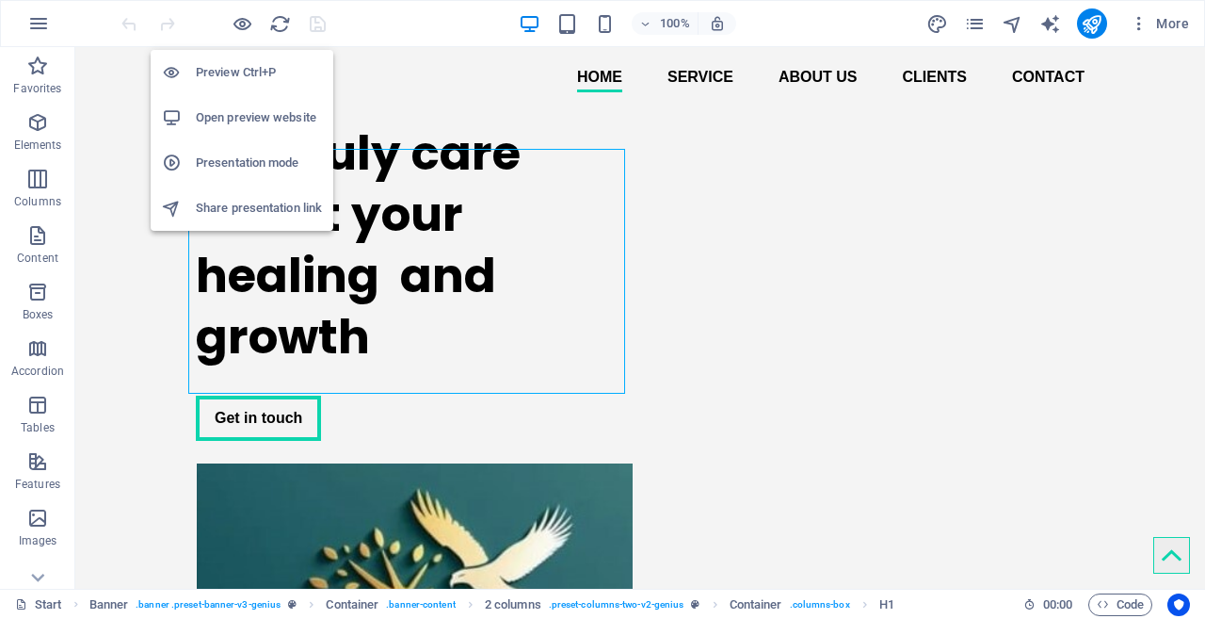
click at [234, 114] on h6 "Open preview website" at bounding box center [259, 117] width 126 height 23
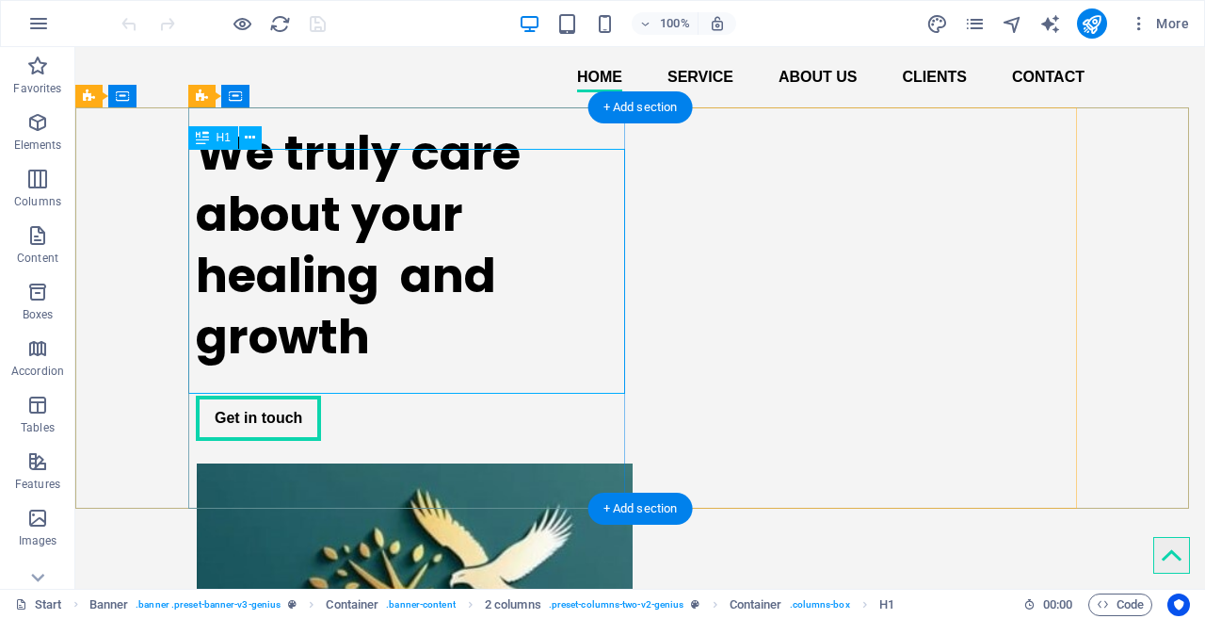
click at [379, 301] on div "We truly care about your healing and growth" at bounding box center [414, 244] width 437 height 245
click at [363, 299] on div "We truly care about your healing and growth" at bounding box center [414, 244] width 437 height 245
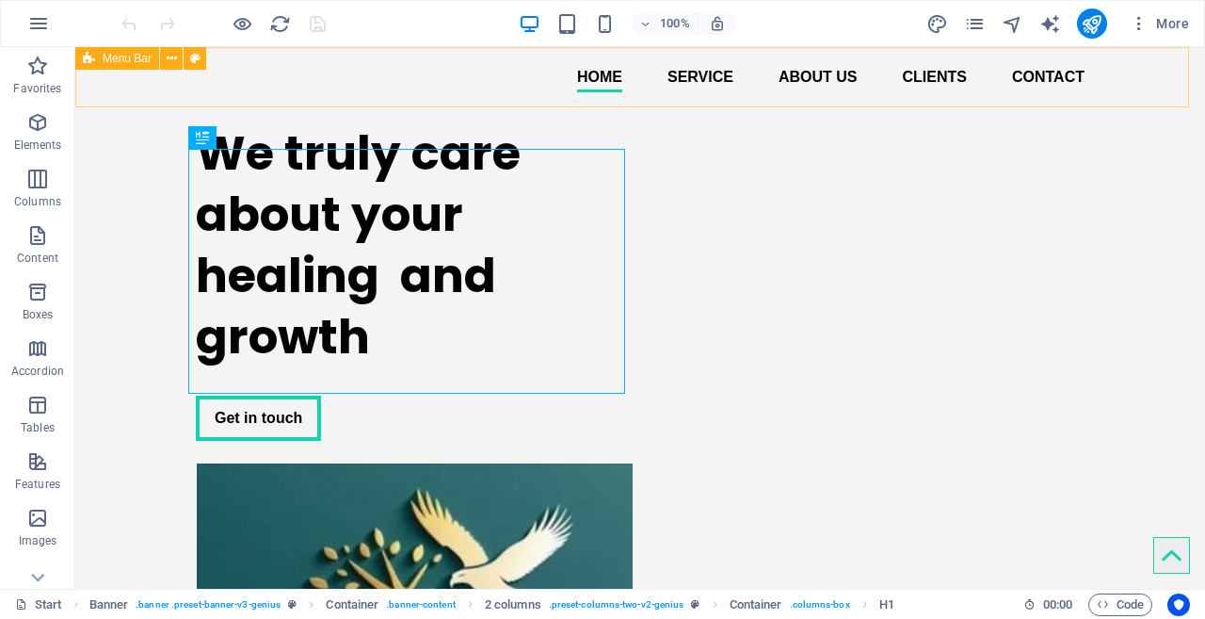
click at [168, 63] on icon at bounding box center [172, 59] width 10 height 20
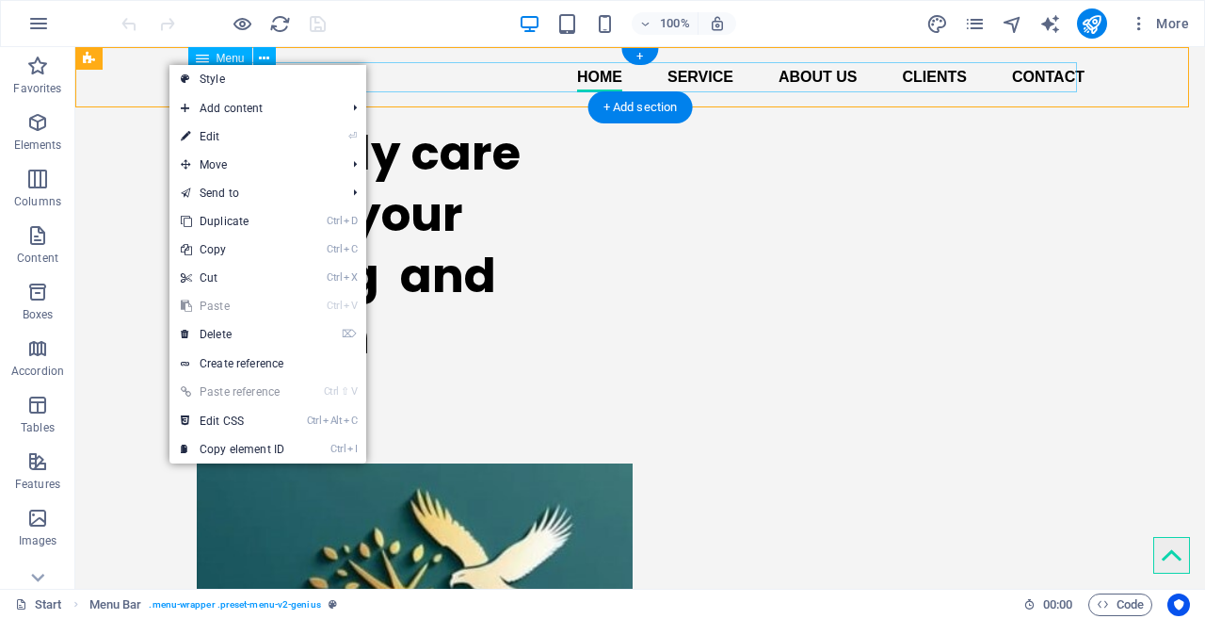
click at [691, 73] on nav "Home Service About us Clients Contact" at bounding box center [640, 77] width 889 height 30
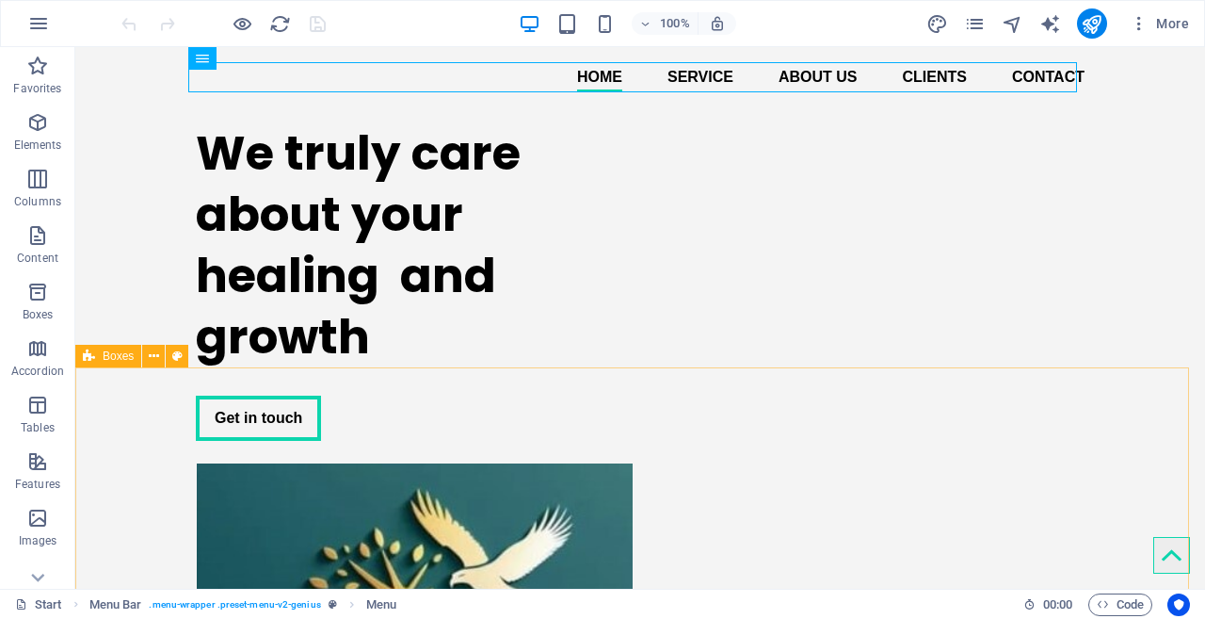
click at [95, 363] on div "Boxes" at bounding box center [108, 356] width 66 height 23
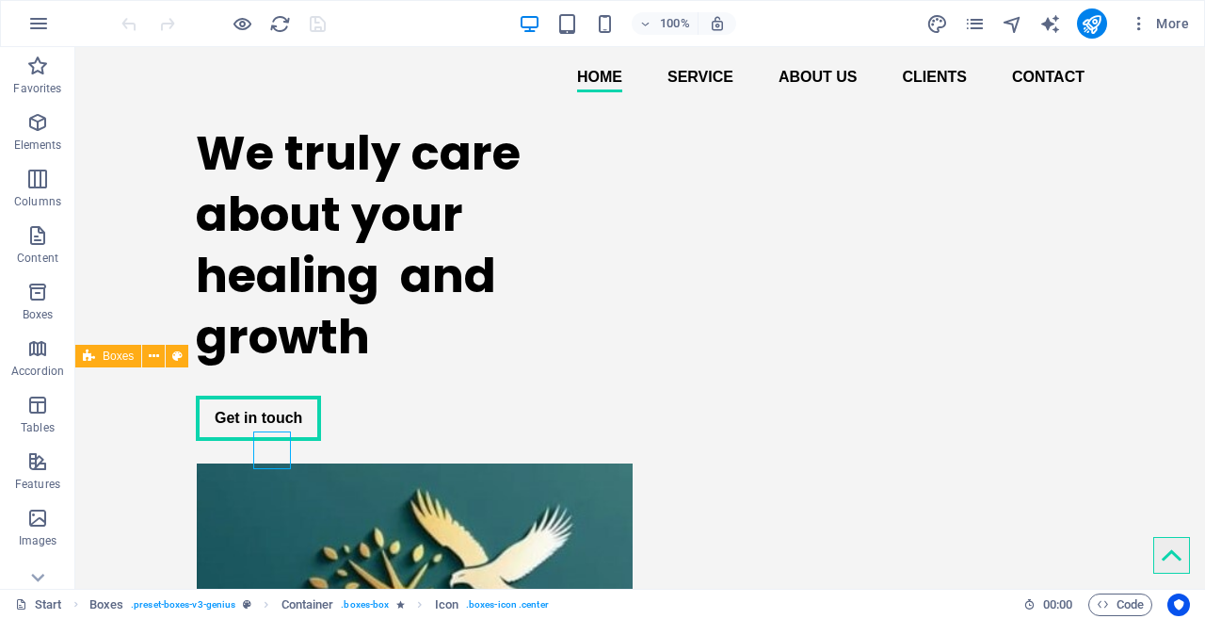
click at [95, 363] on div "Boxes" at bounding box center [108, 356] width 66 height 23
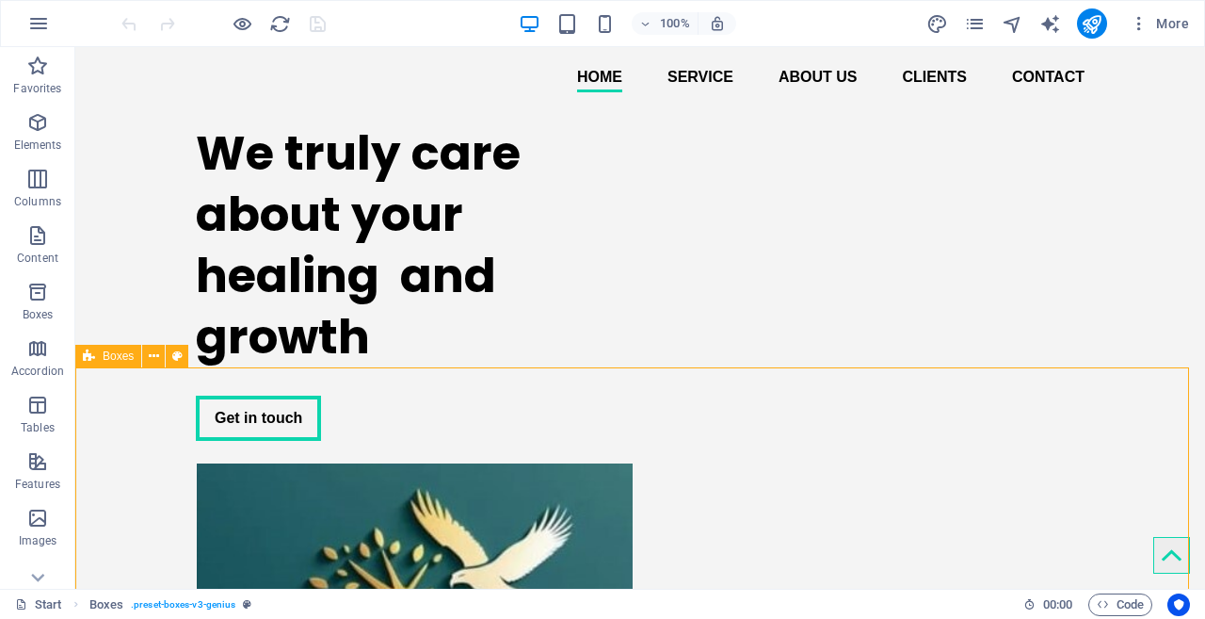
click at [95, 363] on div "Boxes" at bounding box center [108, 356] width 66 height 23
click at [105, 359] on span "Boxes" at bounding box center [118, 355] width 31 height 11
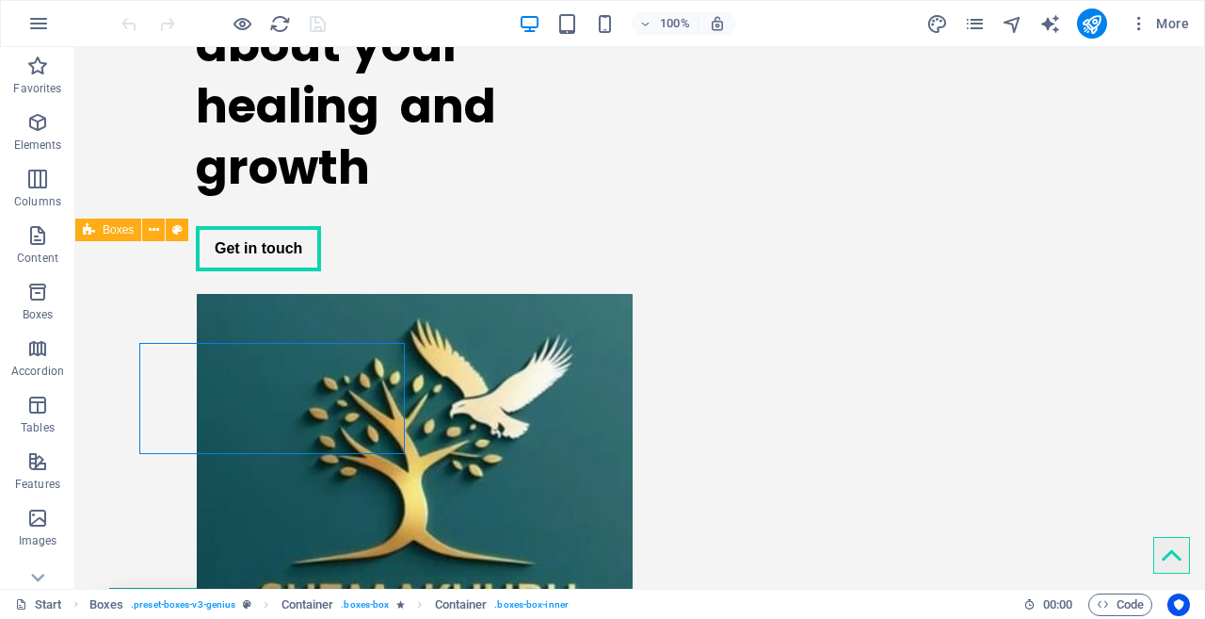
scroll to position [228, 0]
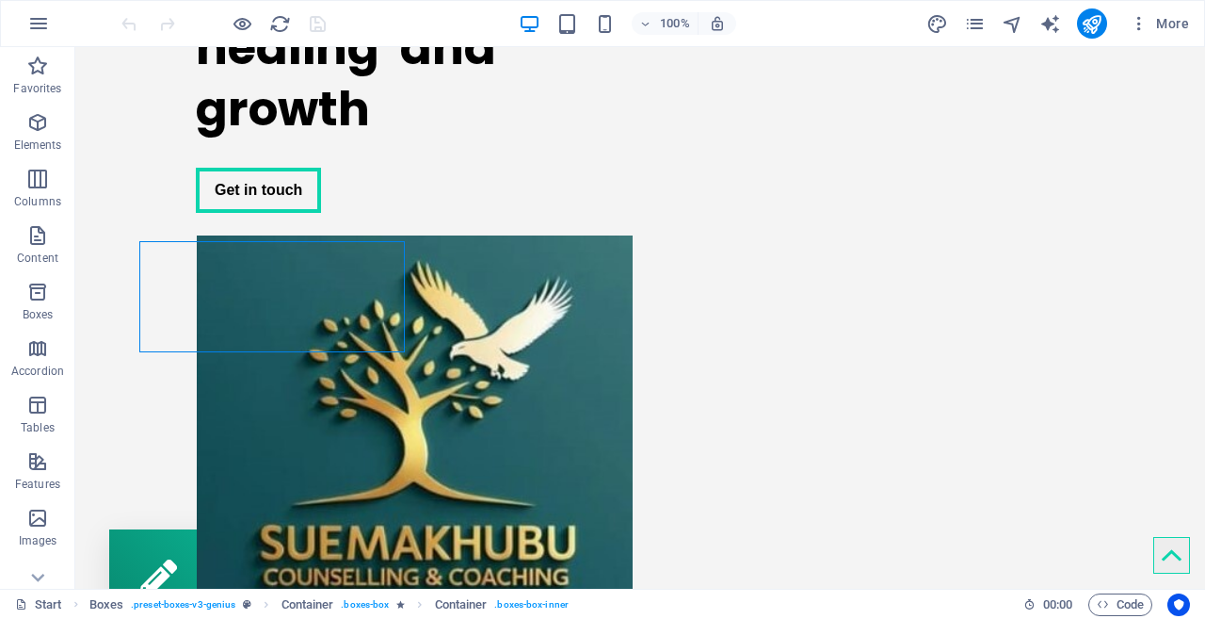
click at [166, 12] on div at bounding box center [223, 23] width 211 height 30
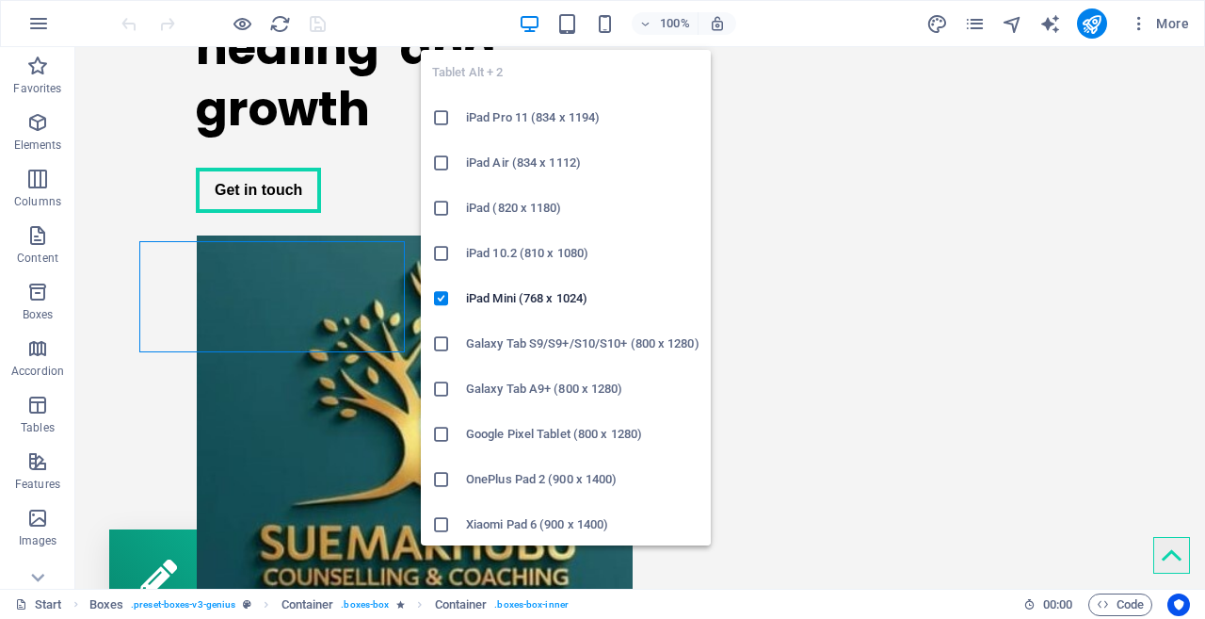
click at [566, 24] on icon "button" at bounding box center [567, 24] width 22 height 22
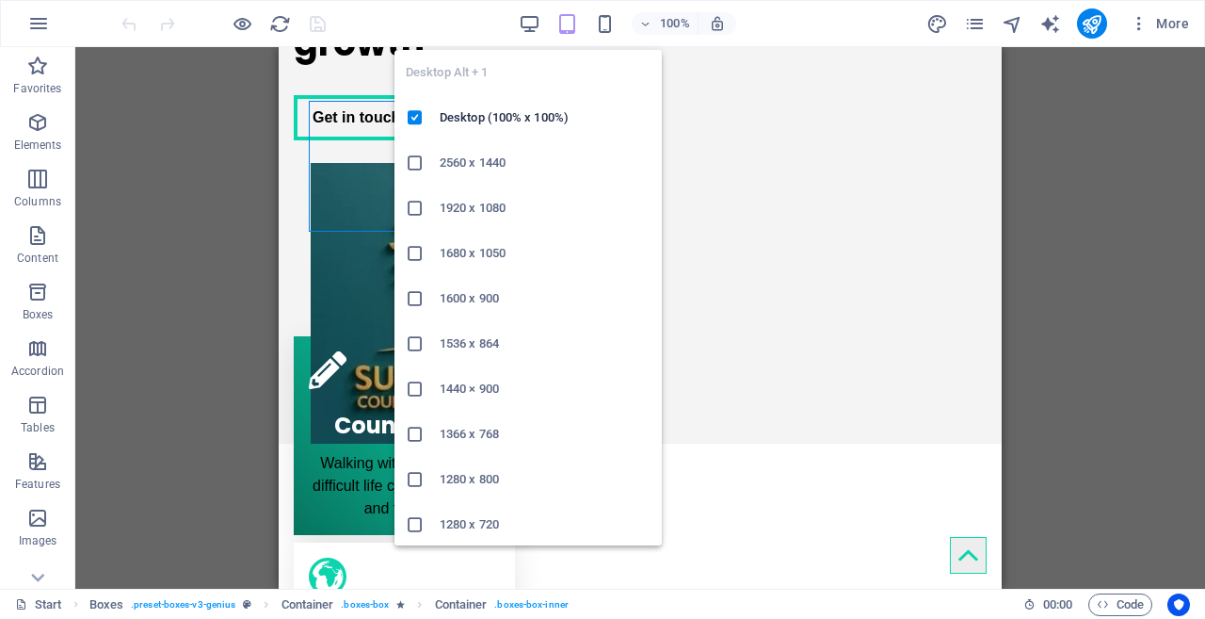
click at [529, 20] on icon "button" at bounding box center [530, 24] width 22 height 22
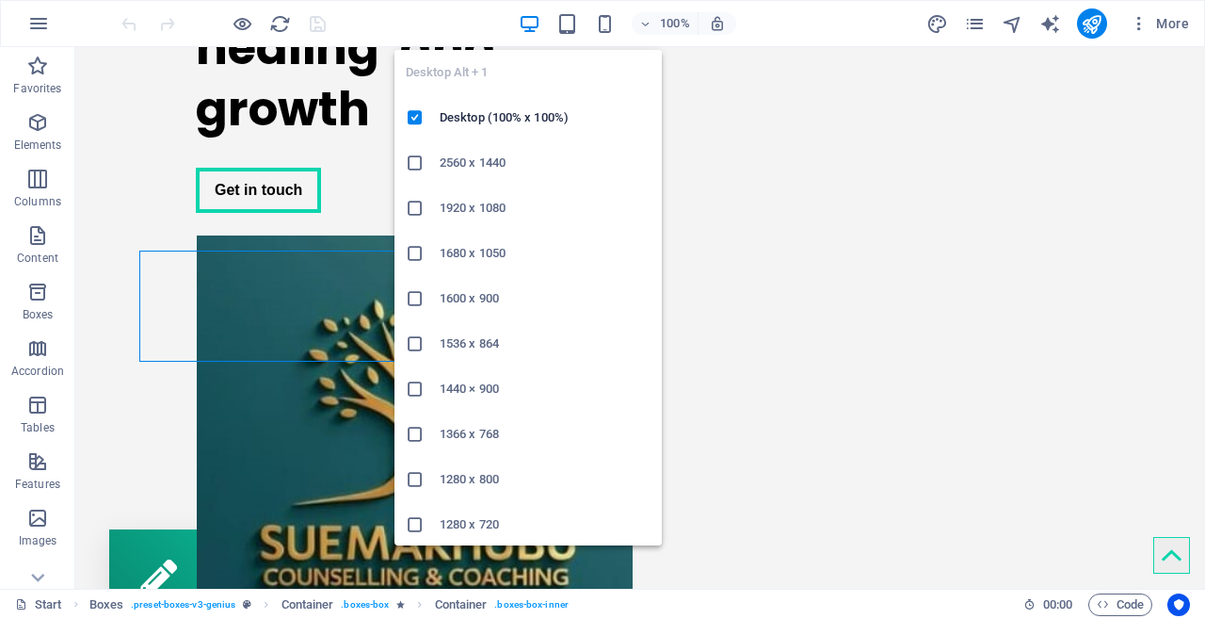
scroll to position [218, 0]
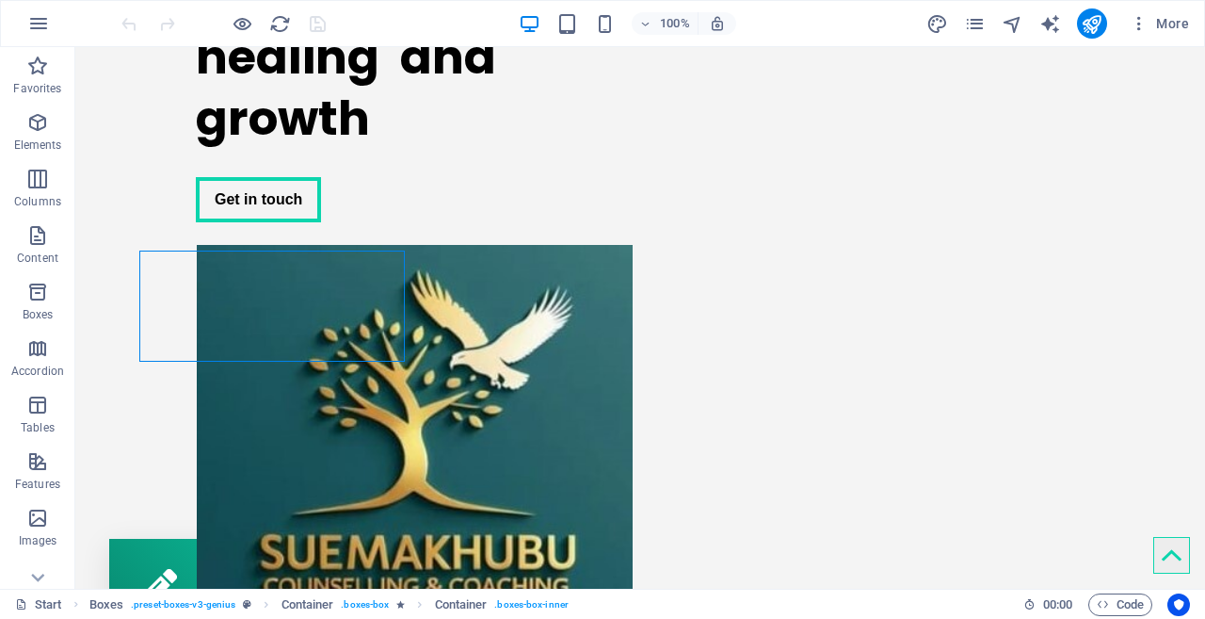
click at [458, 21] on div "100% More" at bounding box center [657, 23] width 1079 height 30
click at [121, 24] on div at bounding box center [223, 23] width 211 height 30
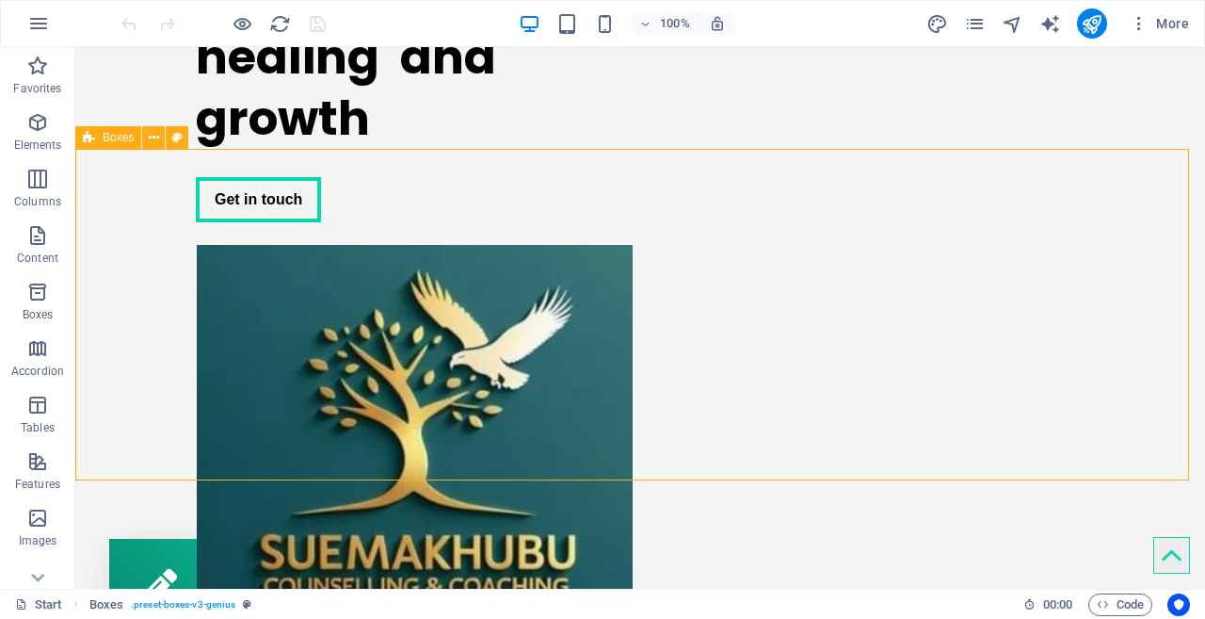
click at [151, 137] on icon at bounding box center [154, 138] width 10 height 20
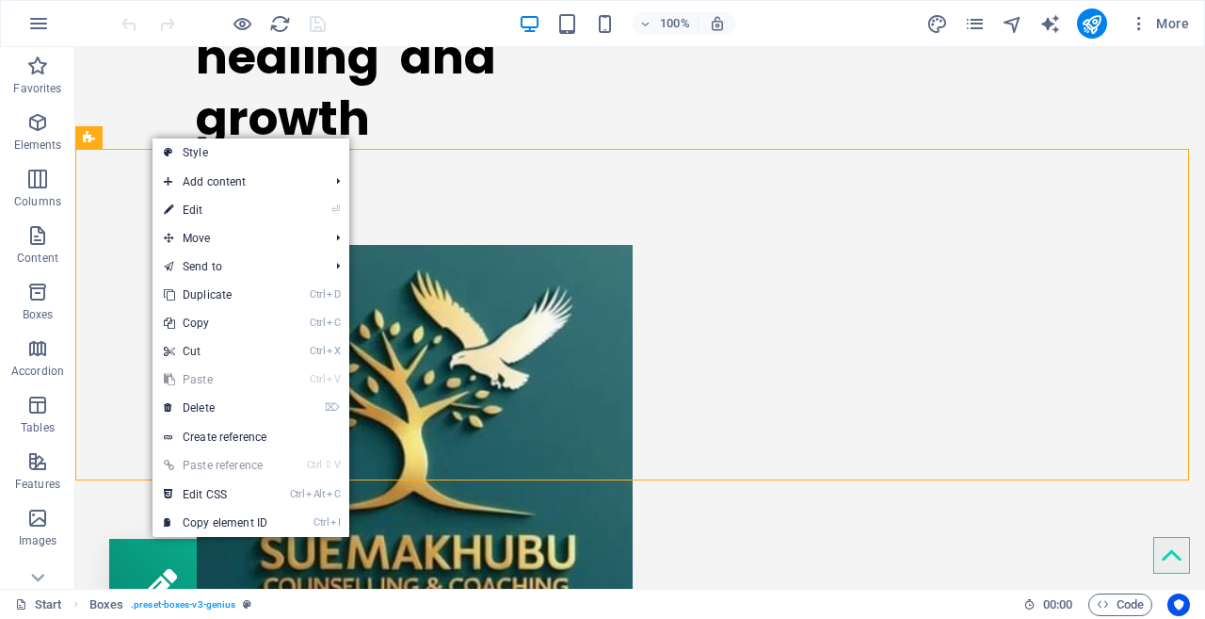
click at [205, 208] on link "⏎ Edit" at bounding box center [216, 210] width 126 height 28
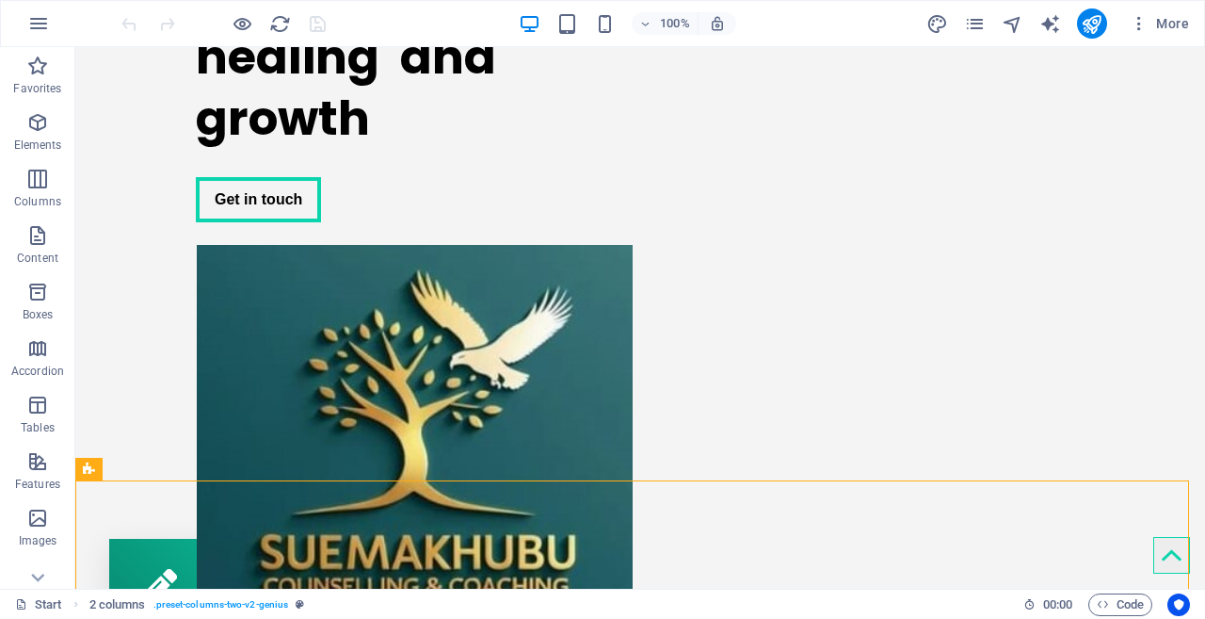
click at [394, 22] on div "100% More" at bounding box center [657, 23] width 1079 height 30
click at [115, 10] on div "100% More" at bounding box center [602, 23] width 1203 height 45
click at [34, 19] on icon "button" at bounding box center [38, 23] width 23 height 23
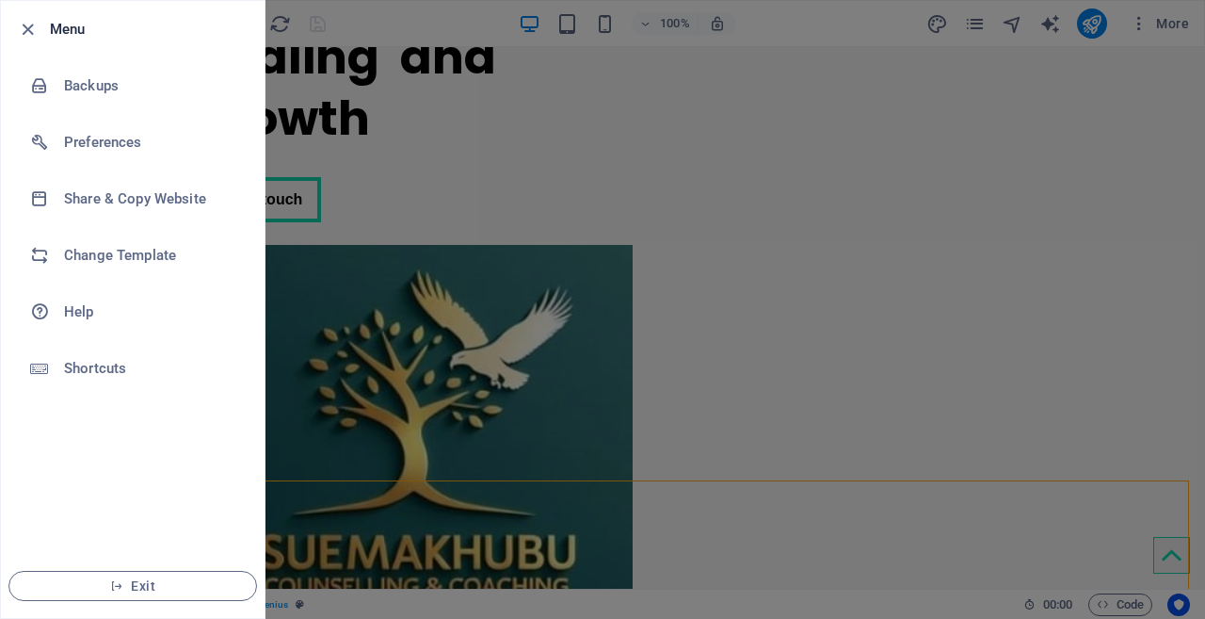
click at [483, 336] on div at bounding box center [602, 309] width 1205 height 619
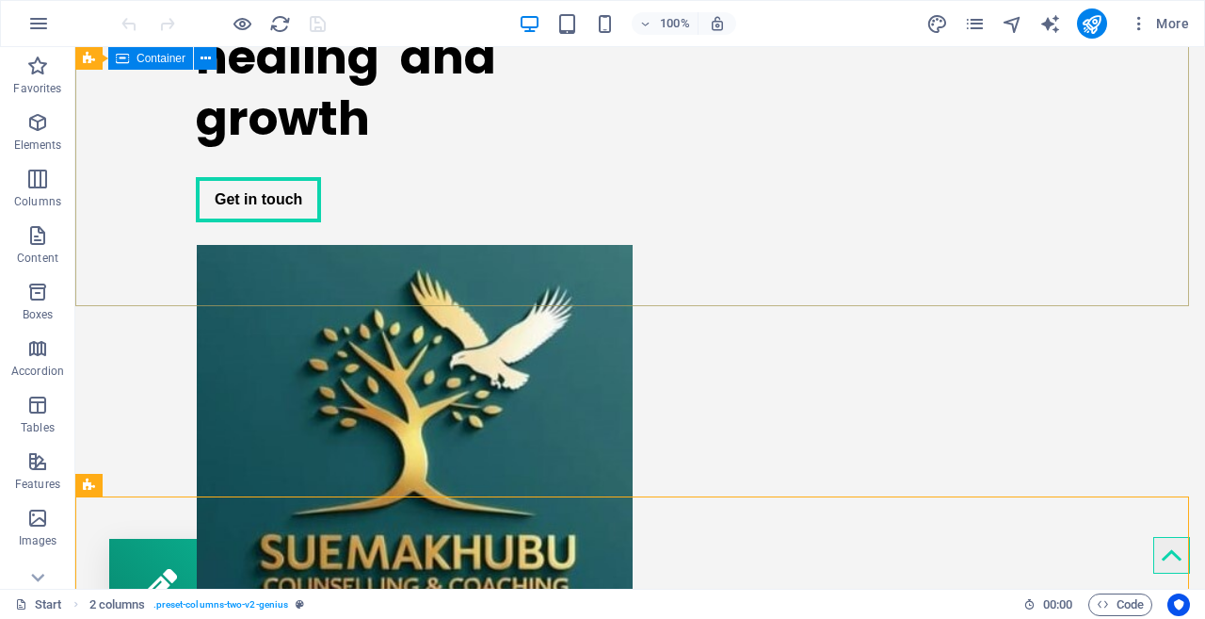
scroll to position [0, 0]
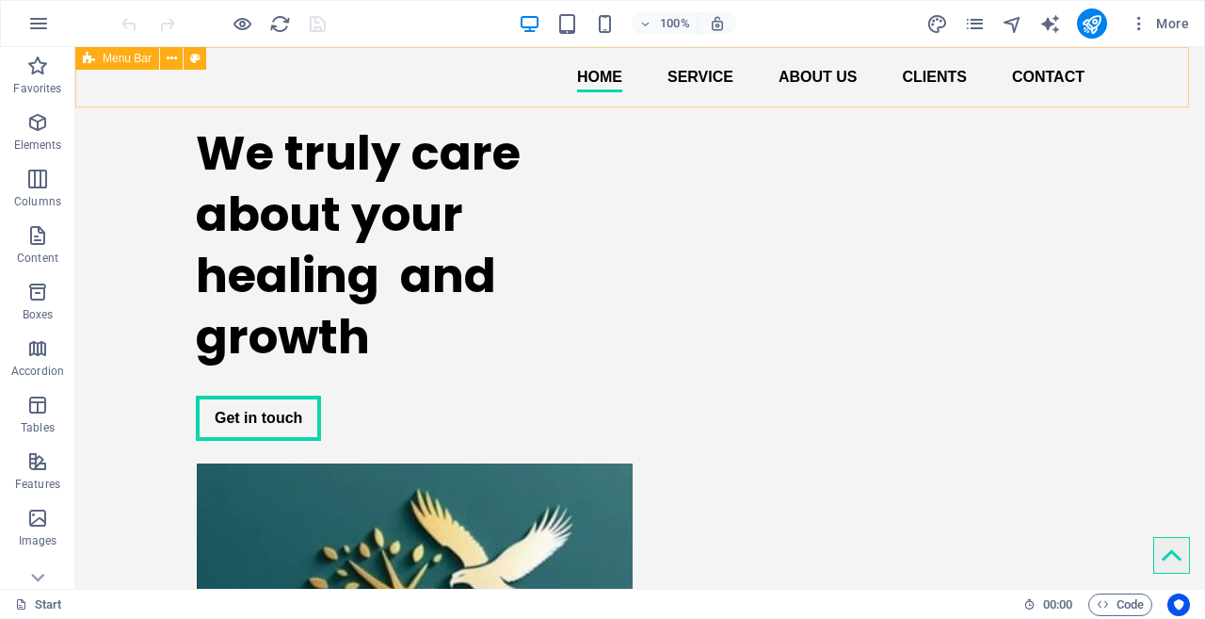
click at [165, 58] on button at bounding box center [171, 58] width 23 height 23
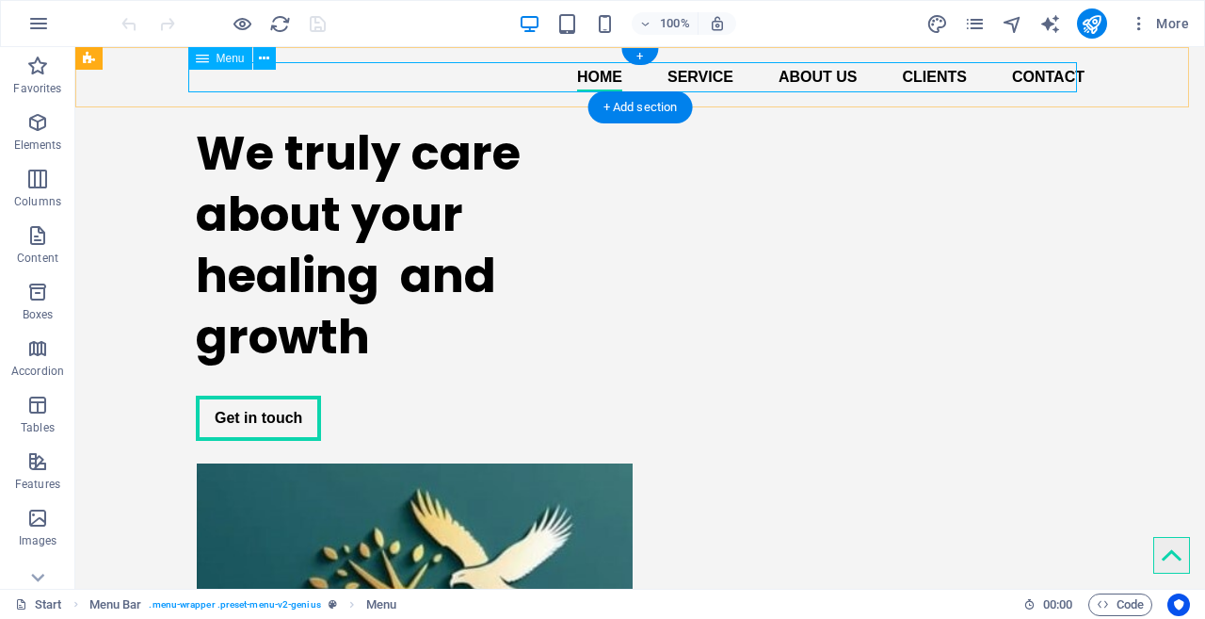
click at [800, 75] on nav "Home Service About us Clients Contact" at bounding box center [640, 77] width 889 height 30
click at [809, 73] on nav "Home Service About us Clients Contact" at bounding box center [640, 77] width 889 height 30
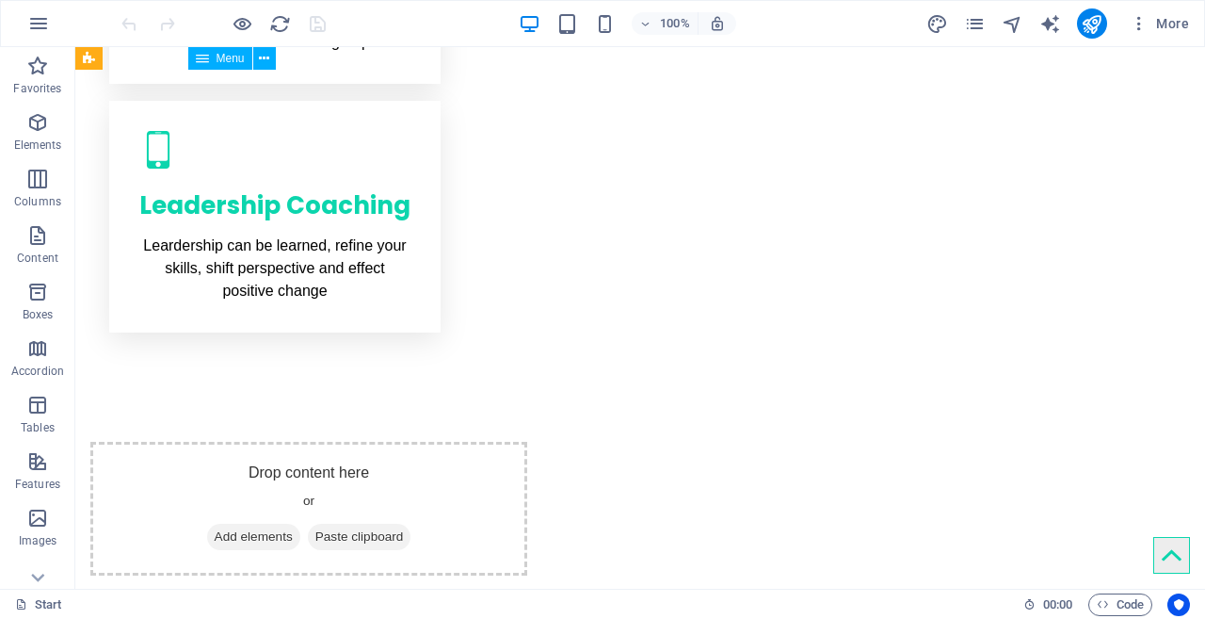
scroll to position [1112, 0]
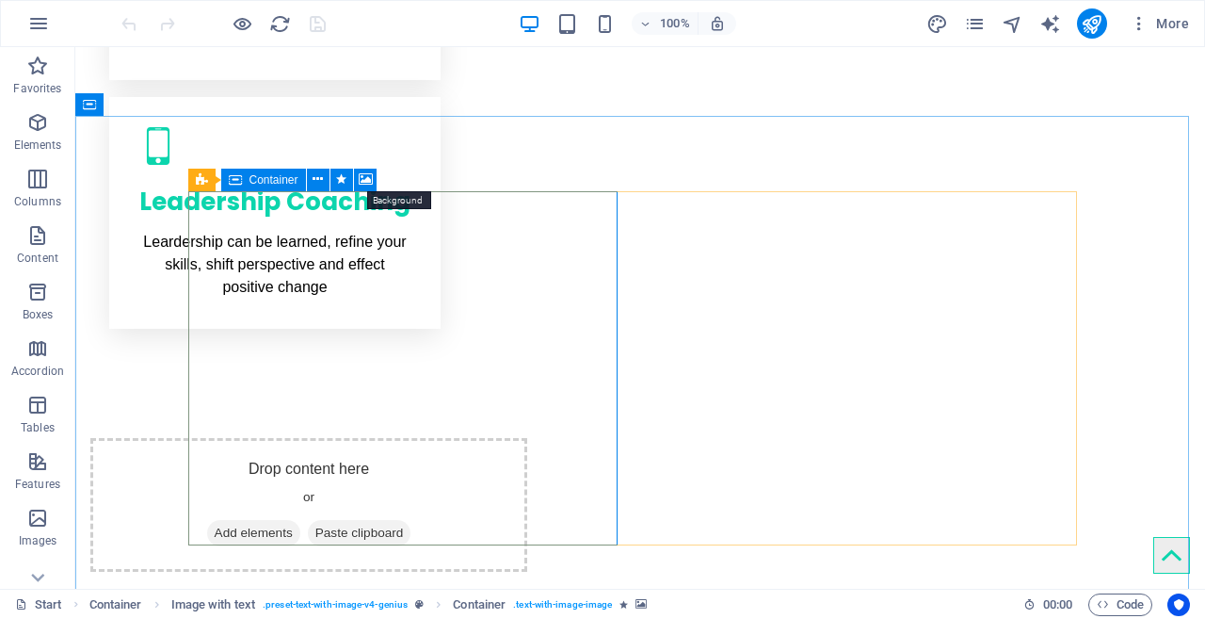
click at [366, 181] on icon at bounding box center [366, 179] width 14 height 20
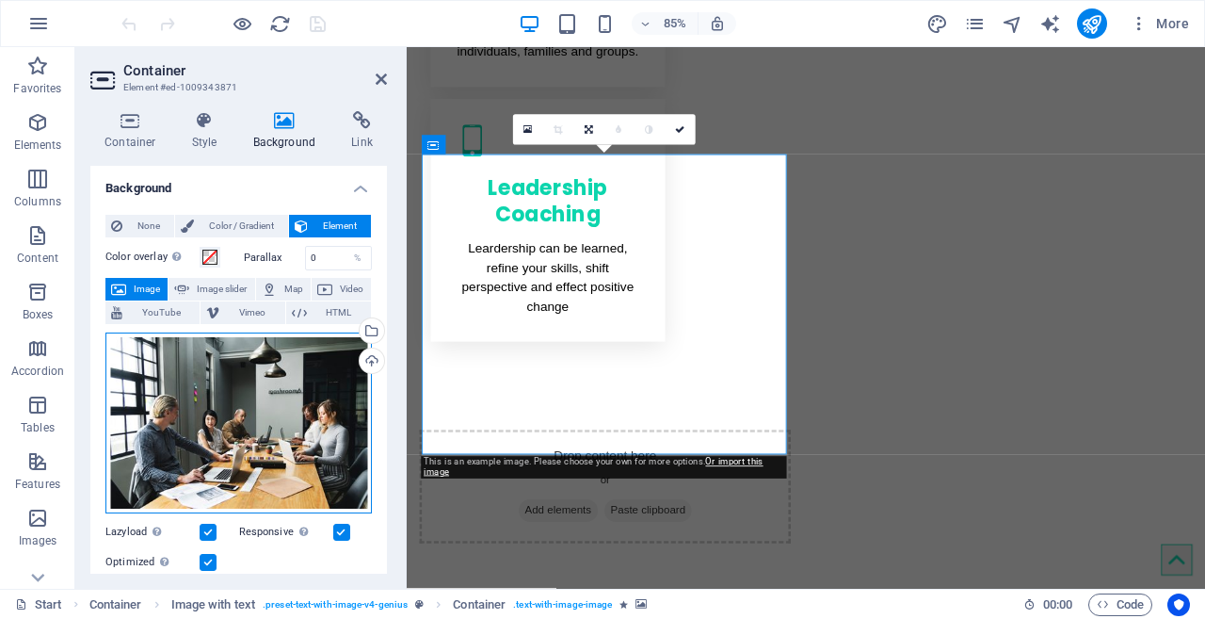
click at [320, 365] on div "Drag files here, click to choose files or select files from Files or our free s…" at bounding box center [238, 422] width 266 height 181
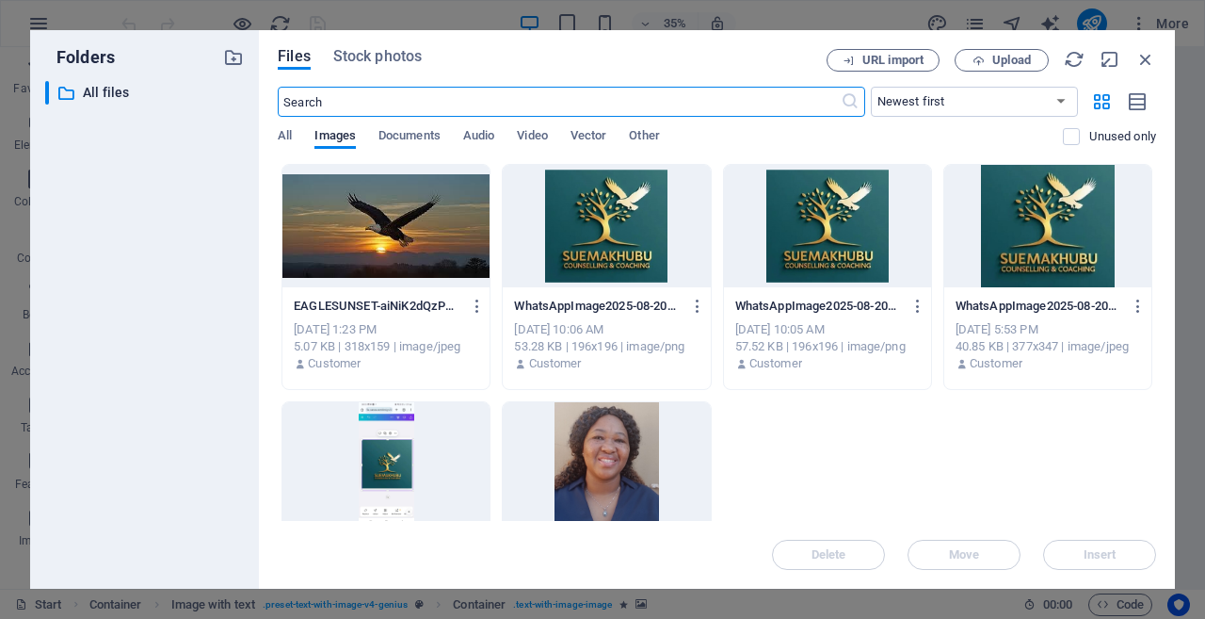
click at [595, 436] on div at bounding box center [606, 463] width 207 height 122
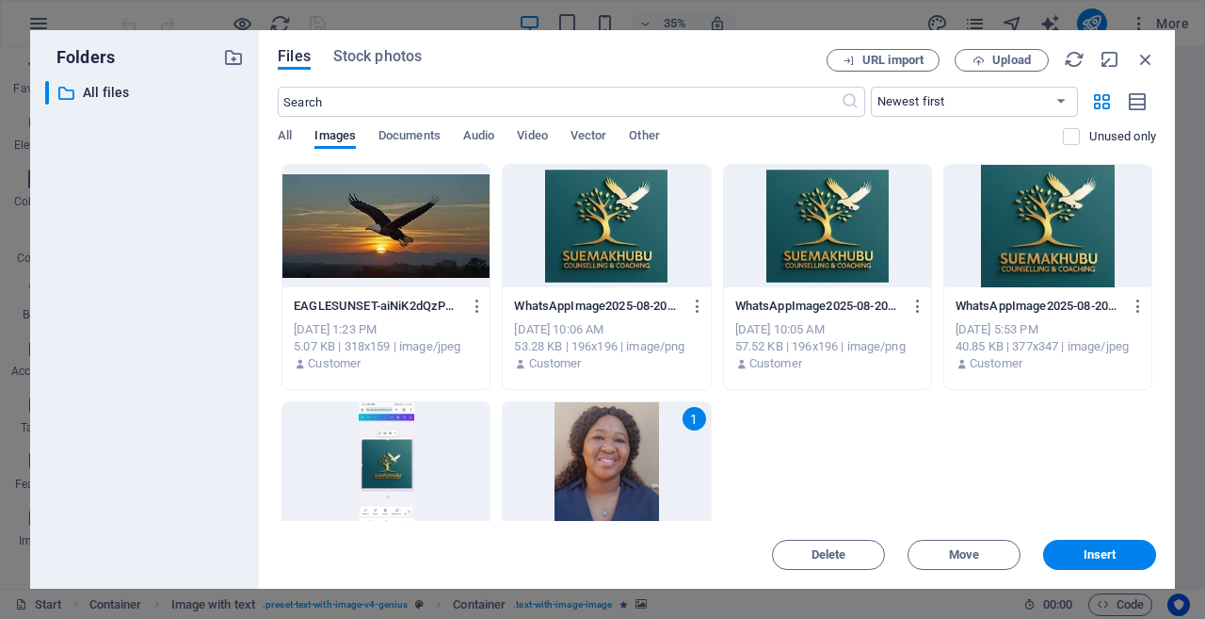
click at [1097, 544] on button "Insert" at bounding box center [1099, 555] width 113 height 30
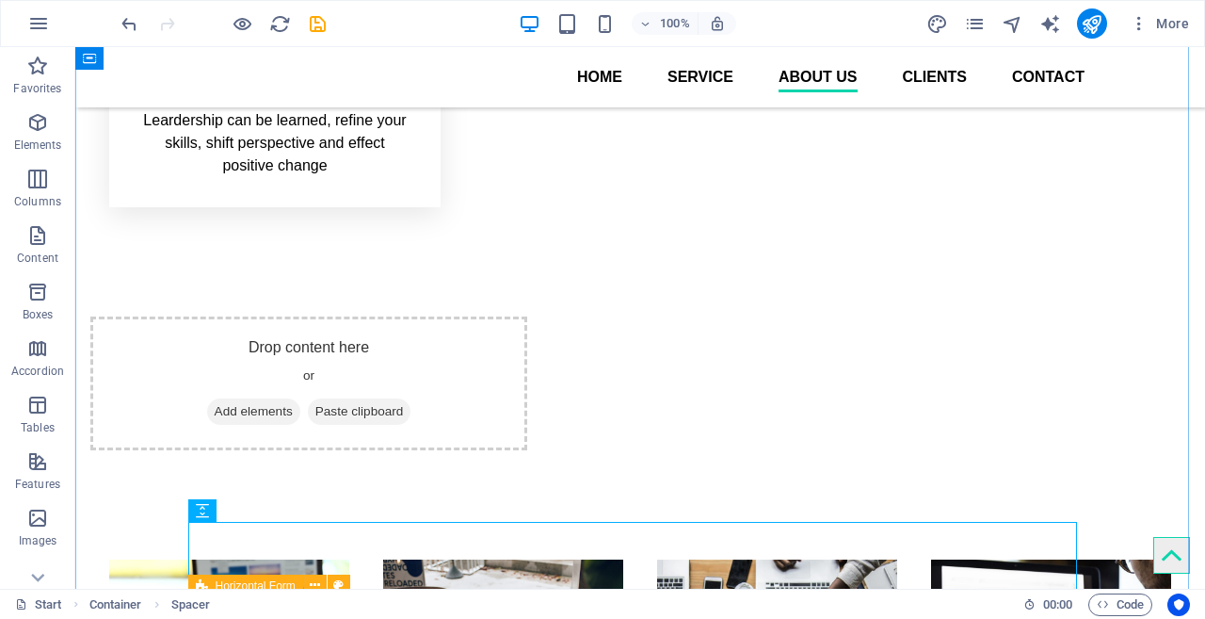
scroll to position [1213, 0]
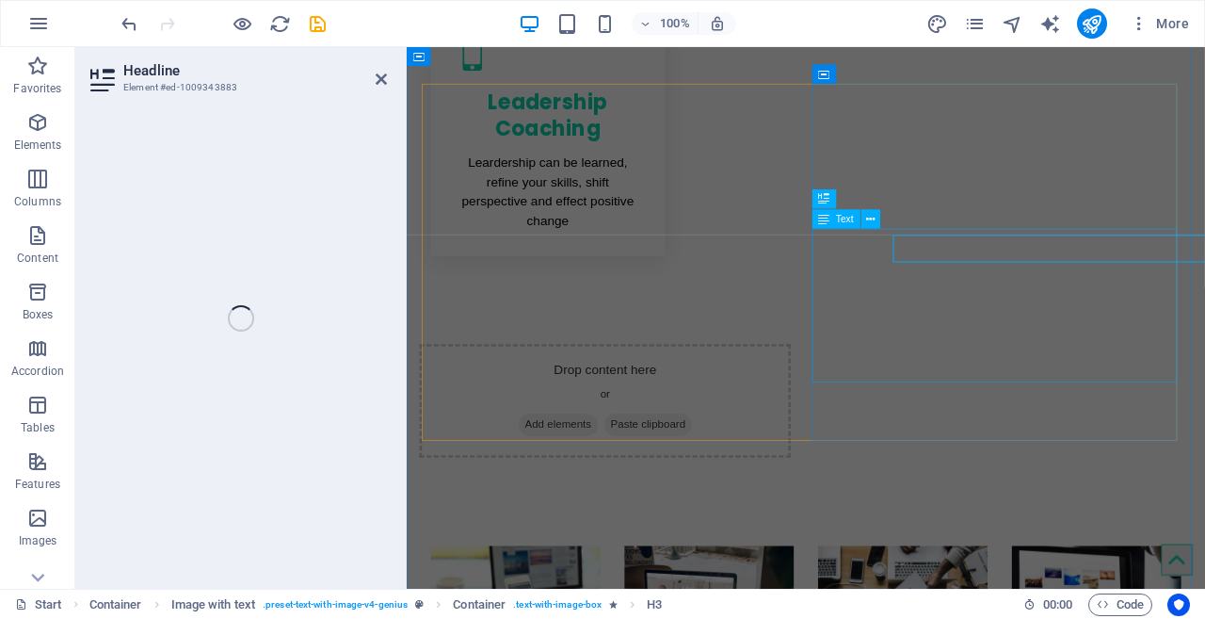
scroll to position [1182, 0]
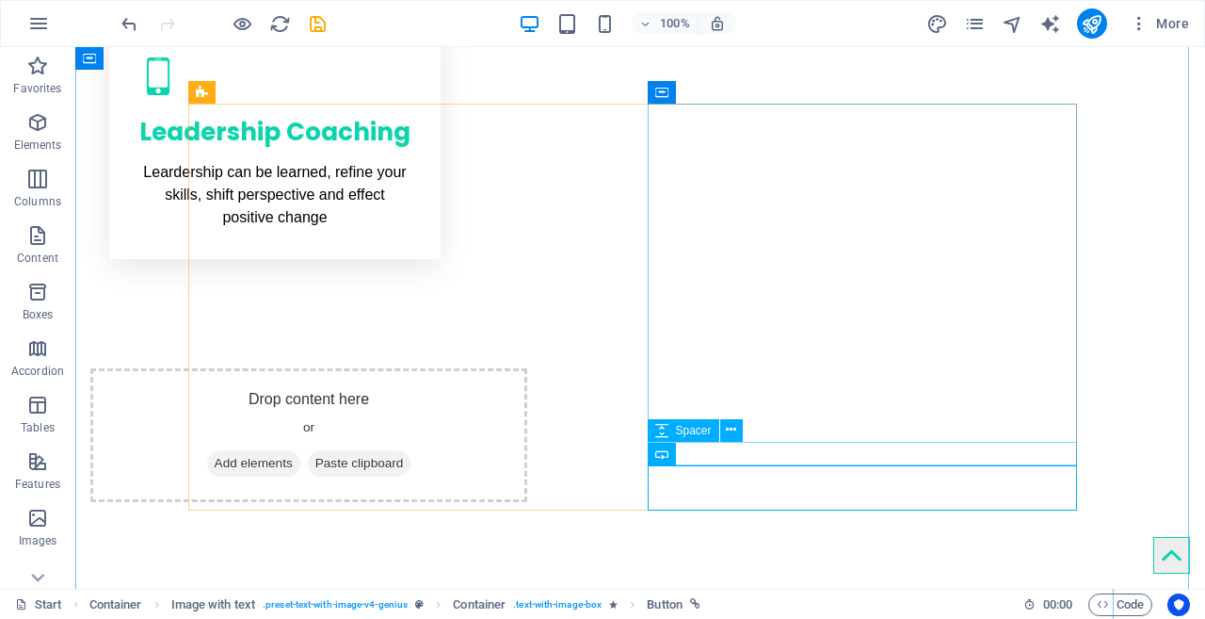
scroll to position [1200, 0]
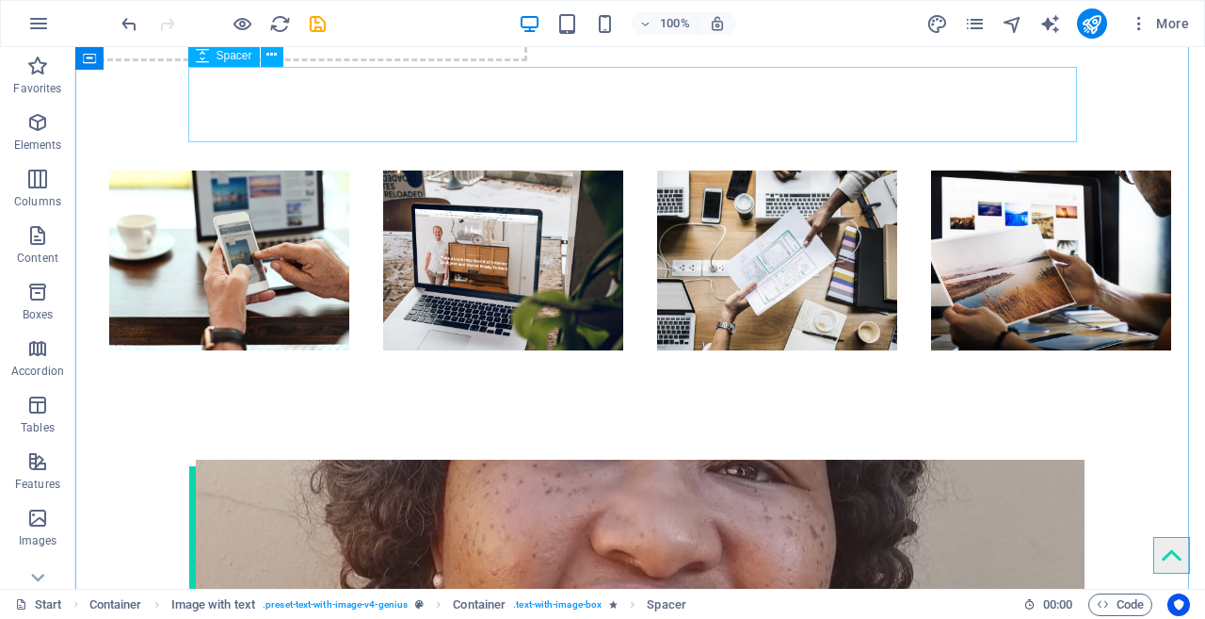
scroll to position [1643, 0]
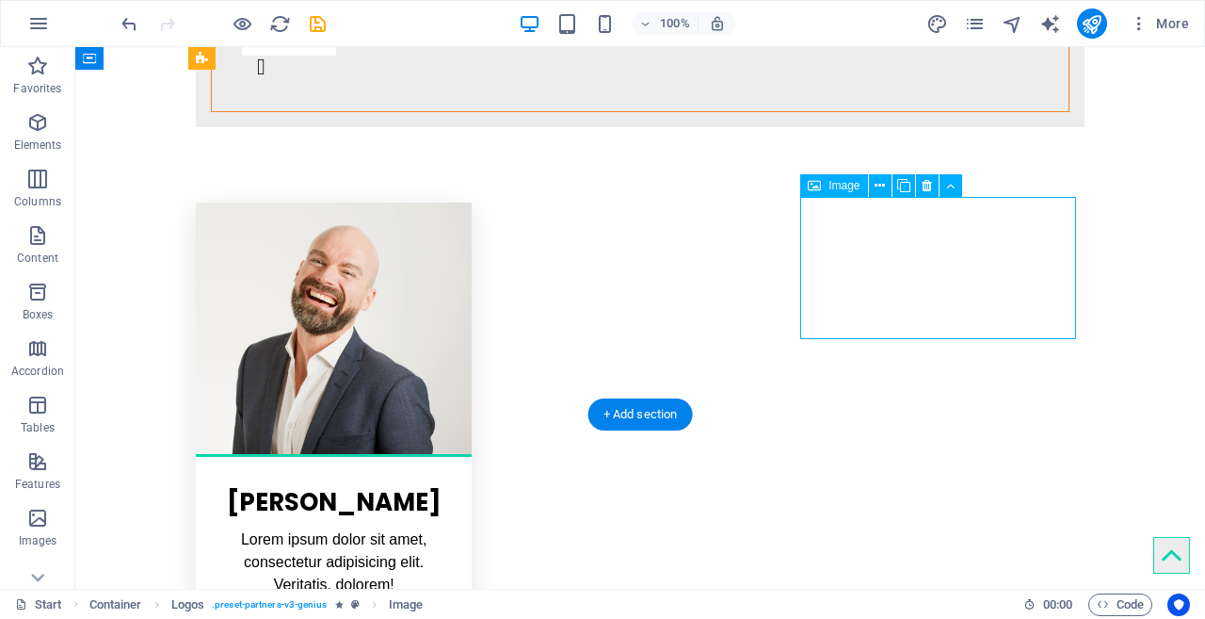
scroll to position [3504, 0]
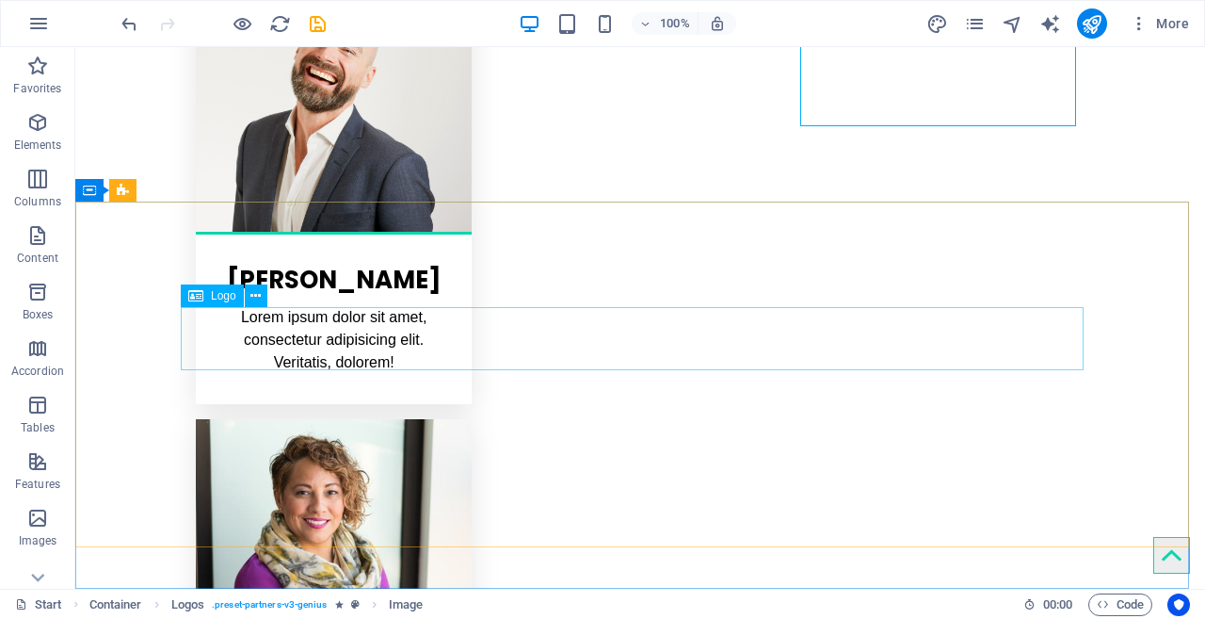
click at [210, 293] on div "Logo" at bounding box center [212, 295] width 63 height 23
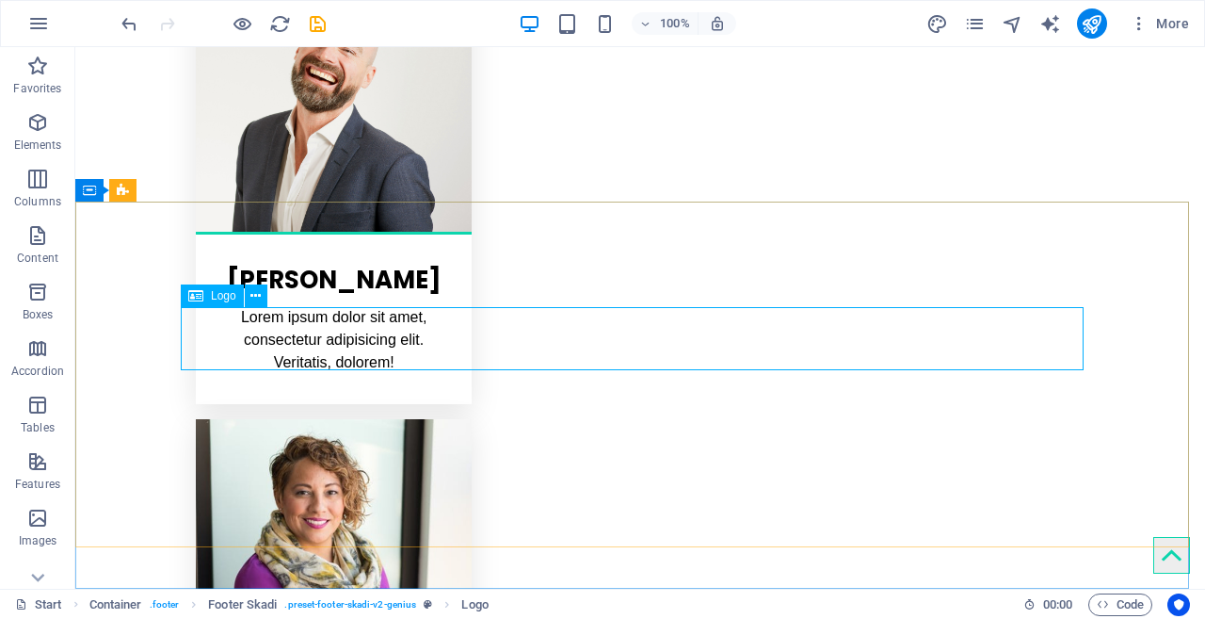
click at [196, 299] on icon at bounding box center [195, 295] width 15 height 23
click at [211, 300] on span "Logo" at bounding box center [223, 295] width 25 height 11
select select "px"
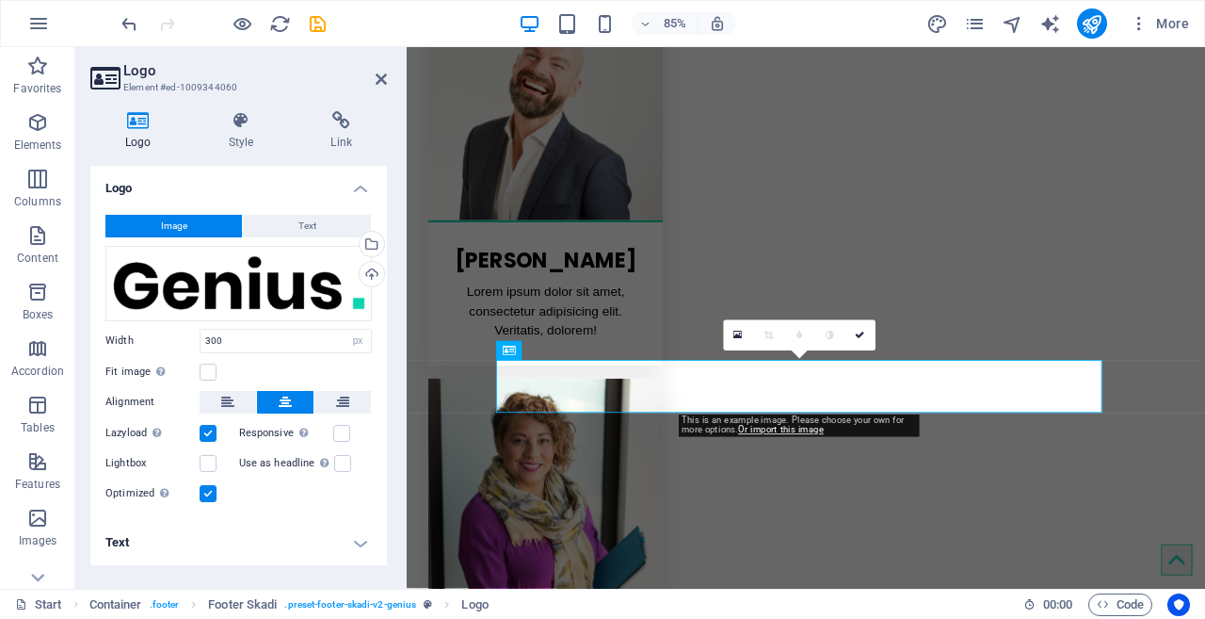
scroll to position [3359, 0]
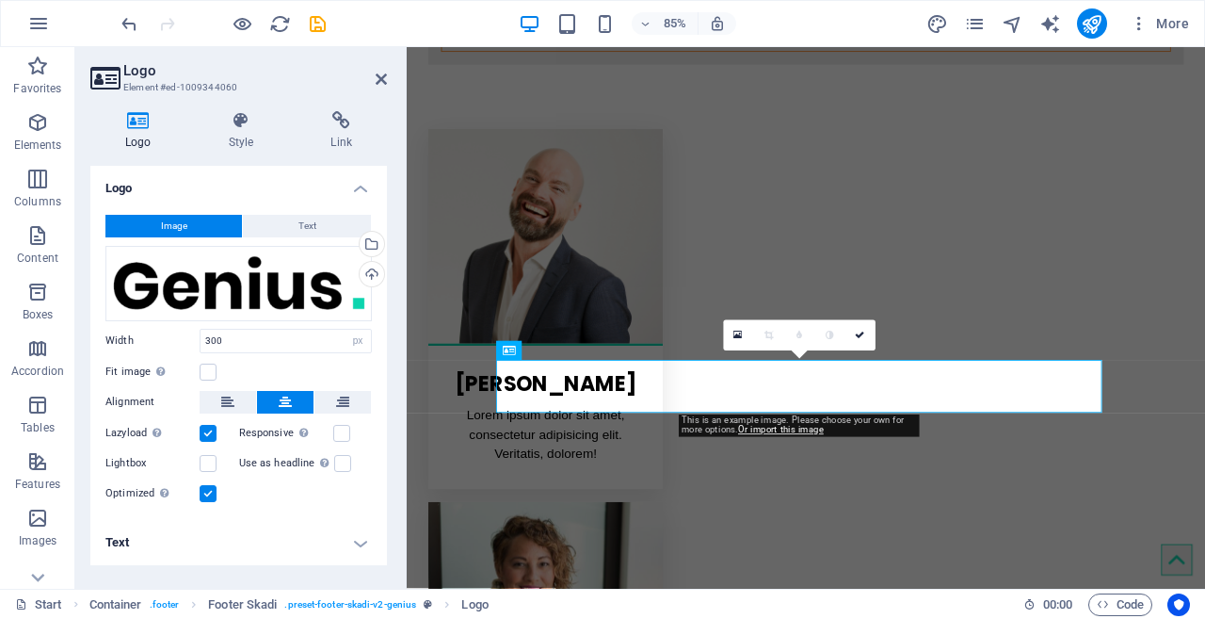
click at [370, 276] on div "Upload" at bounding box center [370, 276] width 28 height 28
click at [203, 260] on div "Drag files here, click to choose files or select files from Files or our free s…" at bounding box center [238, 283] width 266 height 75
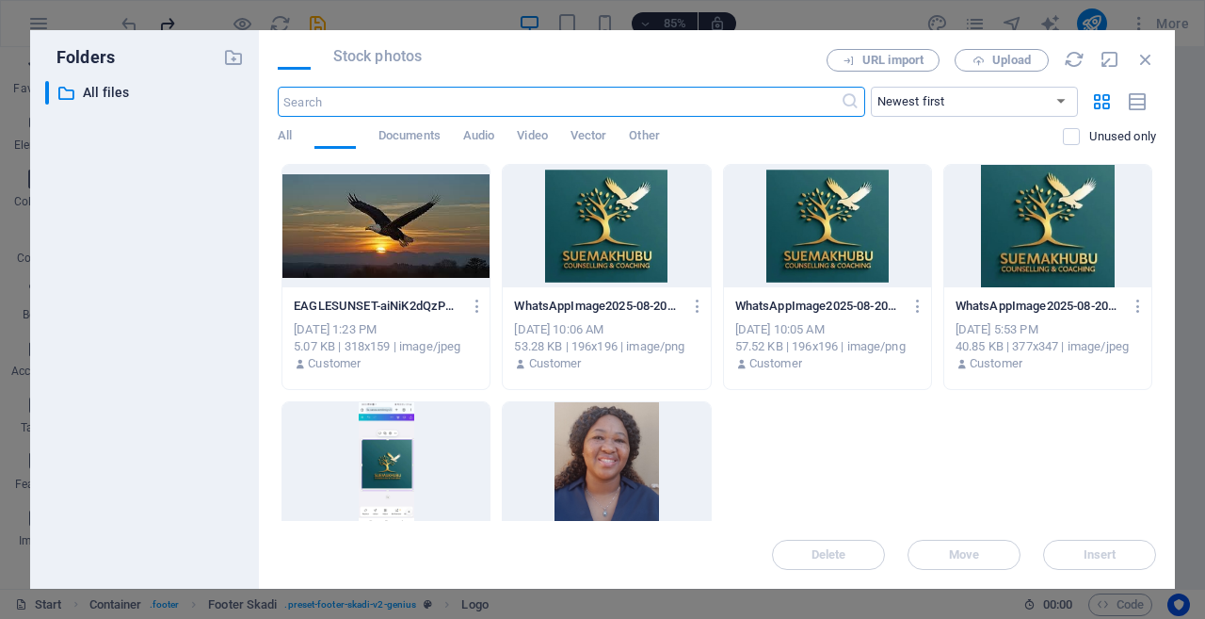
scroll to position [3002, 0]
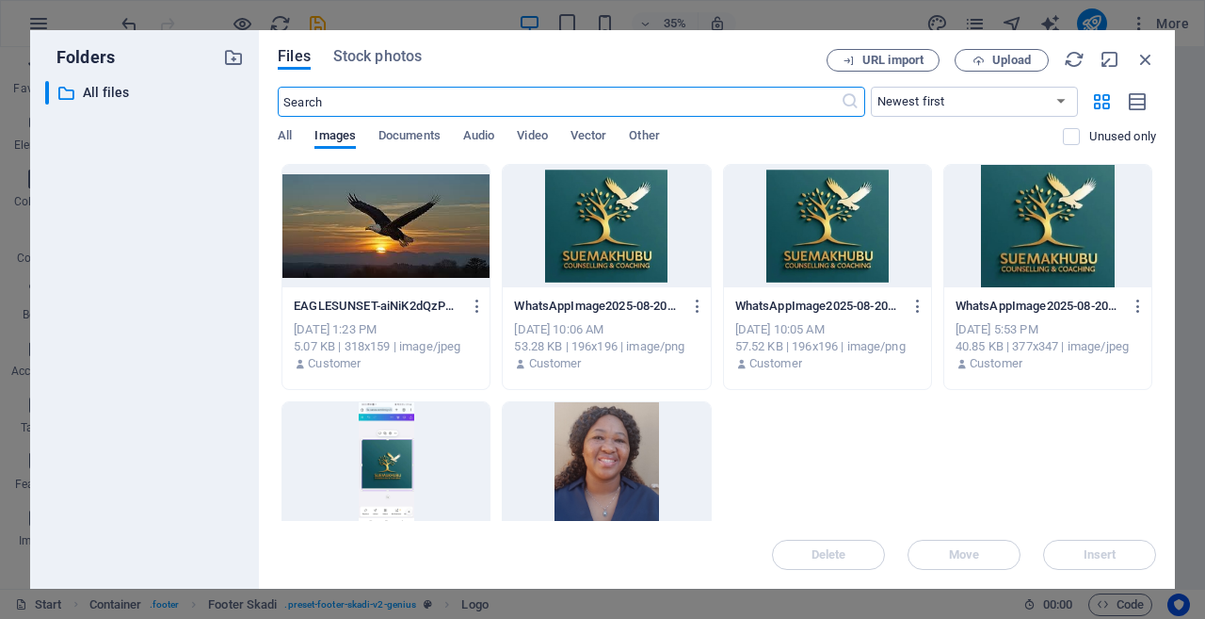
click at [1058, 230] on div at bounding box center [1047, 226] width 207 height 122
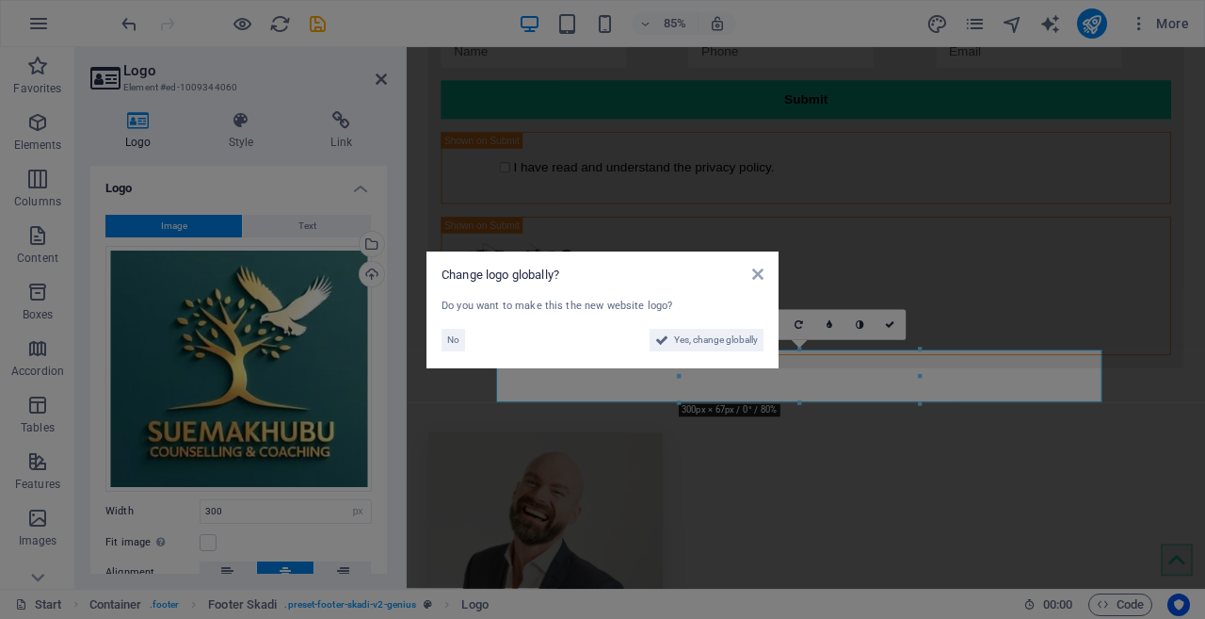
scroll to position [3371, 0]
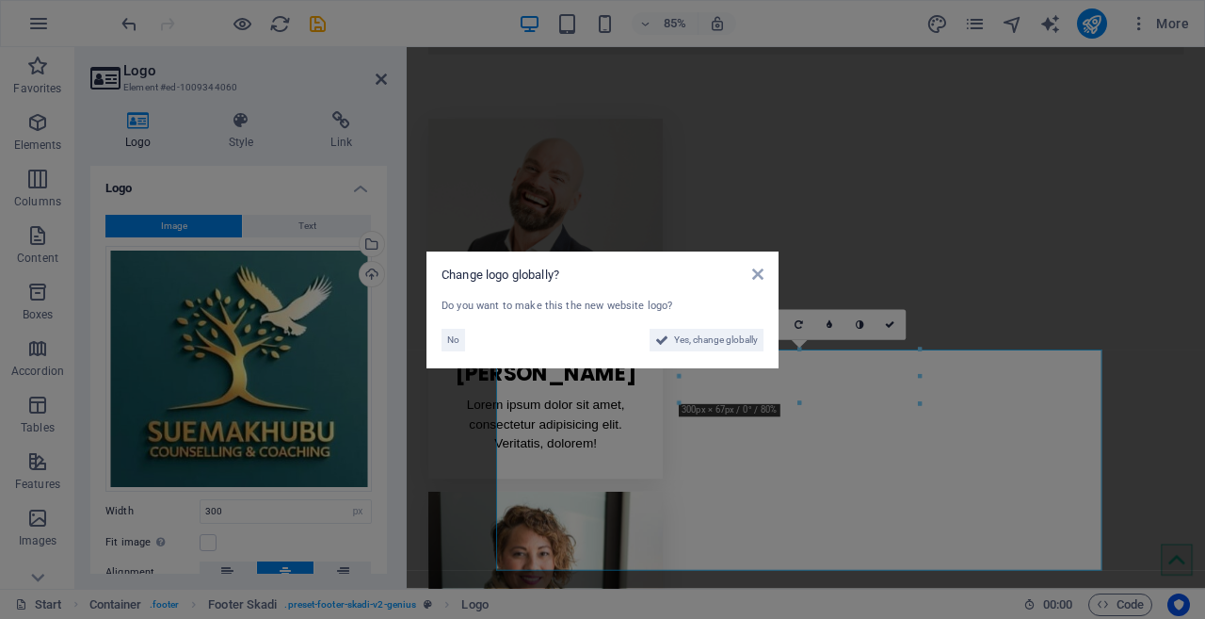
click at [700, 338] on span "Yes, change globally" at bounding box center [716, 340] width 84 height 23
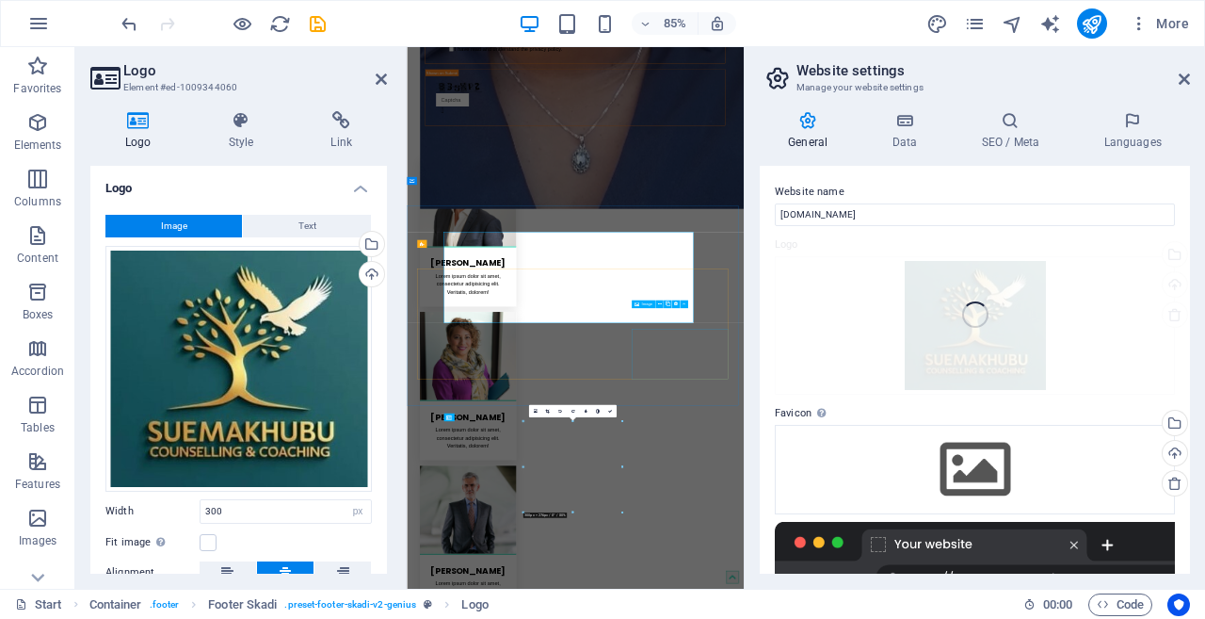
scroll to position [3198, 0]
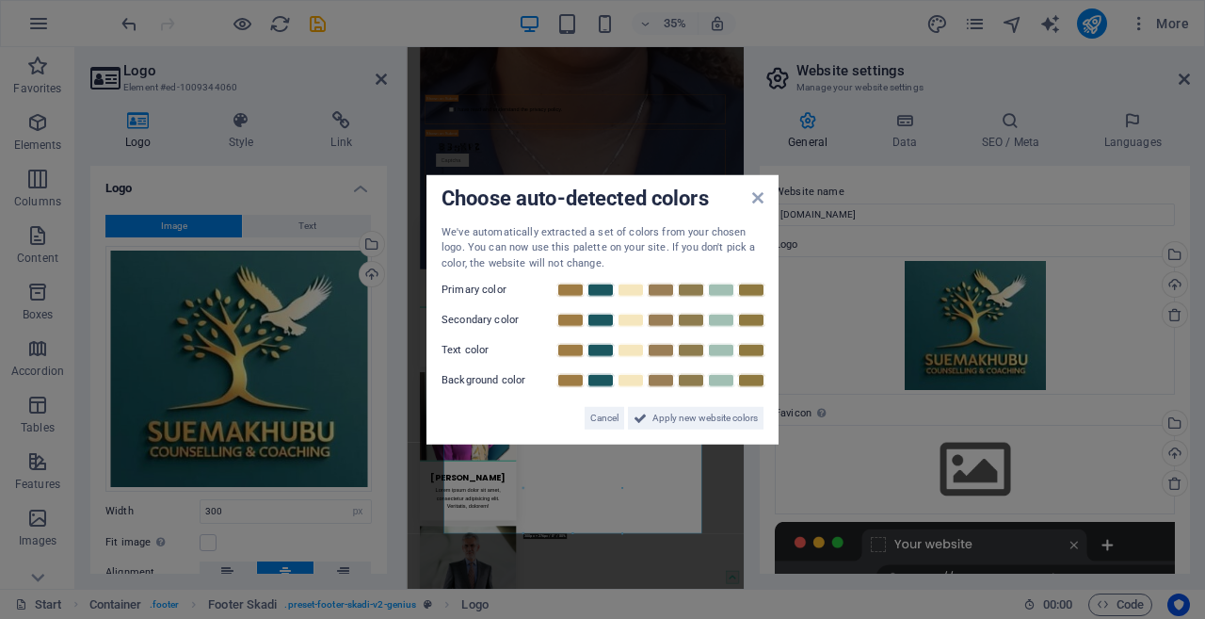
click at [692, 414] on span "Apply new website colors" at bounding box center [705, 418] width 105 height 23
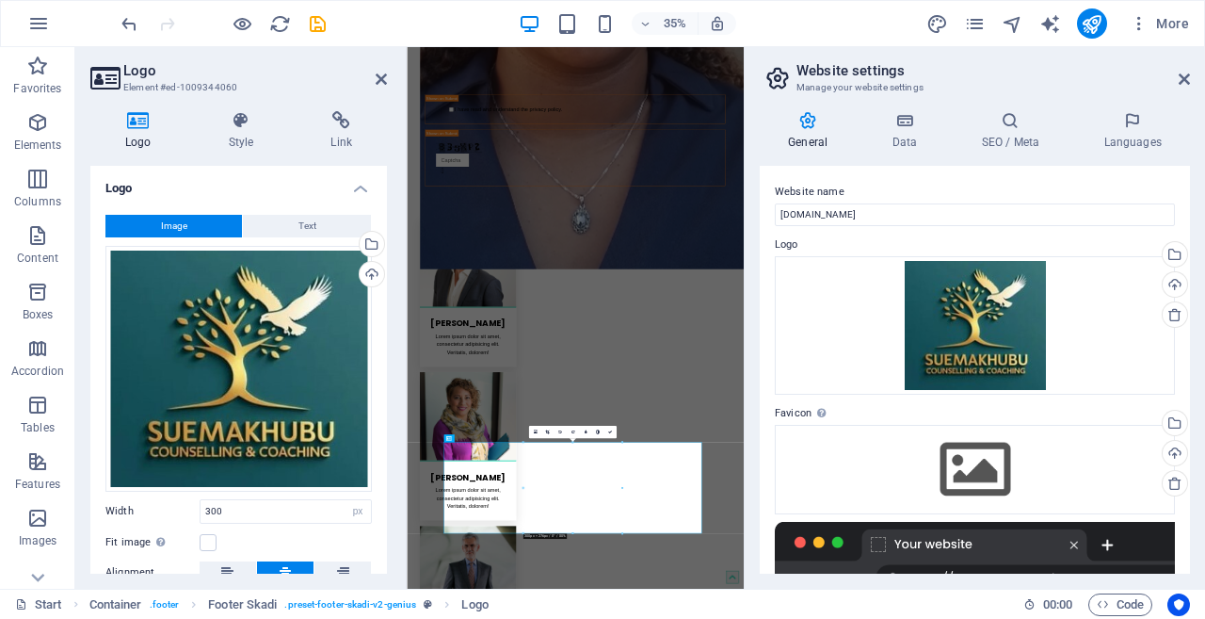
click at [381, 77] on icon at bounding box center [381, 79] width 11 height 15
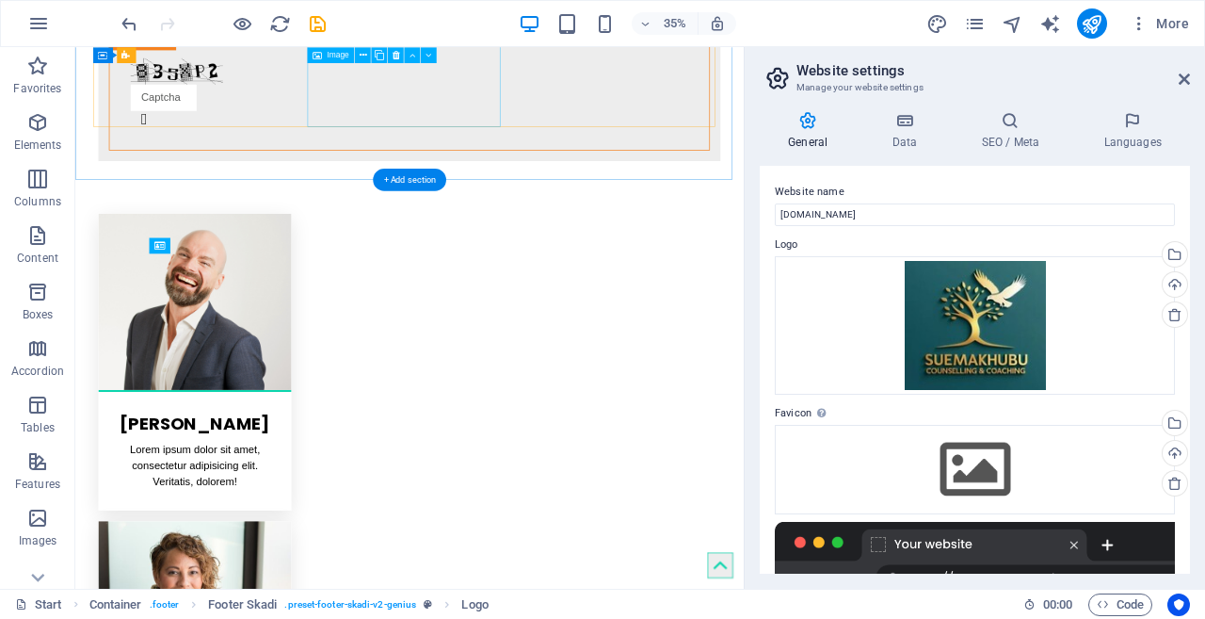
scroll to position [3526, 0]
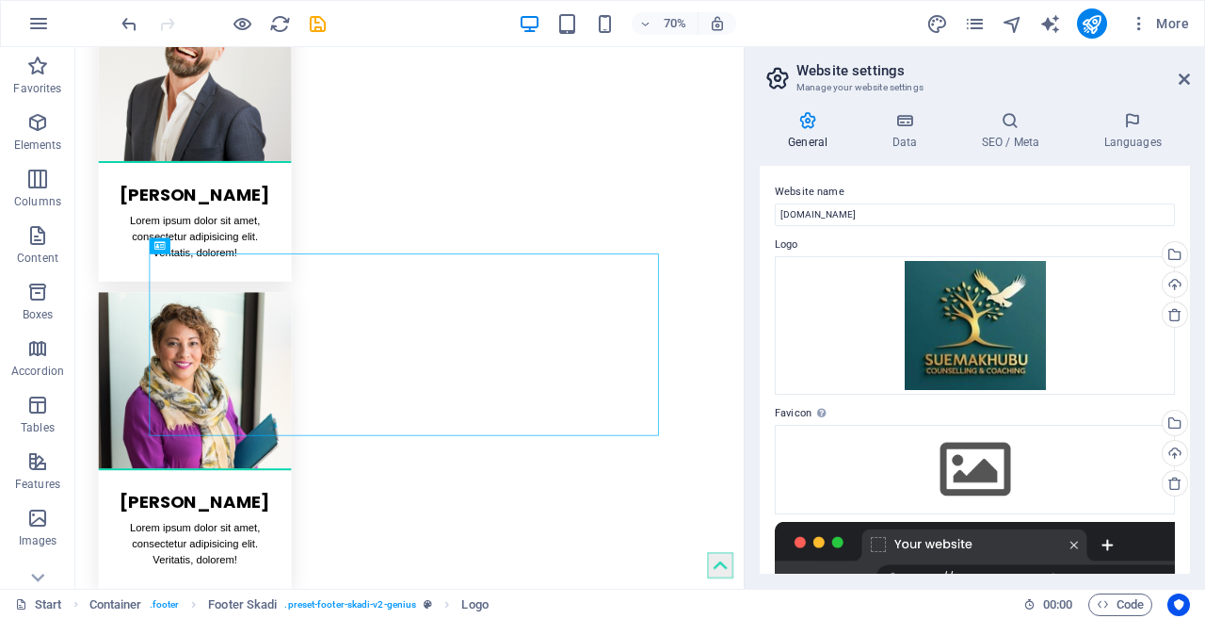
click at [1179, 75] on icon at bounding box center [1184, 79] width 11 height 15
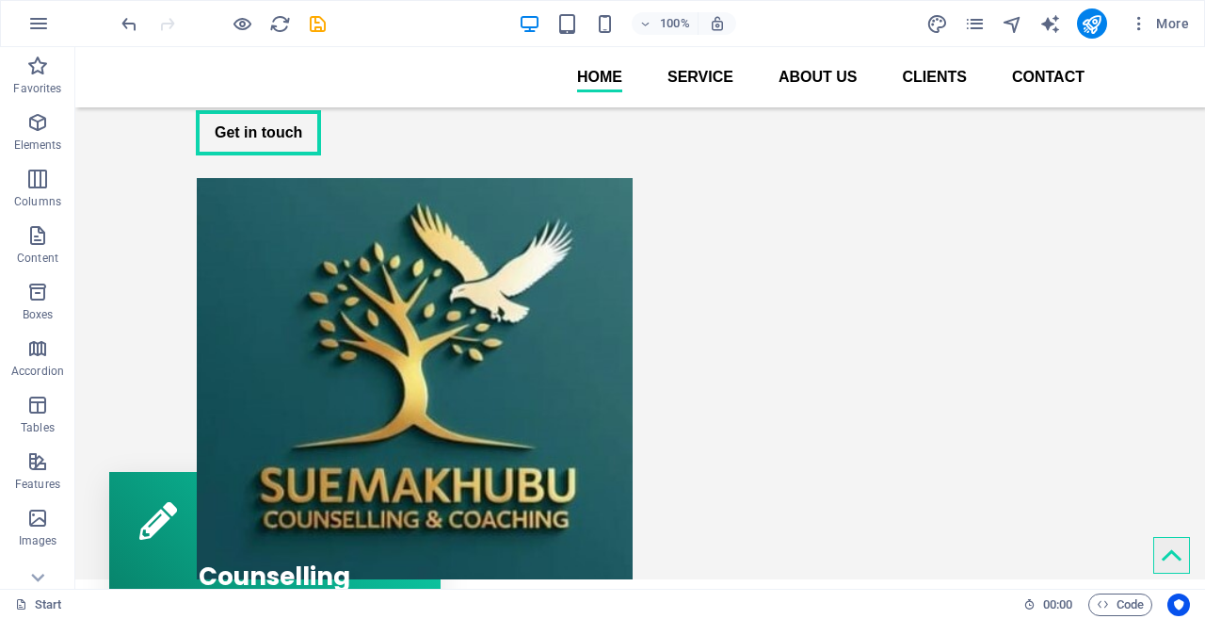
scroll to position [284, 0]
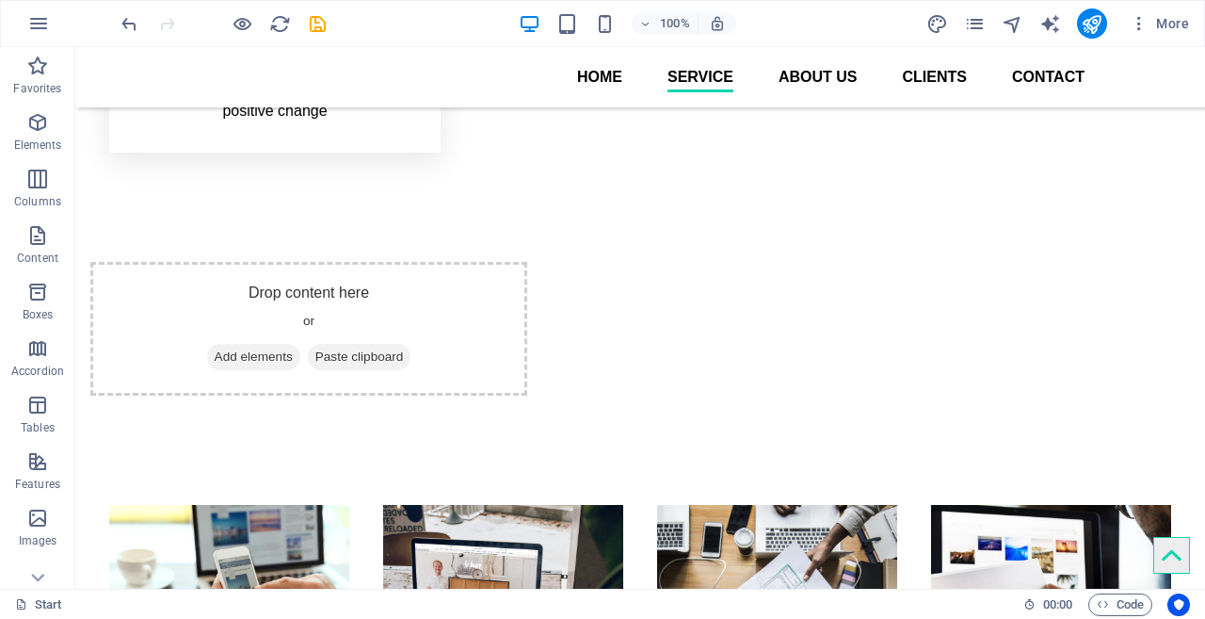
scroll to position [0, 0]
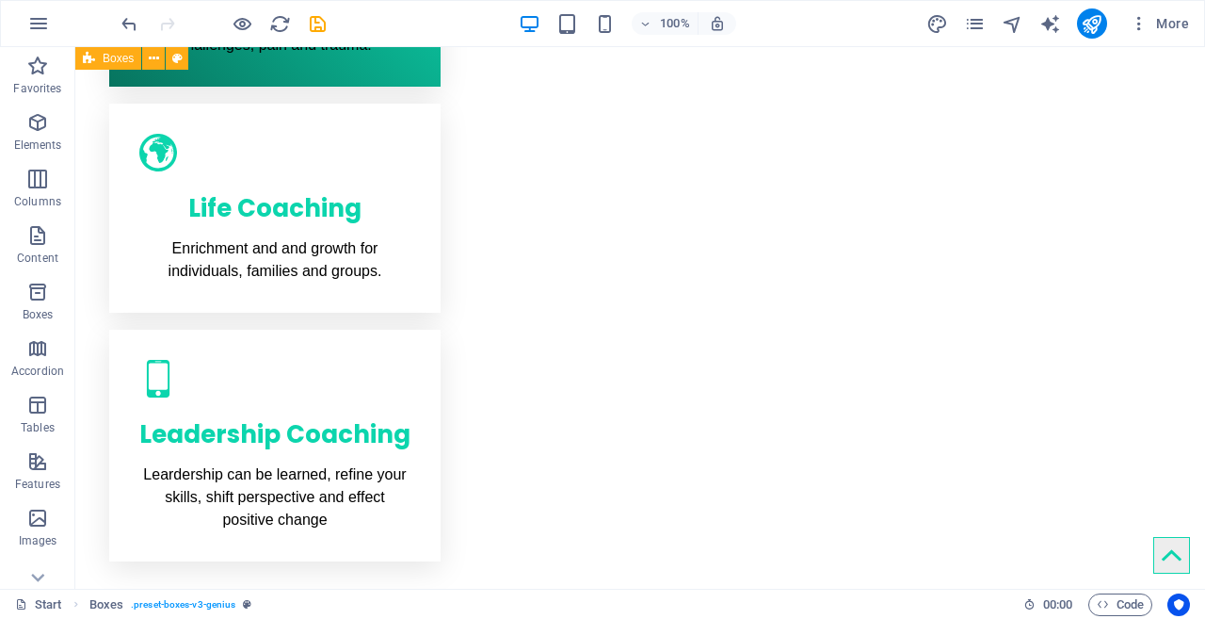
scroll to position [928, 0]
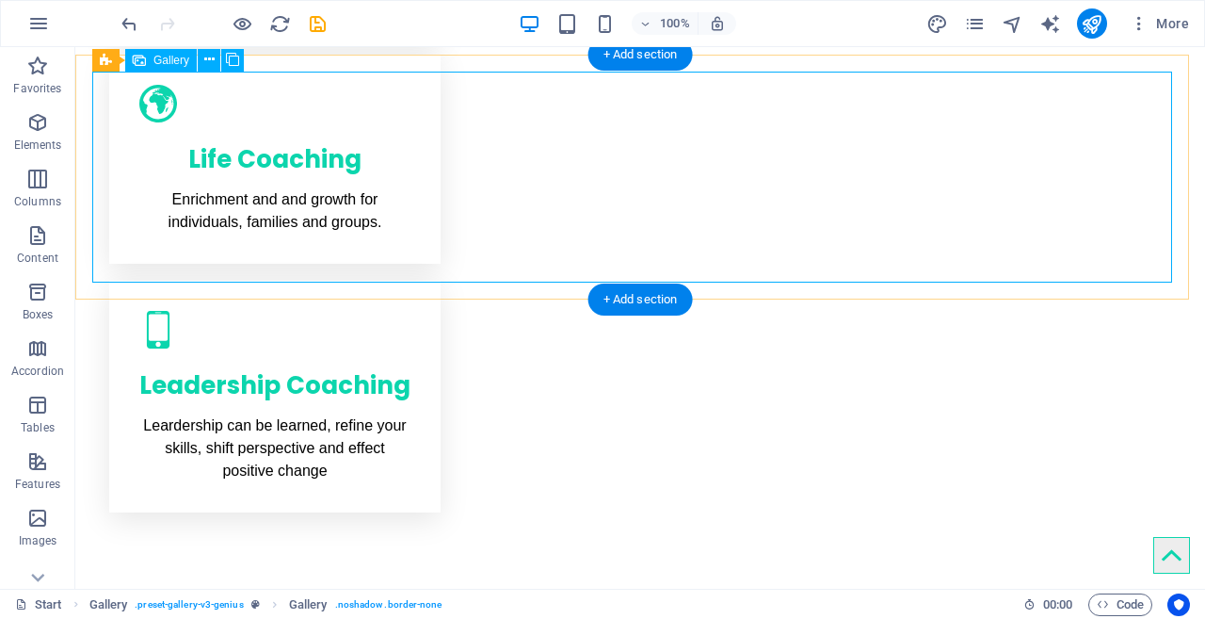
select select "3"
select select "px"
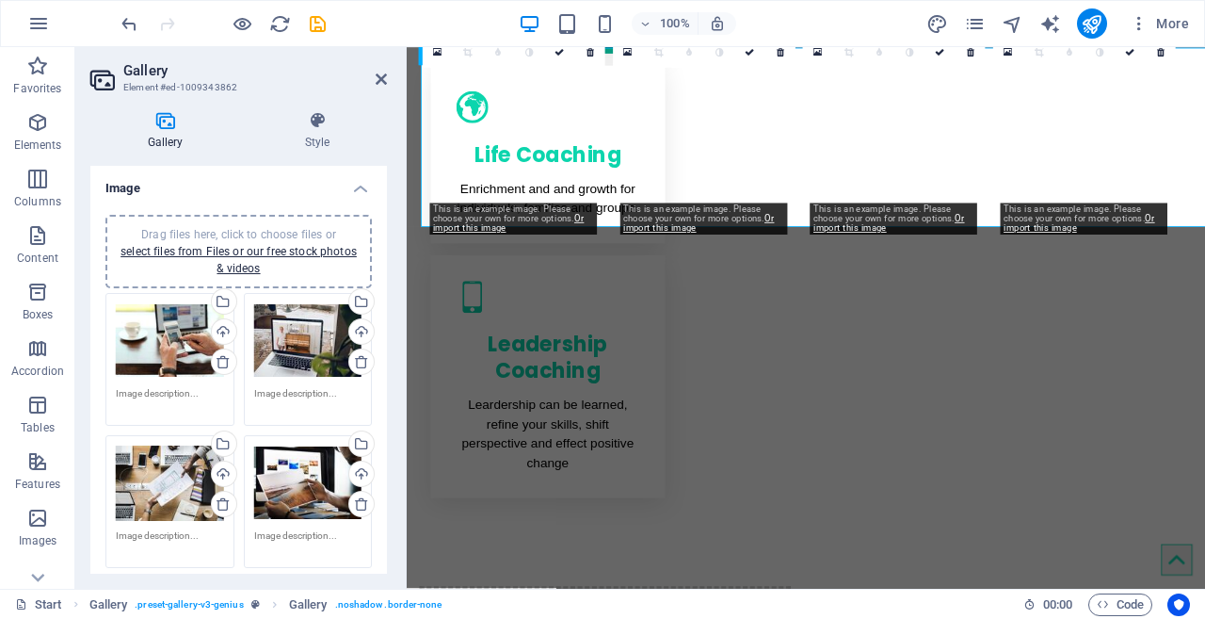
scroll to position [952, 0]
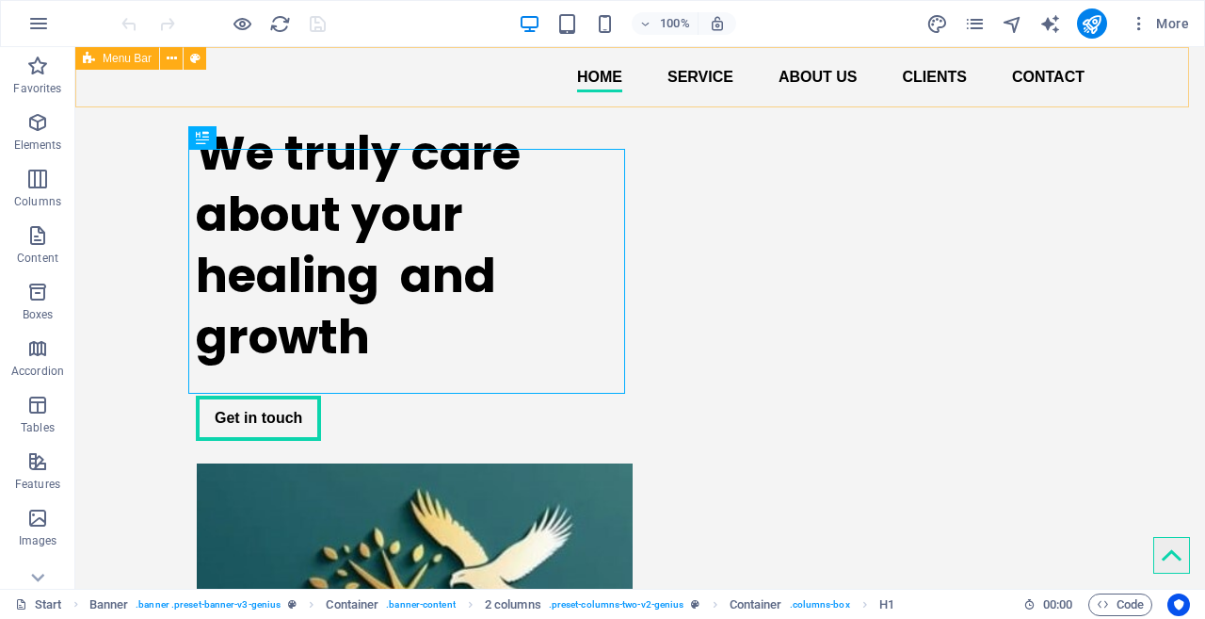
click at [169, 49] on icon at bounding box center [172, 59] width 10 height 20
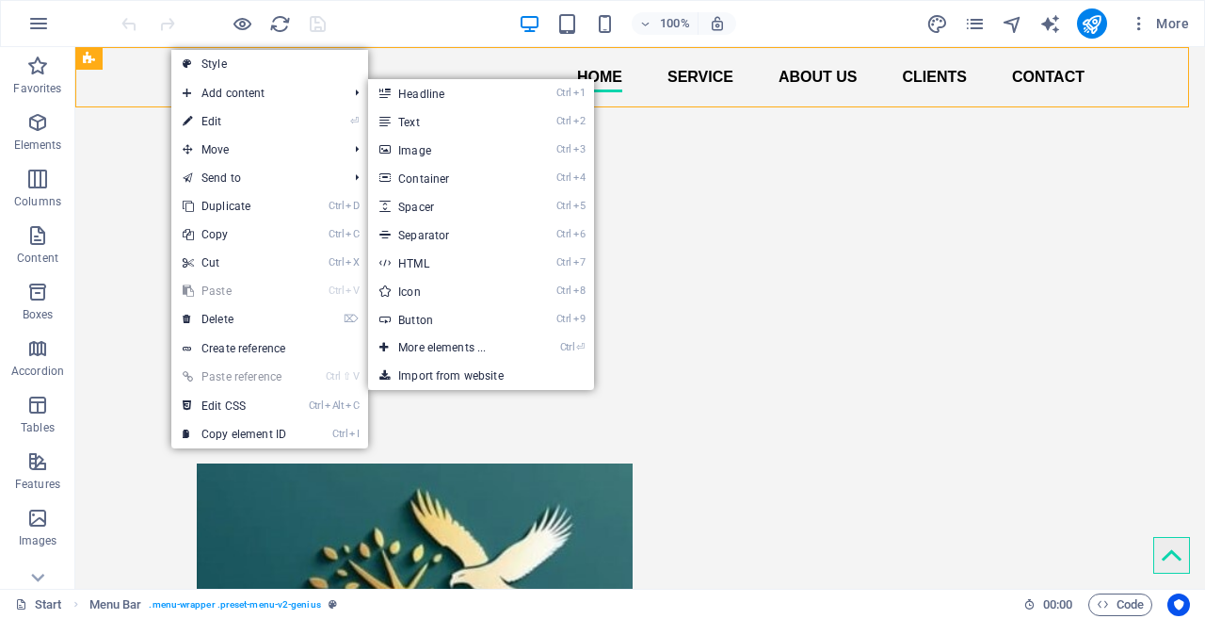
click at [424, 179] on link "Ctrl 4 Container" at bounding box center [445, 178] width 155 height 28
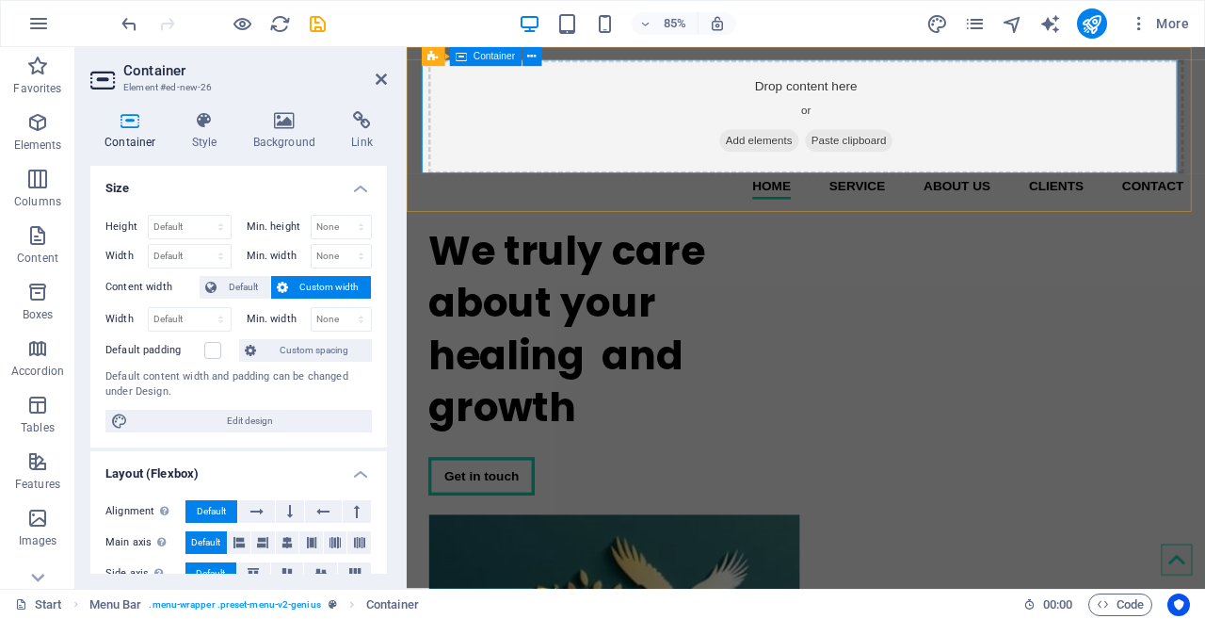
click at [775, 154] on span "Add elements" at bounding box center [821, 157] width 93 height 26
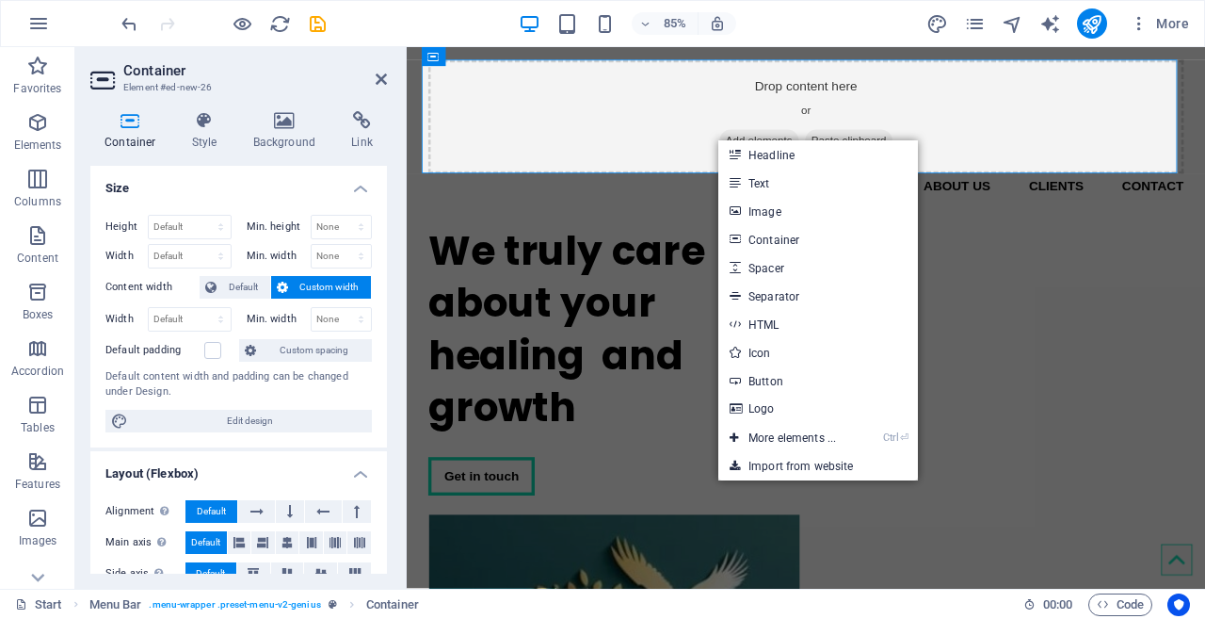
click at [755, 408] on link "Logo" at bounding box center [818, 409] width 200 height 28
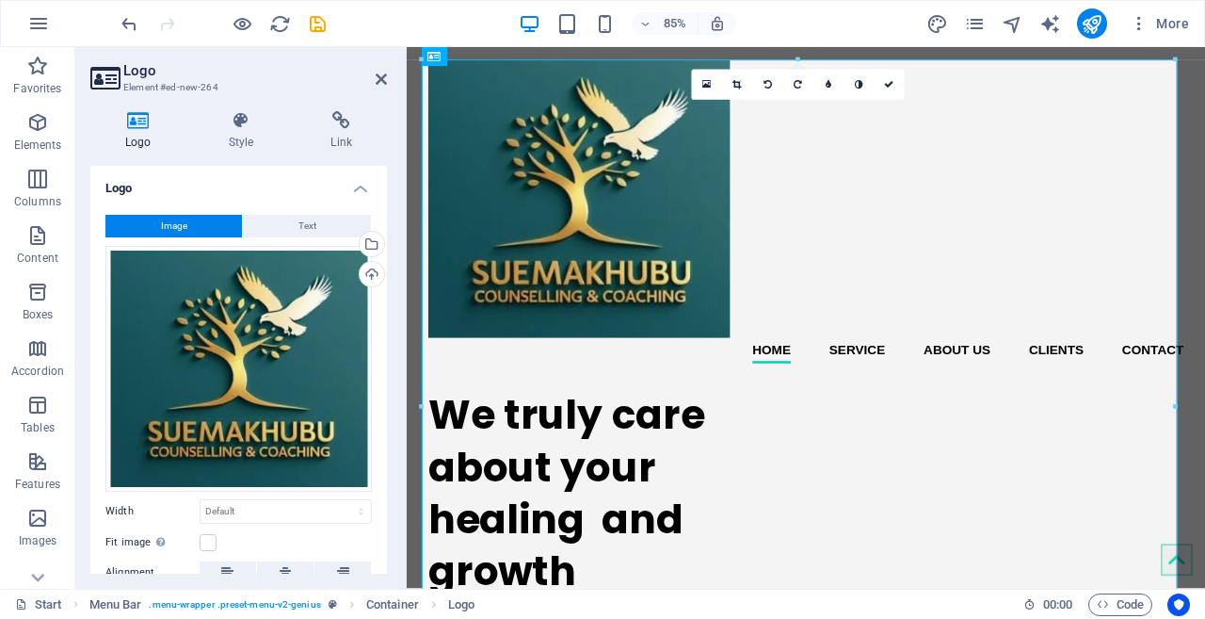
click at [379, 77] on icon at bounding box center [381, 79] width 11 height 15
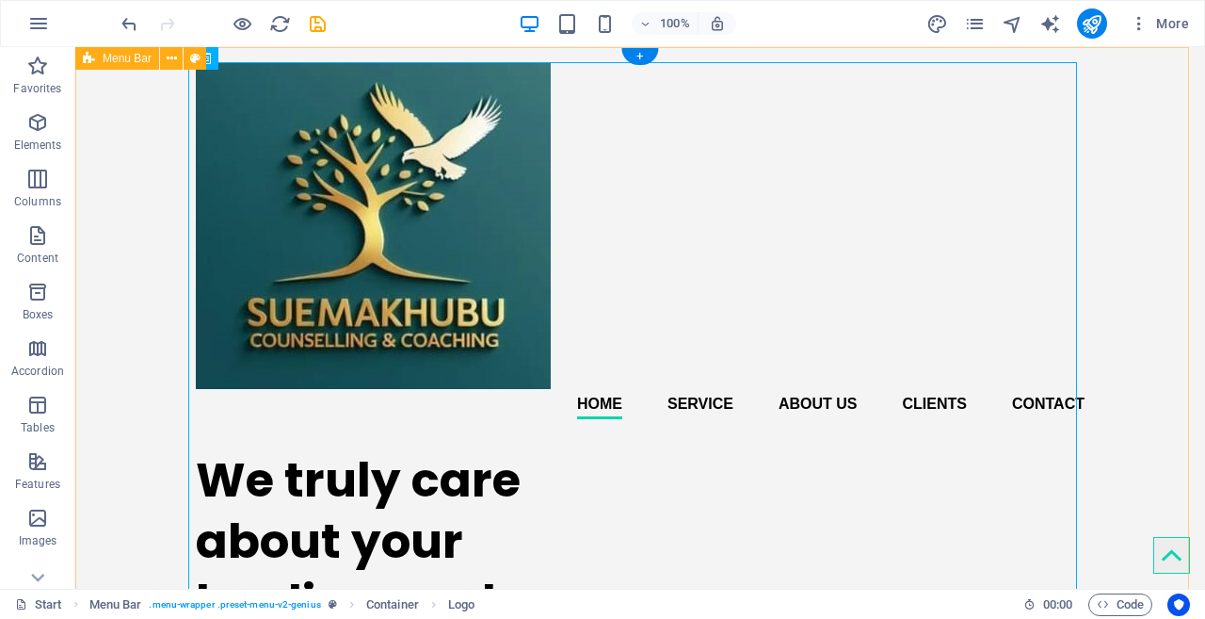
click at [1126, 340] on div "Home Service About us Clients Contact Menu" at bounding box center [640, 240] width 1130 height 387
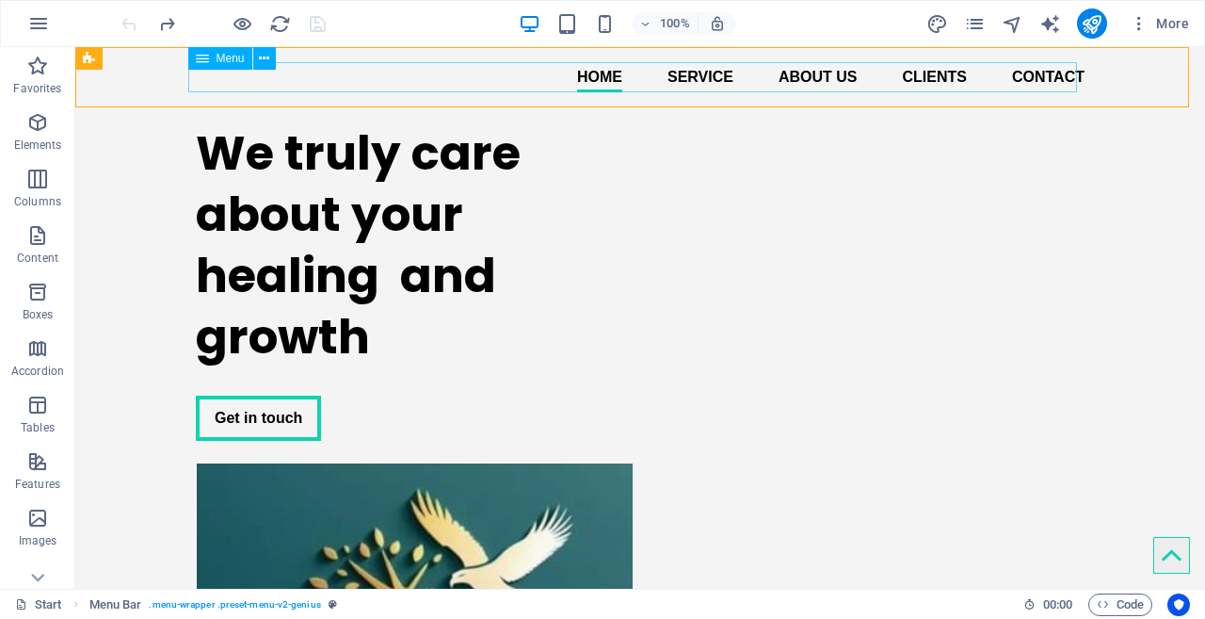
click at [268, 57] on icon at bounding box center [264, 59] width 10 height 20
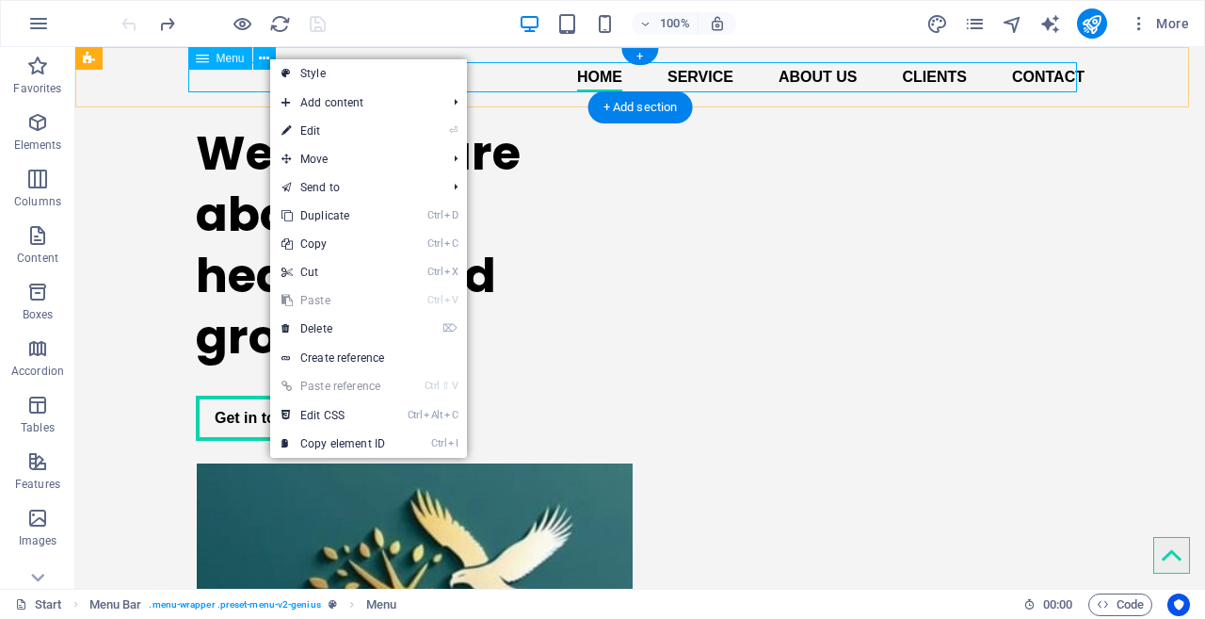
click at [203, 81] on nav "Home Service About us Clients Contact" at bounding box center [640, 77] width 889 height 30
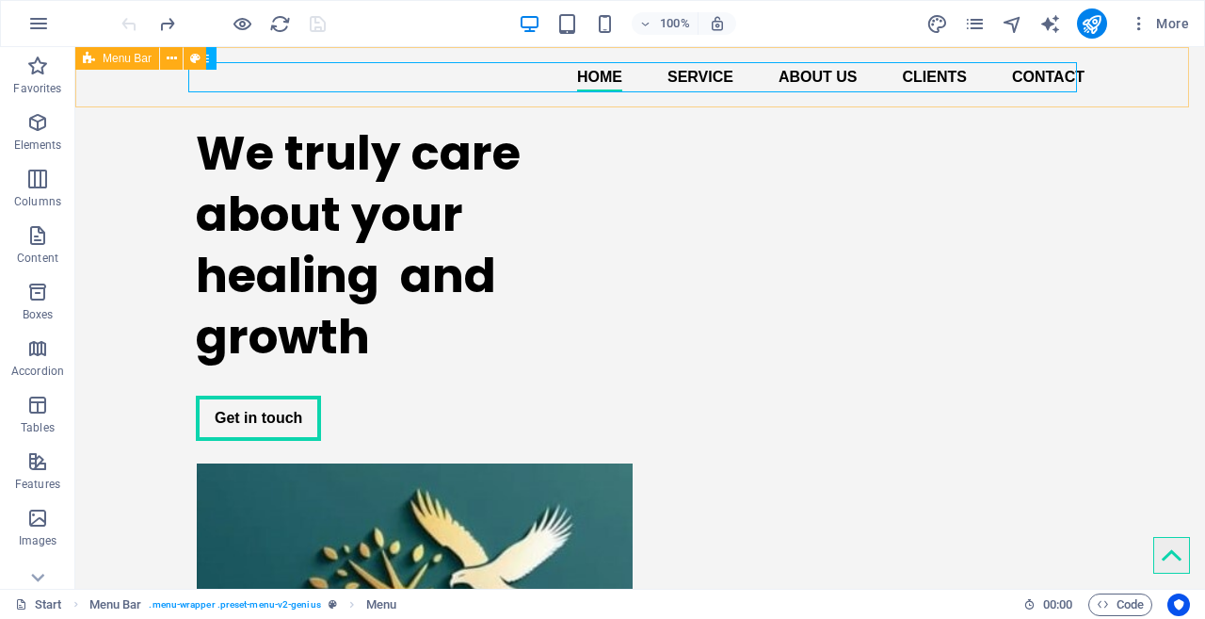
click at [96, 58] on div "Menu Bar" at bounding box center [117, 58] width 84 height 23
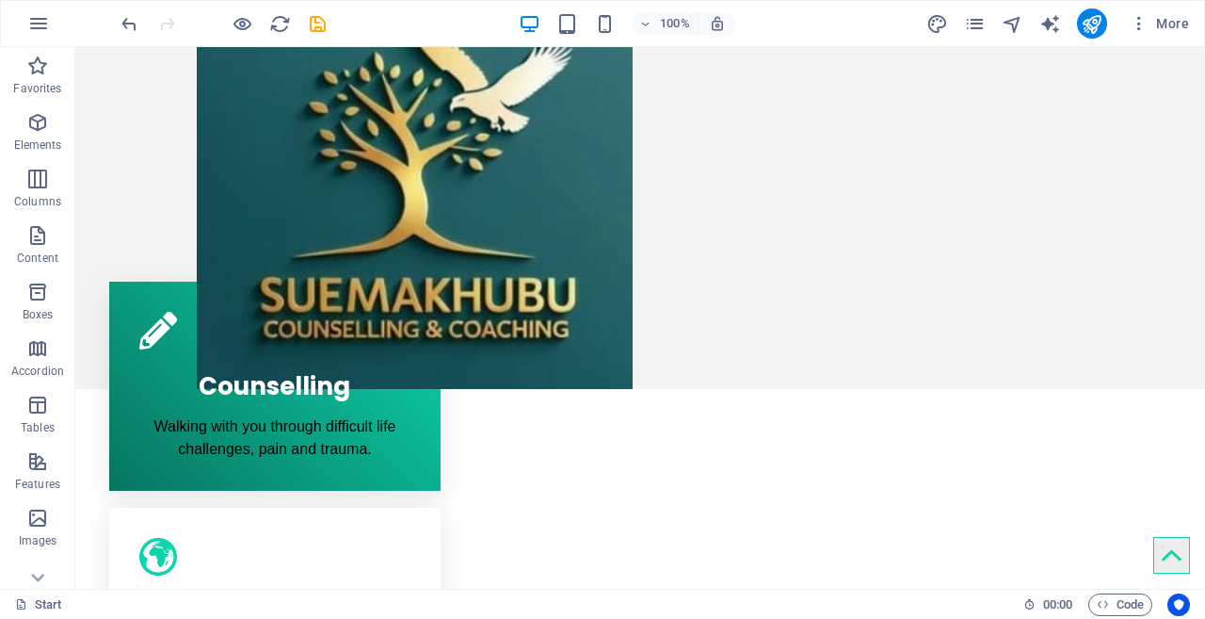
scroll to position [804, 0]
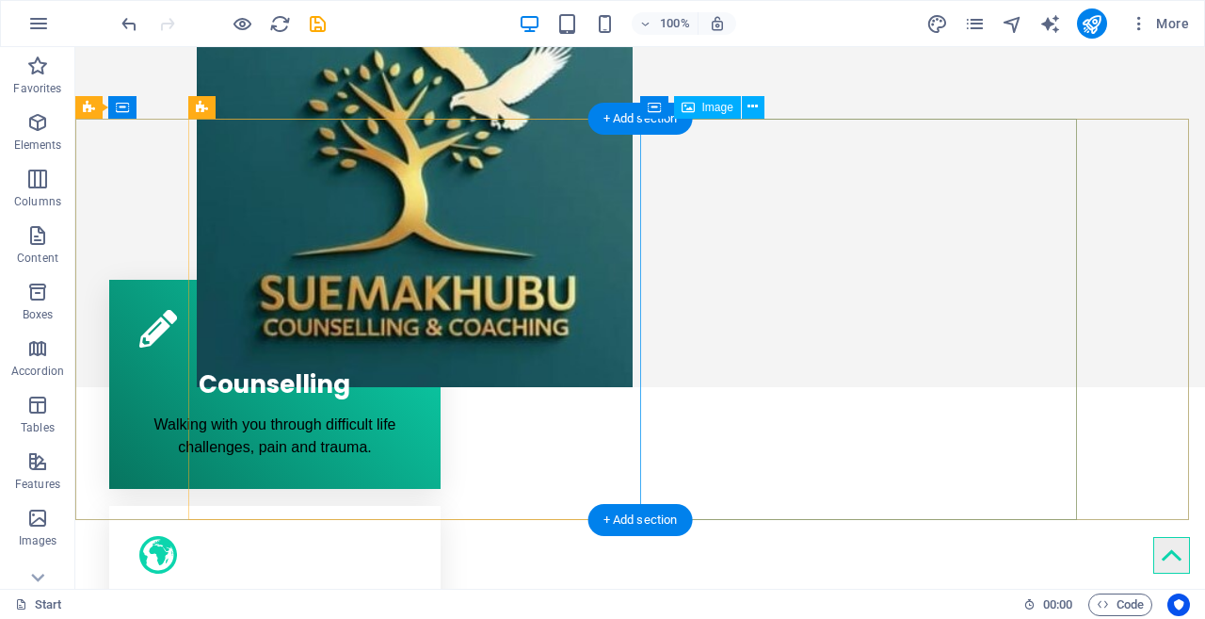
click at [633, 241] on figure at bounding box center [414, 186] width 437 height 401
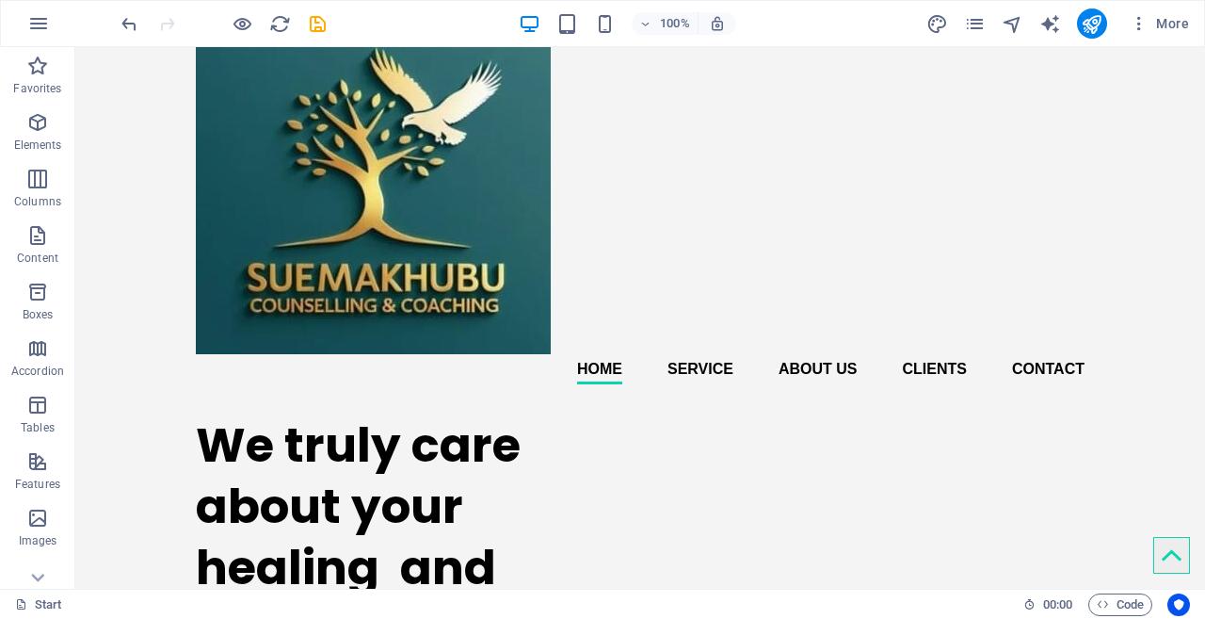
scroll to position [0, 0]
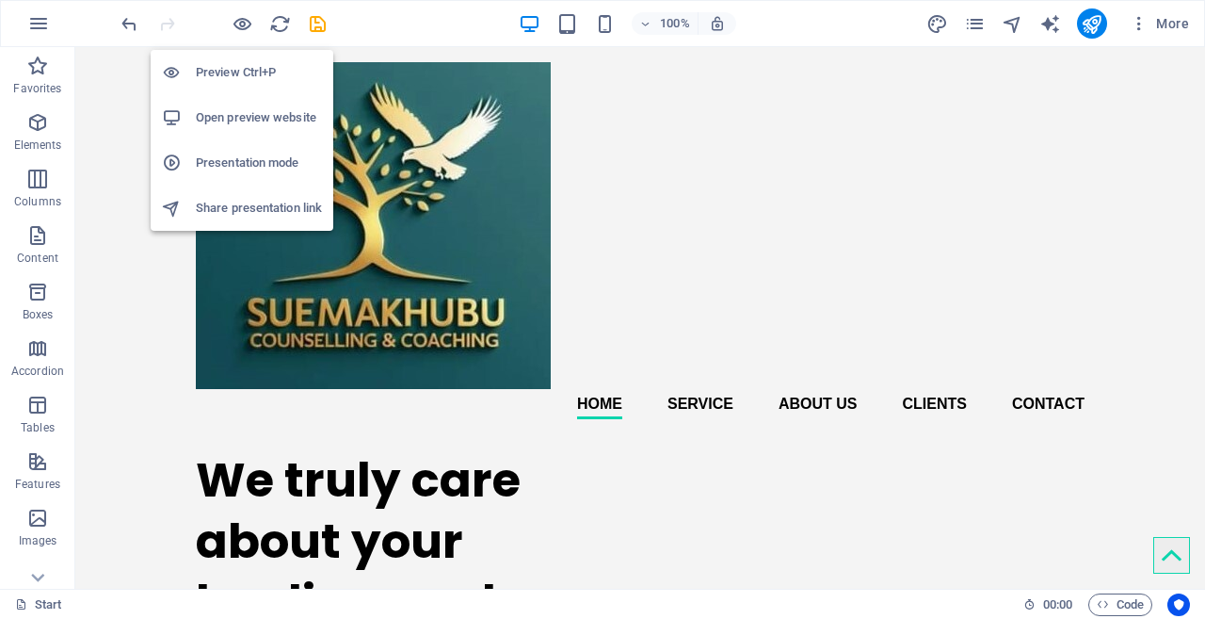
click at [243, 24] on icon "button" at bounding box center [243, 24] width 22 height 22
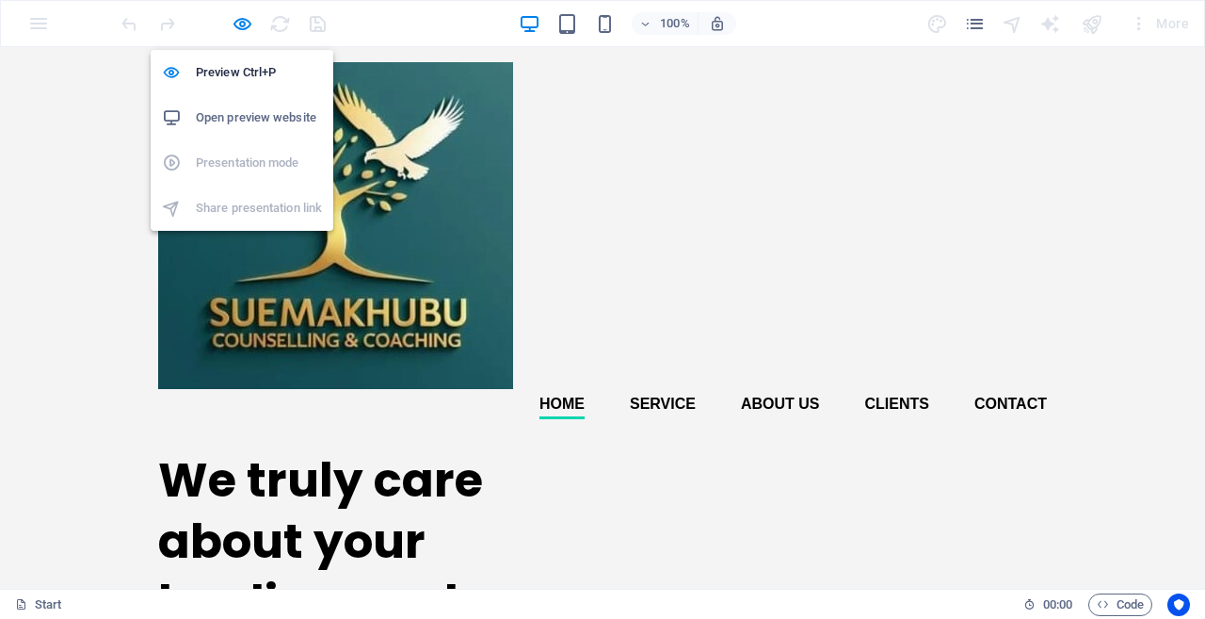
click at [250, 119] on h6 "Open preview website" at bounding box center [259, 117] width 126 height 23
